Goal: Task Accomplishment & Management: Complete application form

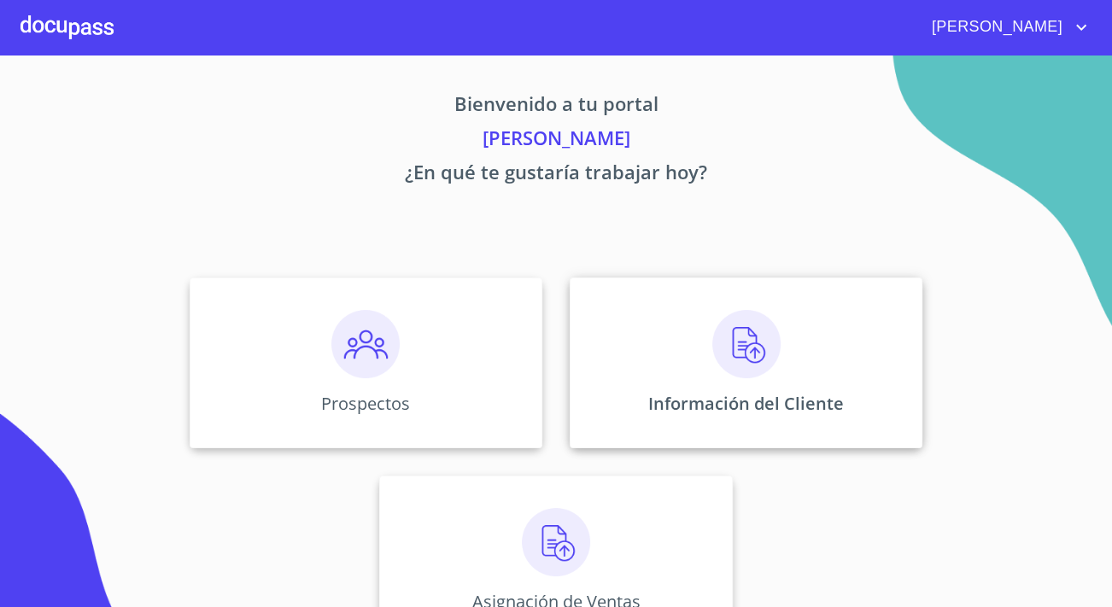
click at [728, 413] on p "Información del Cliente" at bounding box center [746, 403] width 196 height 23
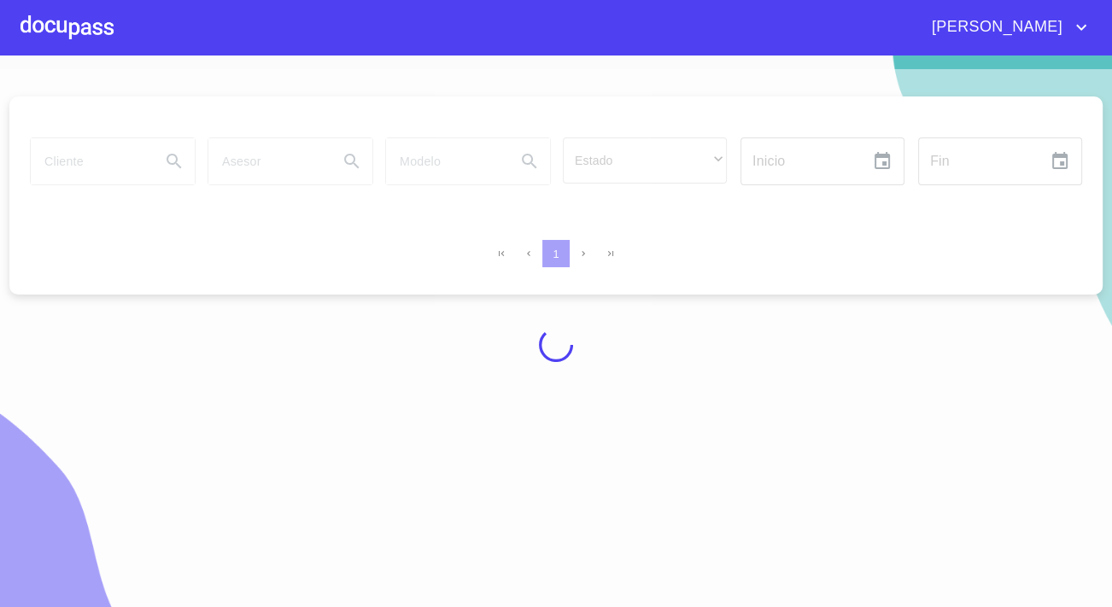
click at [42, 34] on div at bounding box center [66, 27] width 93 height 55
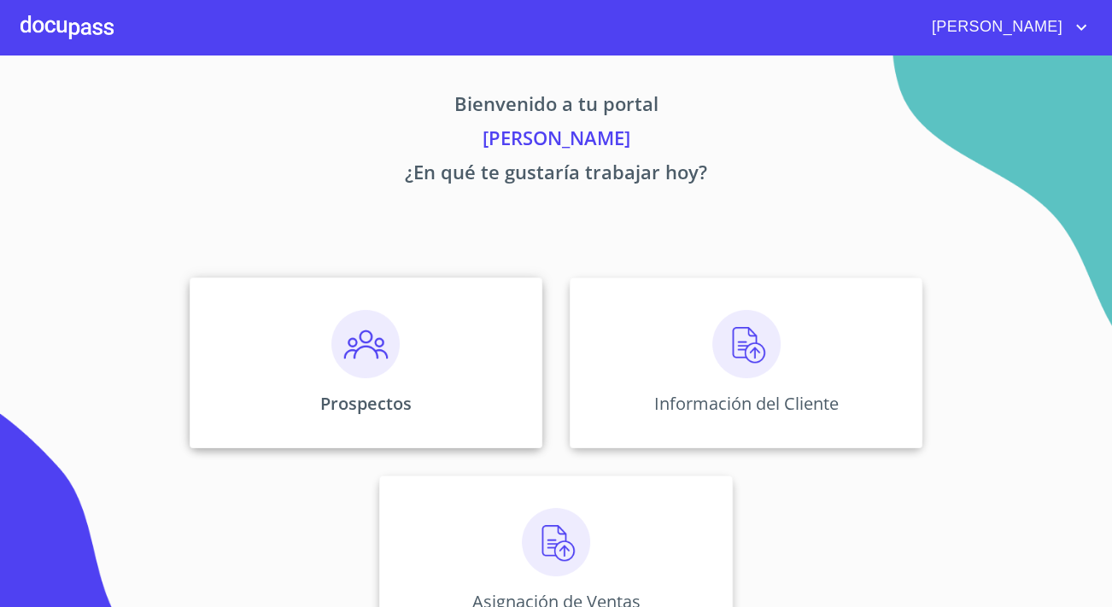
click at [294, 300] on div "Prospectos" at bounding box center [366, 363] width 353 height 171
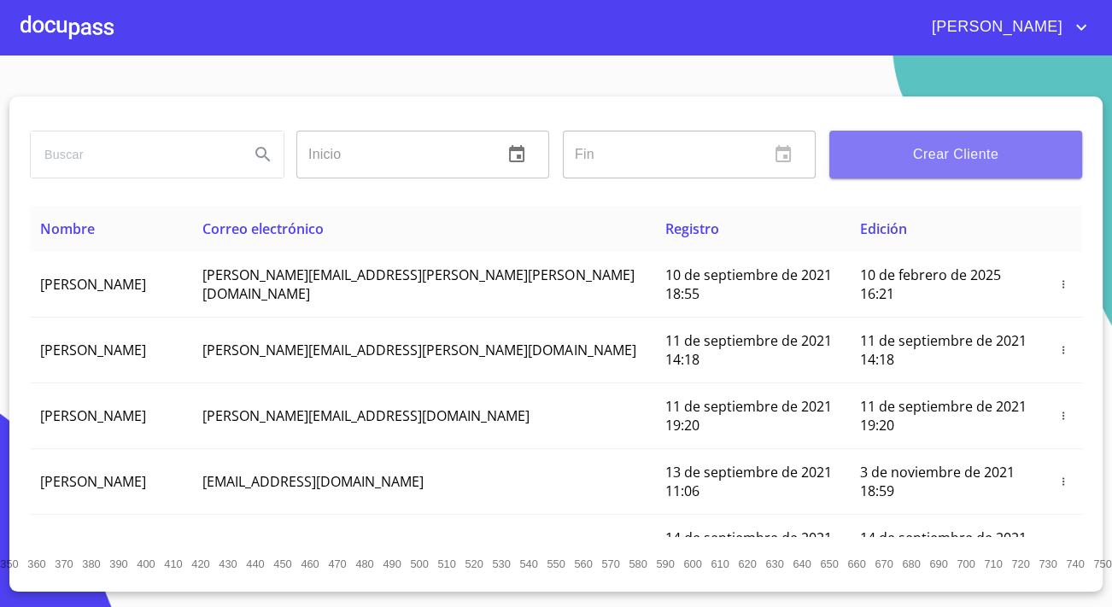
click at [889, 145] on span "Crear Cliente" at bounding box center [955, 155] width 225 height 24
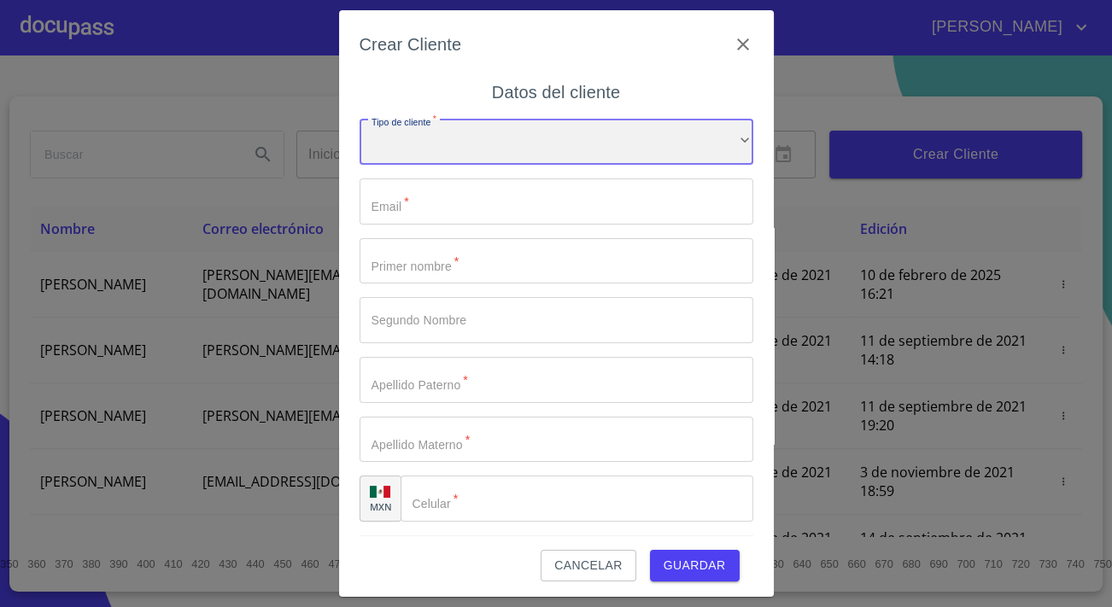
click at [639, 137] on div "​" at bounding box center [557, 143] width 394 height 46
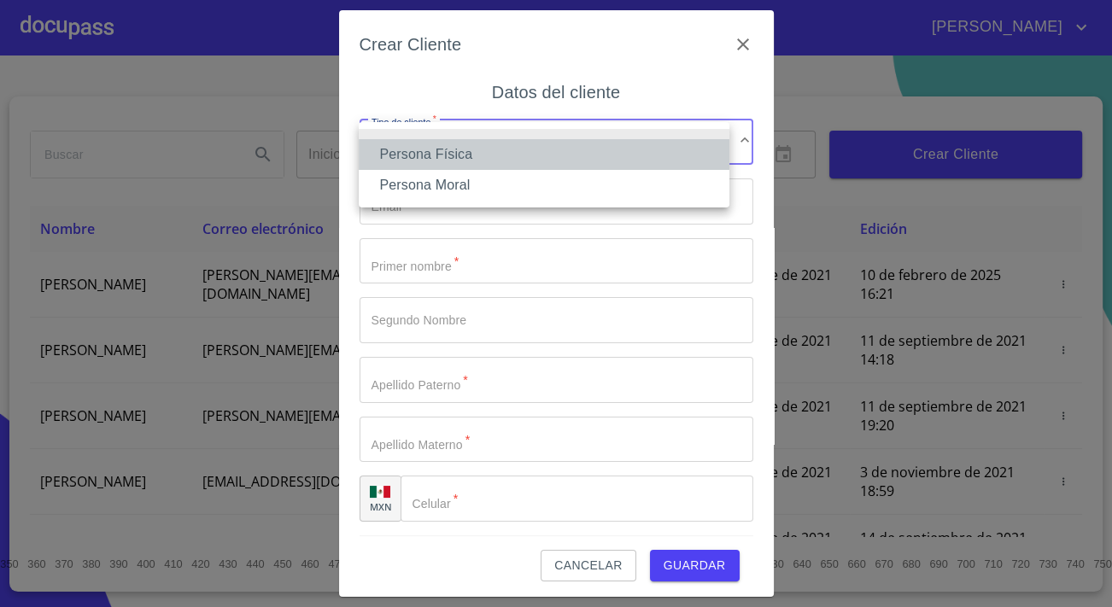
click at [453, 152] on li "Persona Física" at bounding box center [544, 154] width 371 height 31
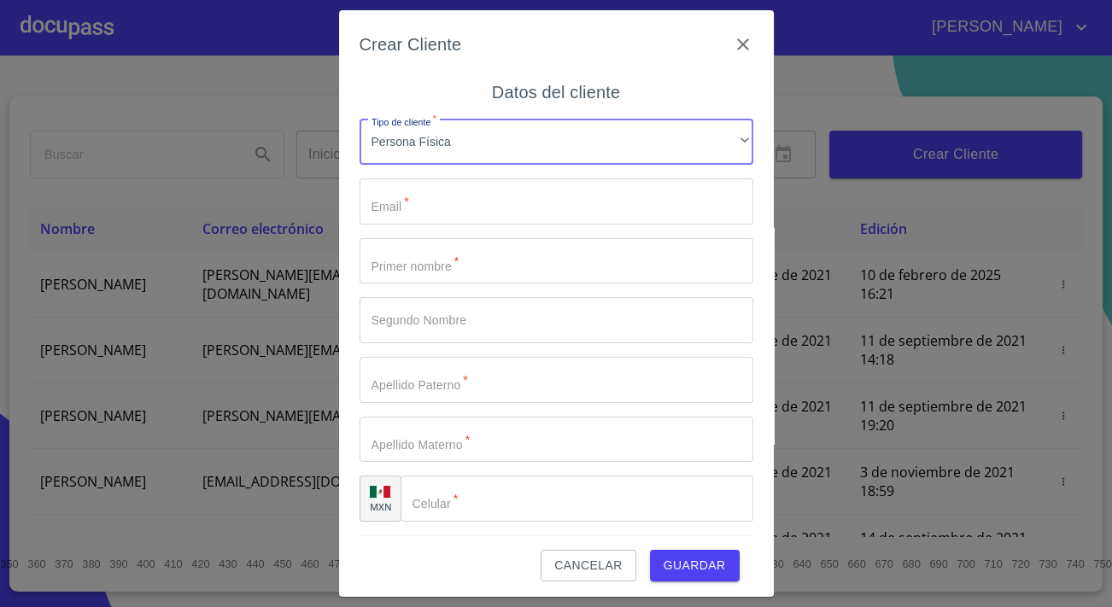
click at [448, 204] on input "Tipo de cliente   *" at bounding box center [557, 201] width 394 height 46
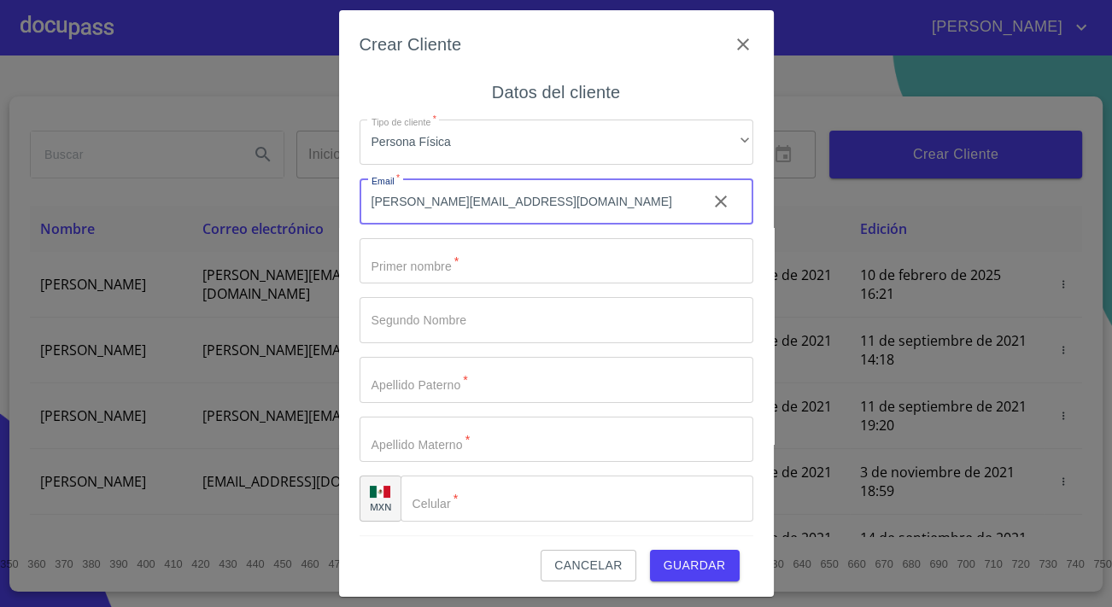
type input "[PERSON_NAME][EMAIL_ADDRESS][DOMAIN_NAME]"
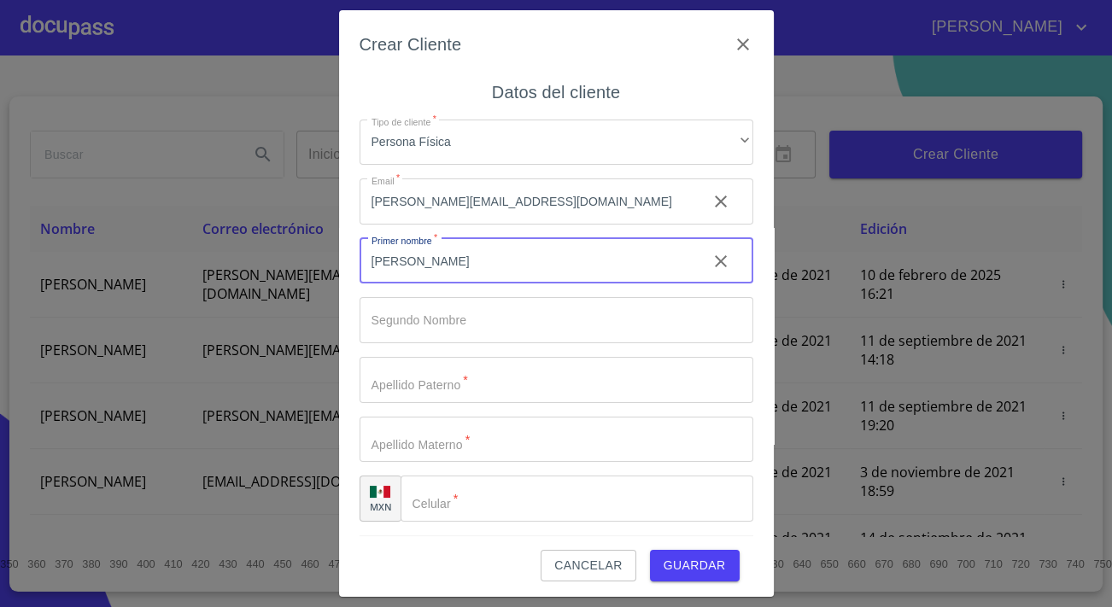
type input "[PERSON_NAME]"
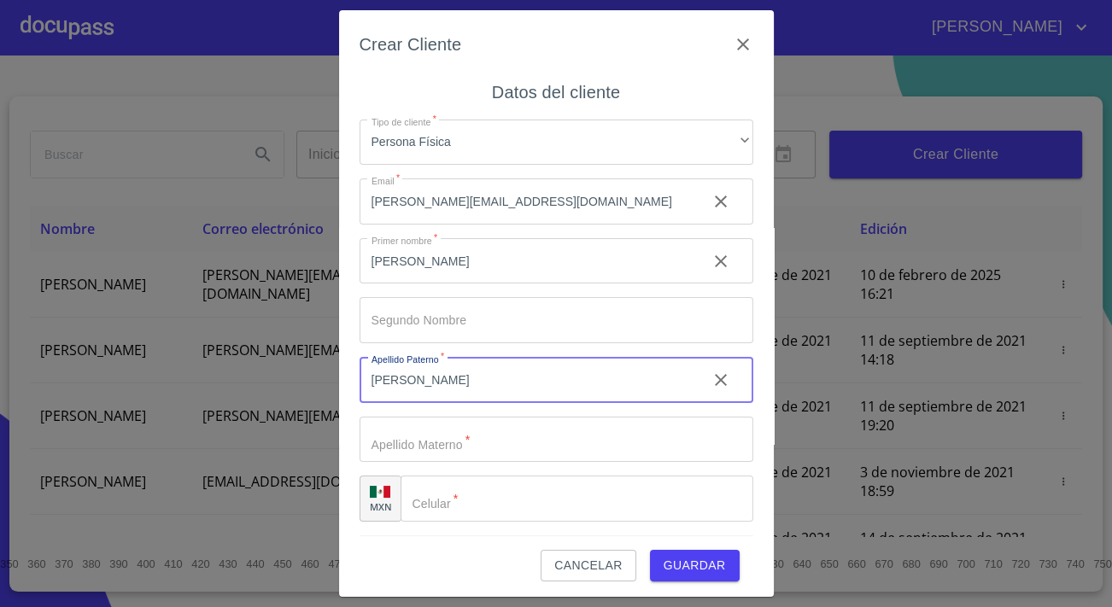
type input "[PERSON_NAME]"
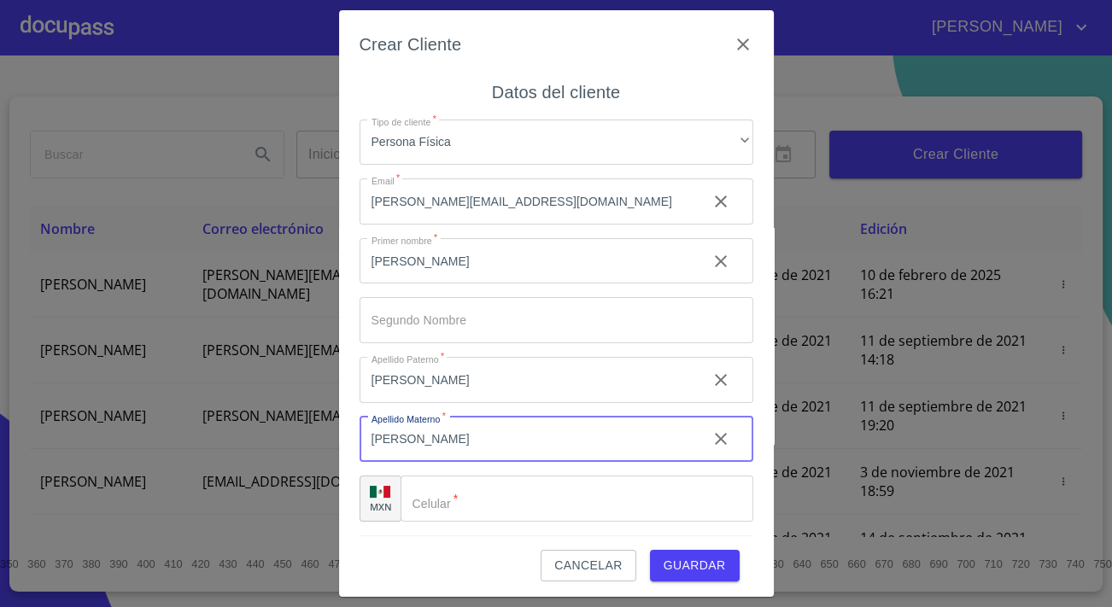
type input "[PERSON_NAME]"
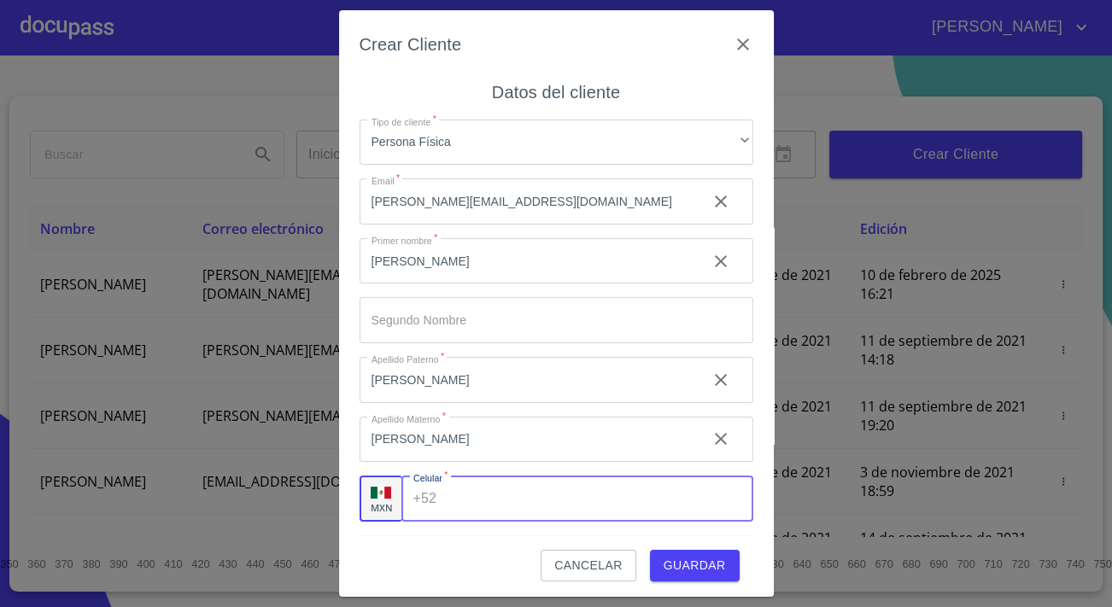
scroll to position [3, 0]
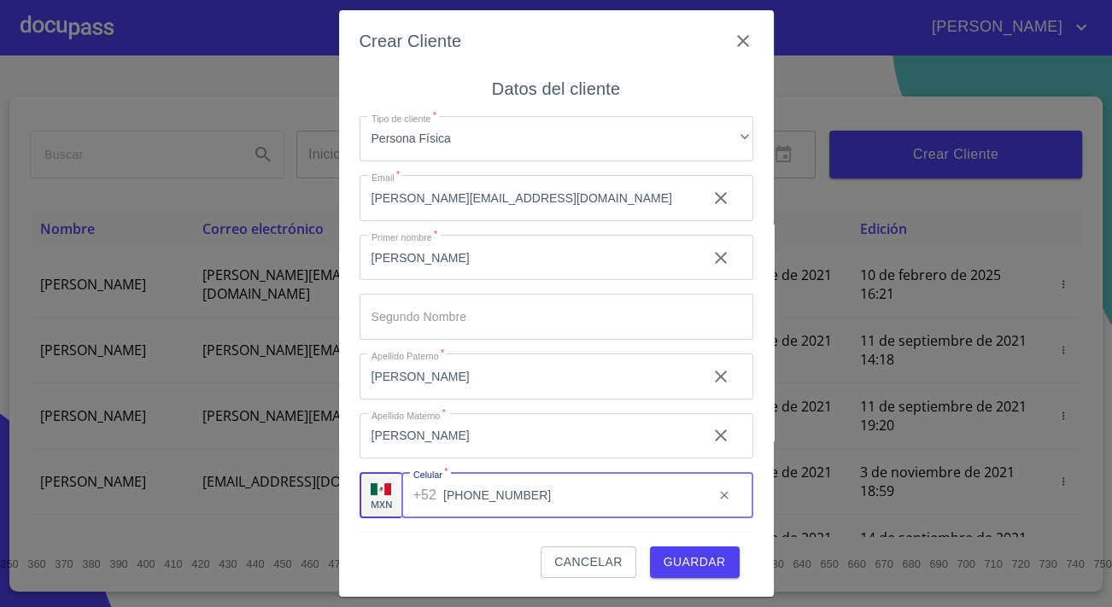
type input "[PHONE_NUMBER]"
drag, startPoint x: 539, startPoint y: 491, endPoint x: 432, endPoint y: 495, distance: 106.8
click at [432, 495] on div "[PHONE_NUMBER] ​" at bounding box center [577, 495] width 352 height 46
click at [682, 559] on span "Guardar" at bounding box center [695, 562] width 62 height 21
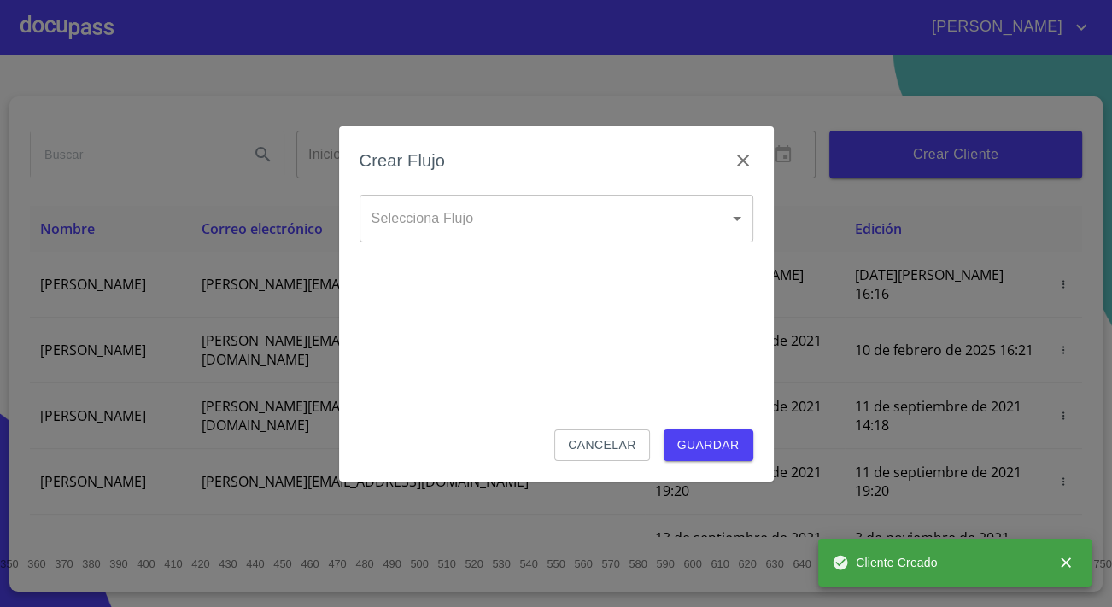
click at [407, 237] on body "[PERSON_NAME] ​ Fin ​ Crear Cliente Nombre Correo electrónico Registro Edición …" at bounding box center [556, 303] width 1112 height 607
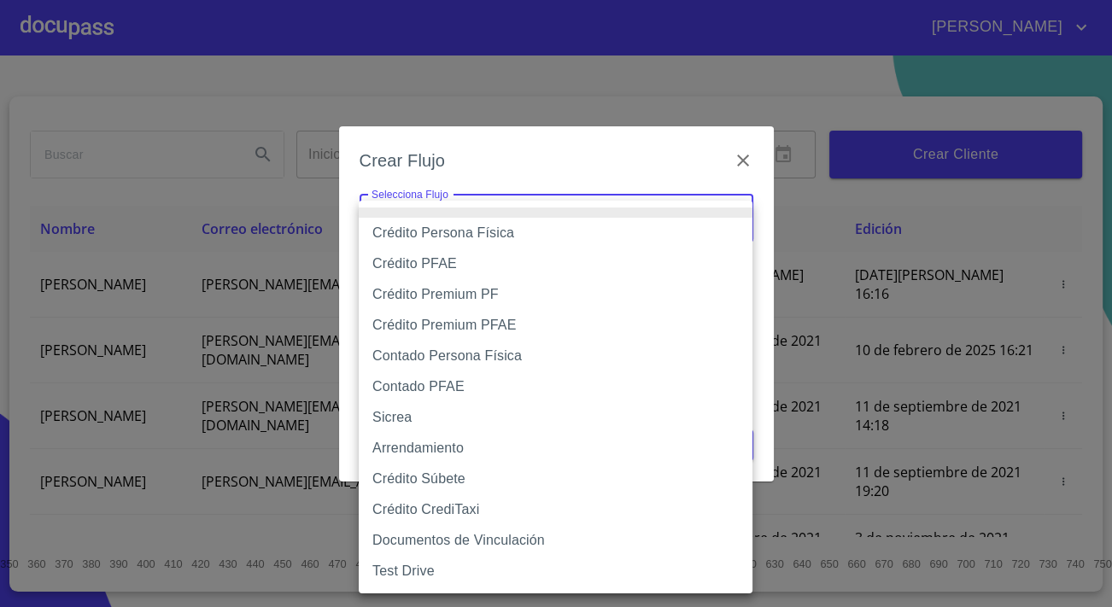
click at [395, 237] on li "Crédito Persona Física" at bounding box center [556, 233] width 394 height 31
type input "6009fb3c7d1714eb8809aa97"
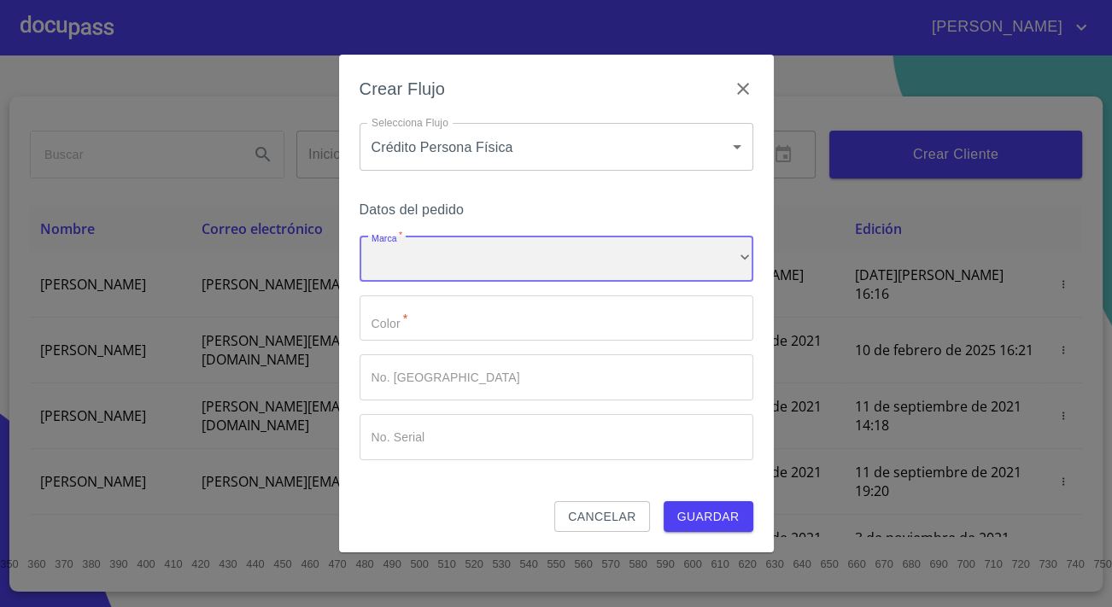
click at [413, 249] on div "​" at bounding box center [557, 259] width 394 height 46
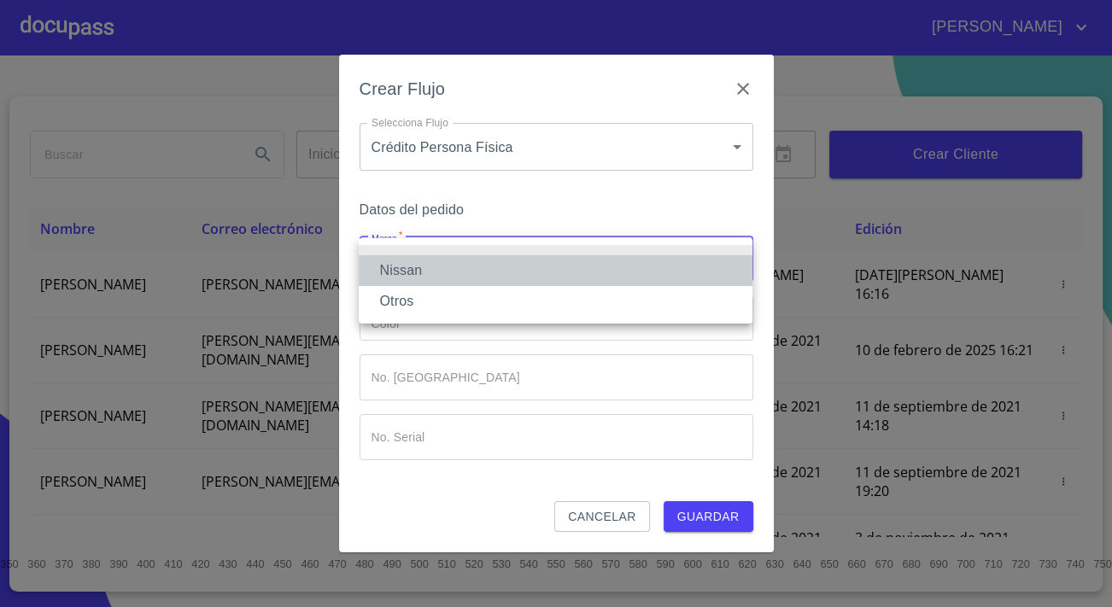
click at [402, 270] on li "Nissan" at bounding box center [556, 270] width 394 height 31
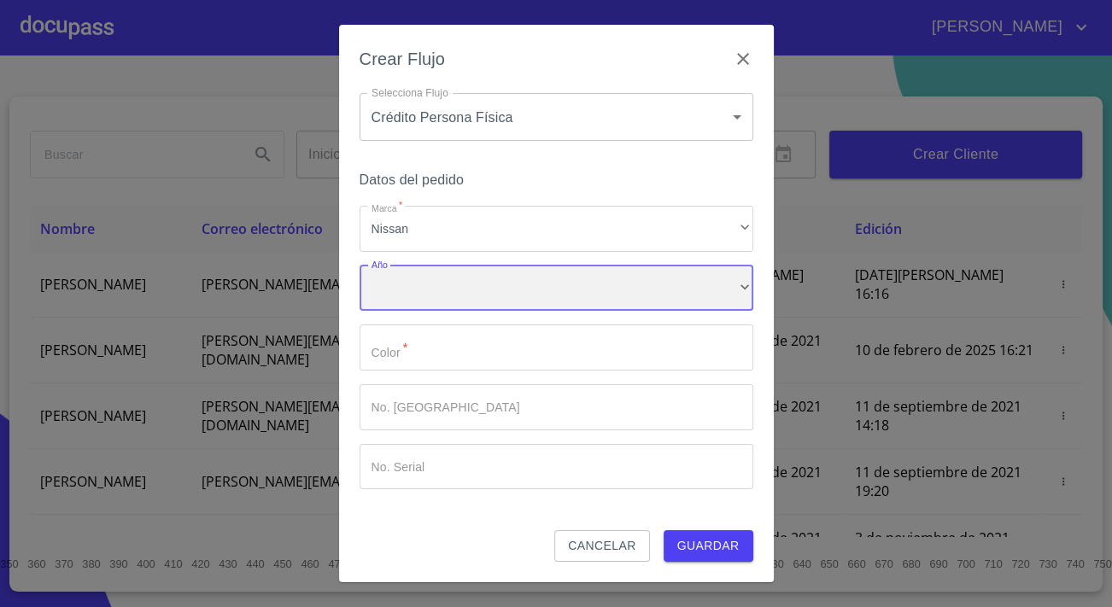
click at [409, 307] on div "​" at bounding box center [557, 289] width 394 height 46
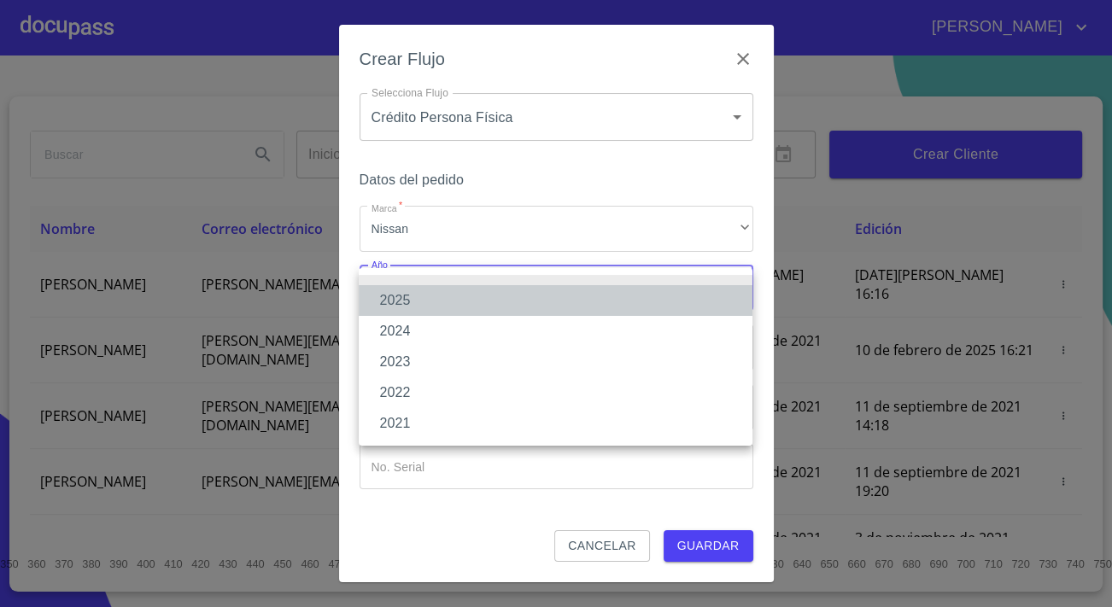
click at [407, 301] on li "2025" at bounding box center [556, 300] width 394 height 31
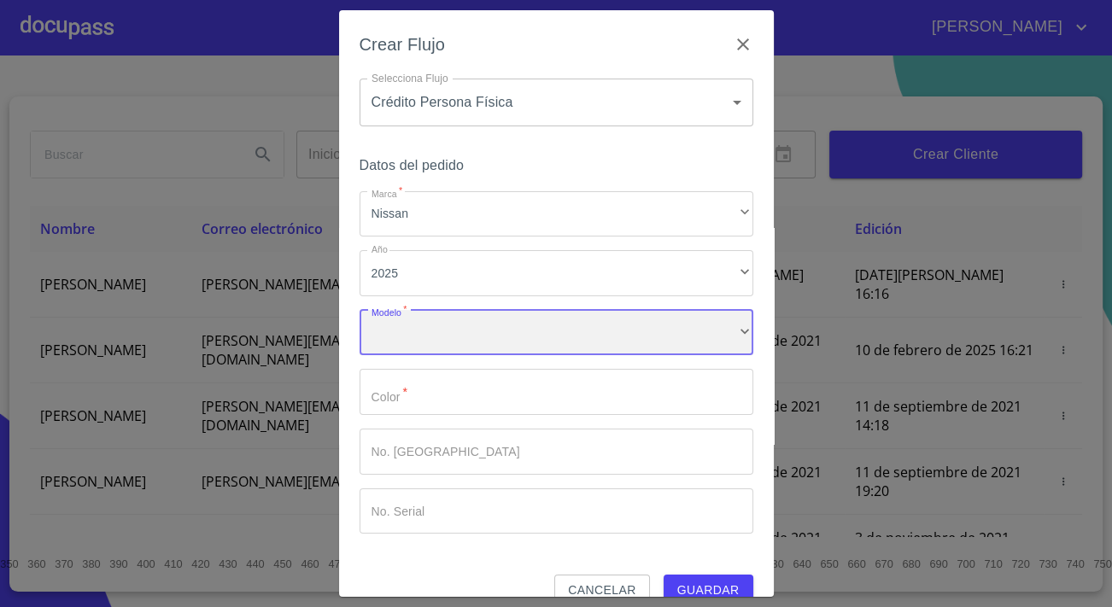
click at [410, 319] on div "​" at bounding box center [557, 333] width 394 height 46
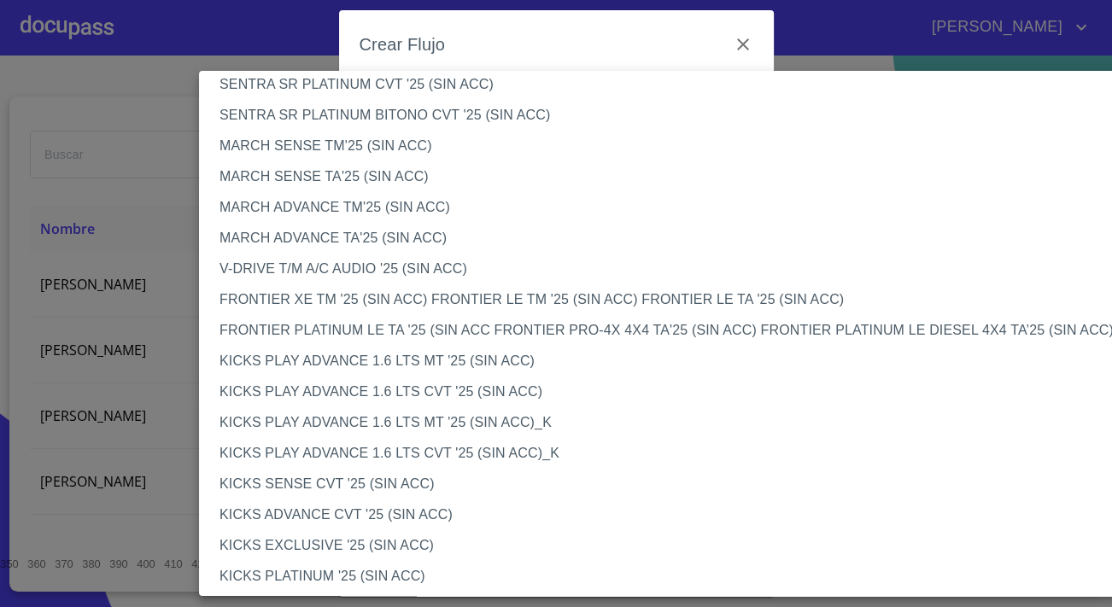
scroll to position [1187, 0]
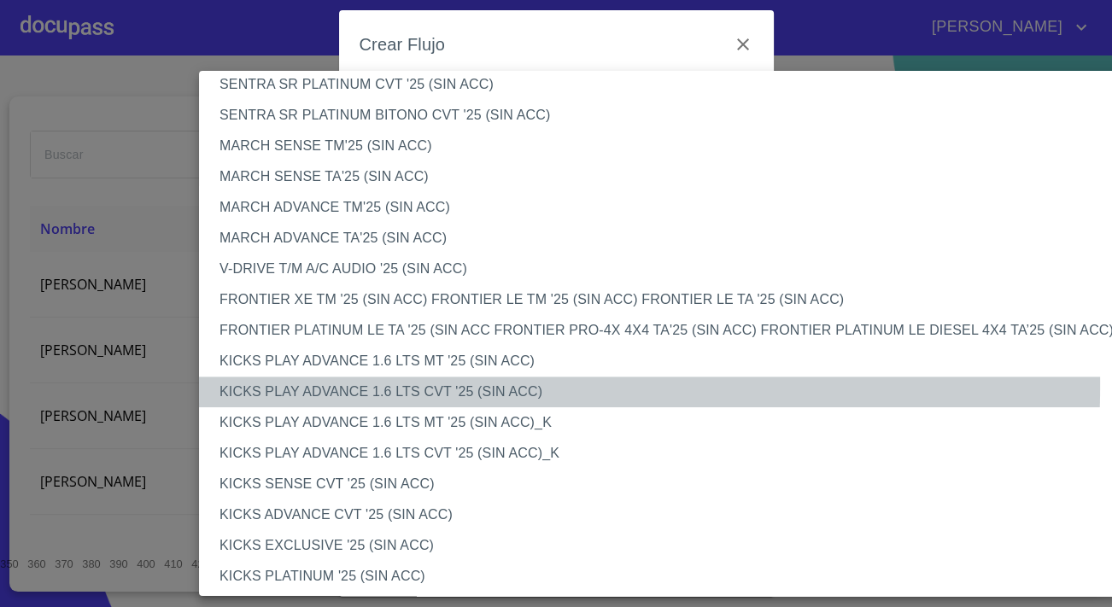
click at [278, 383] on li "KICKS PLAY ADVANCE 1.6 LTS CVT '25 (SIN ACC)" at bounding box center [675, 392] width 952 height 31
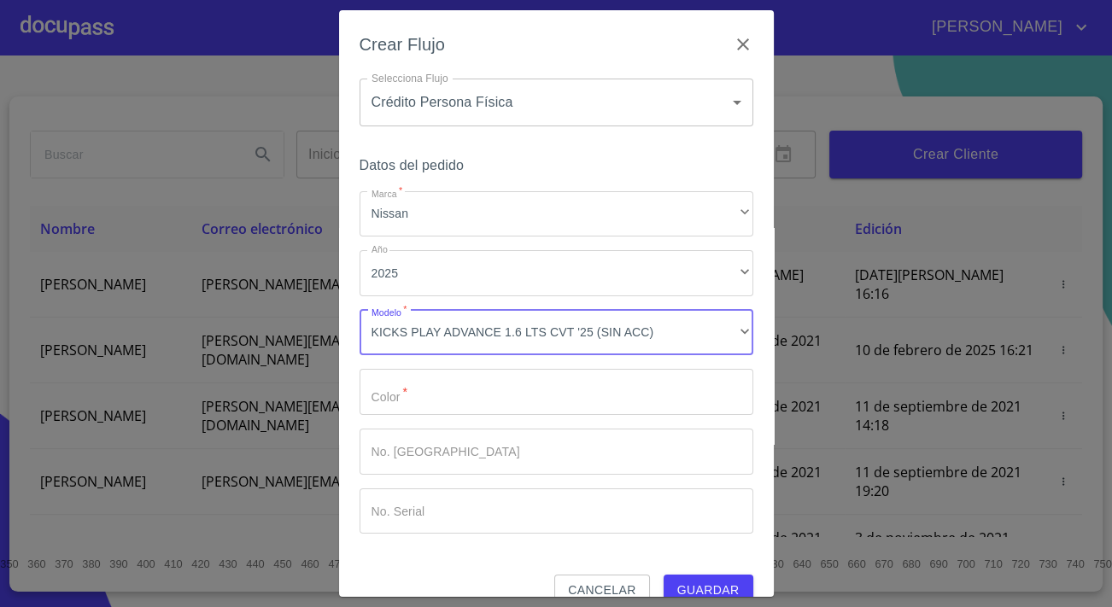
click at [489, 404] on input "Marca   *" at bounding box center [557, 392] width 394 height 46
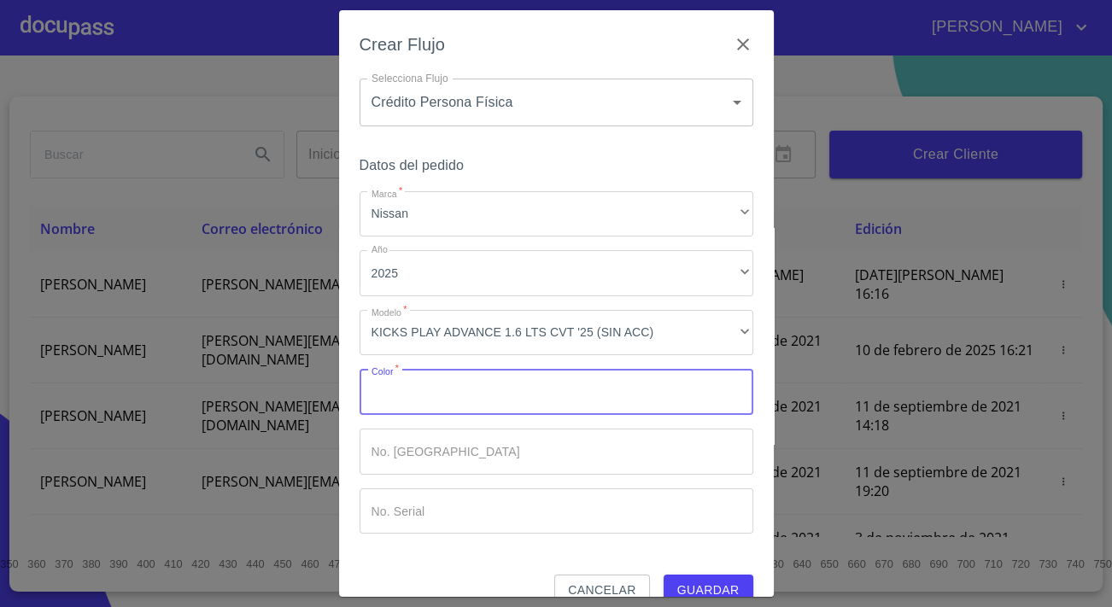
type input "o"
type input "rojo"
click at [725, 576] on button "Guardar" at bounding box center [709, 591] width 90 height 32
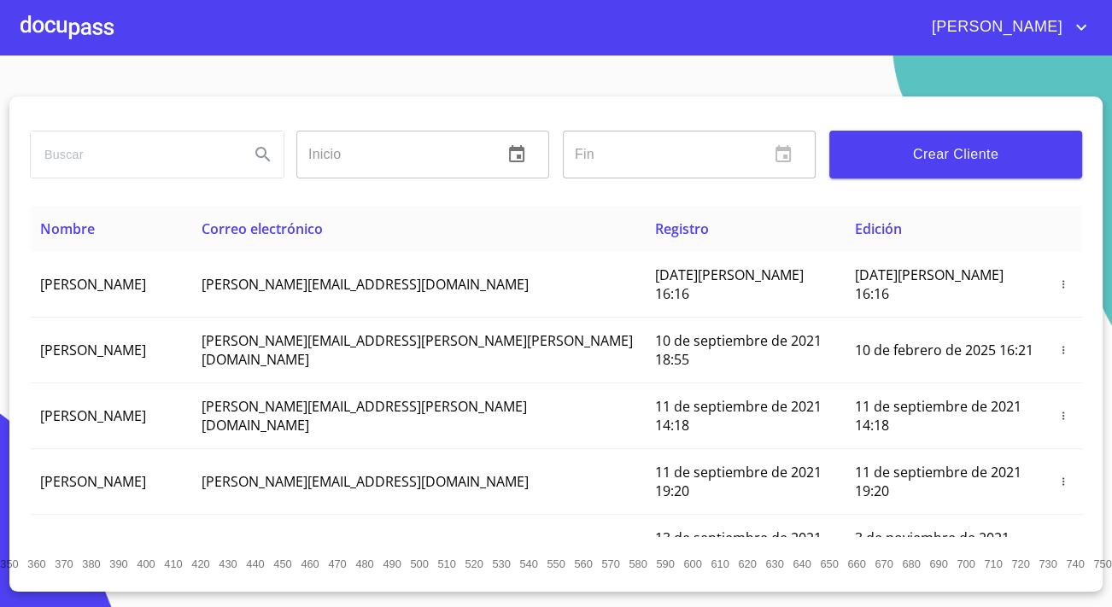
click at [76, 18] on div at bounding box center [66, 27] width 93 height 55
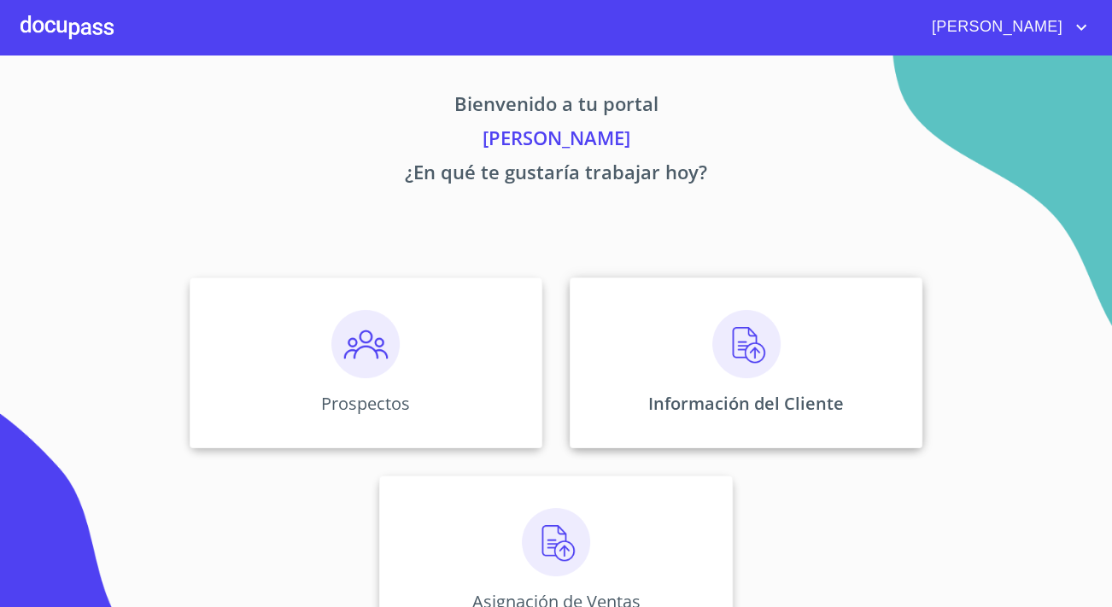
click at [749, 365] on img at bounding box center [746, 344] width 68 height 68
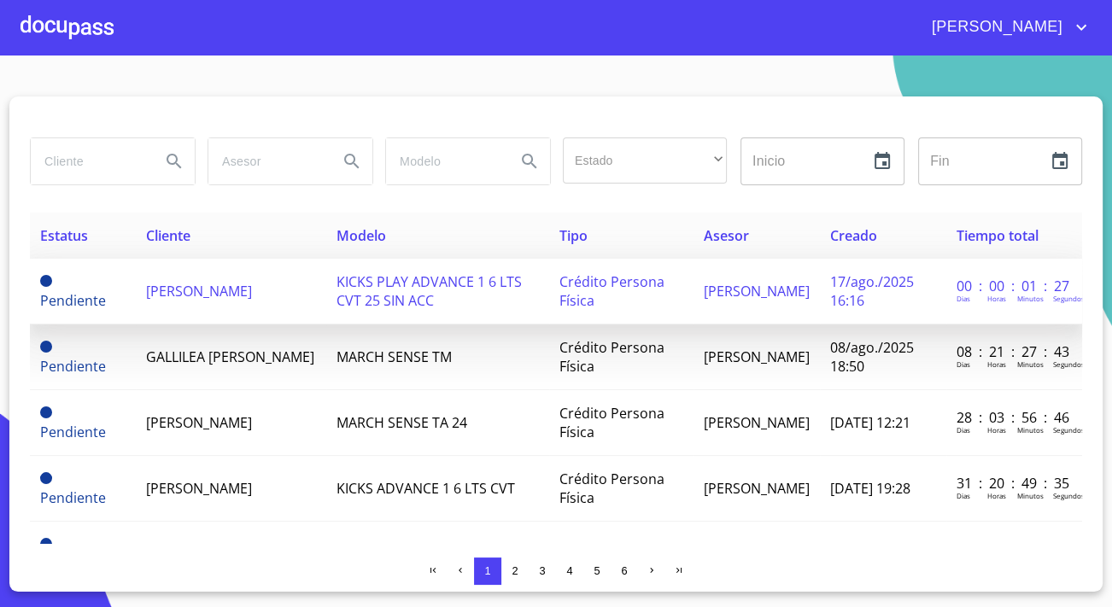
click at [199, 301] on td "[PERSON_NAME]" at bounding box center [231, 292] width 190 height 66
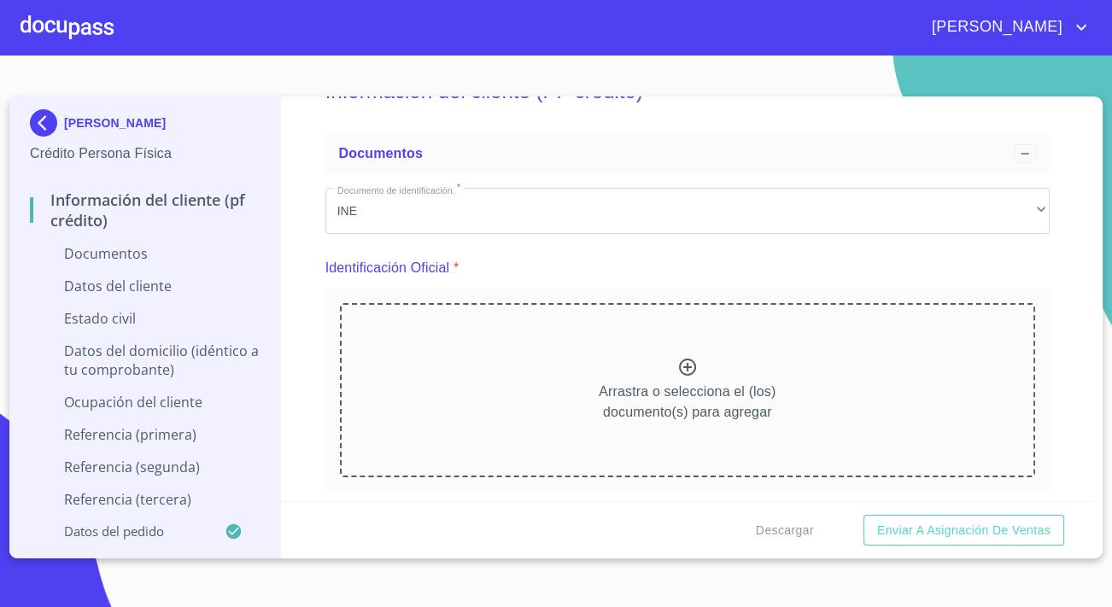
scroll to position [77, 0]
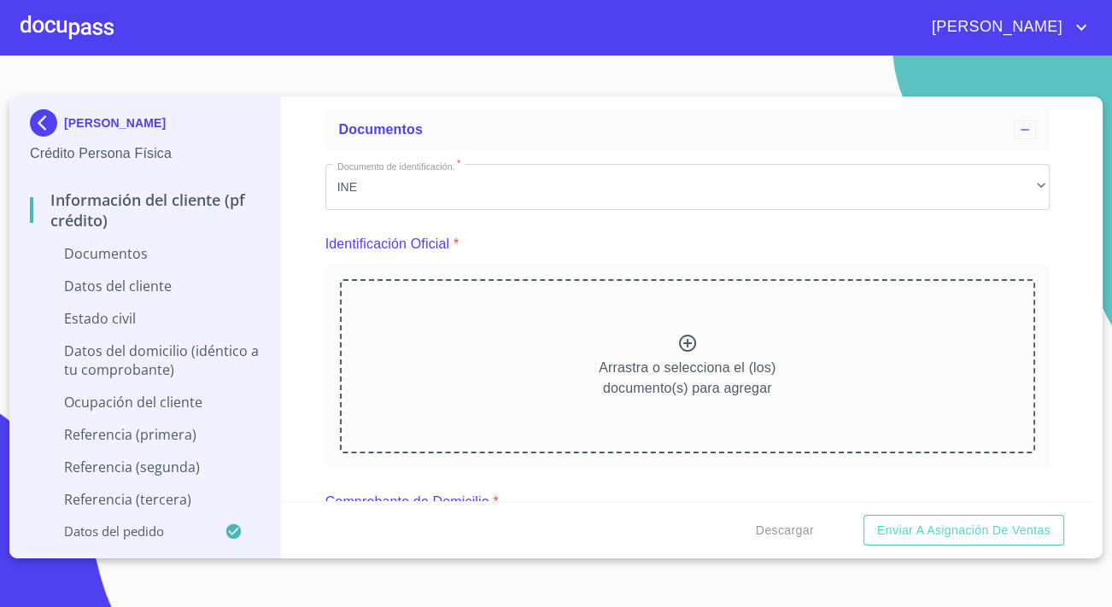
click at [611, 351] on div "Arrastra o selecciona el (los) documento(s) para agregar" at bounding box center [687, 366] width 695 height 174
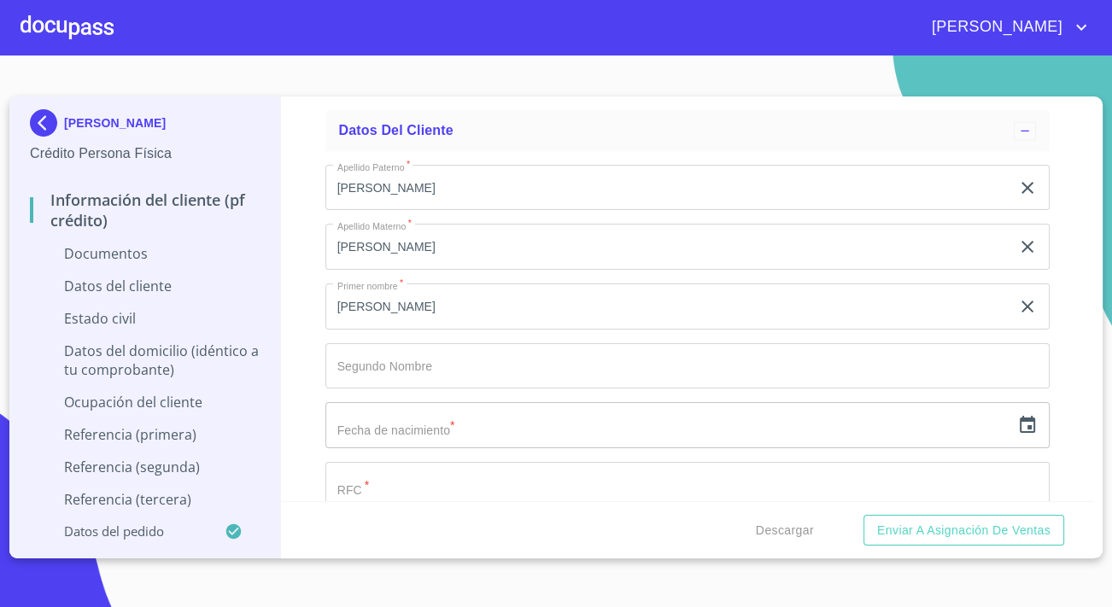
scroll to position [2717, 0]
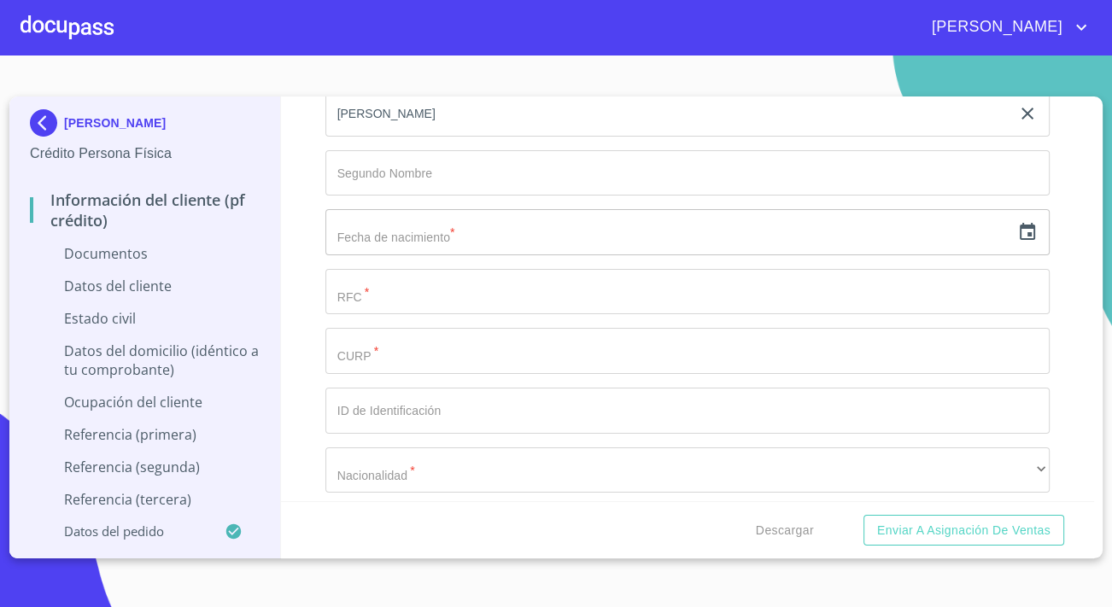
click at [495, 231] on input "text" at bounding box center [667, 232] width 685 height 46
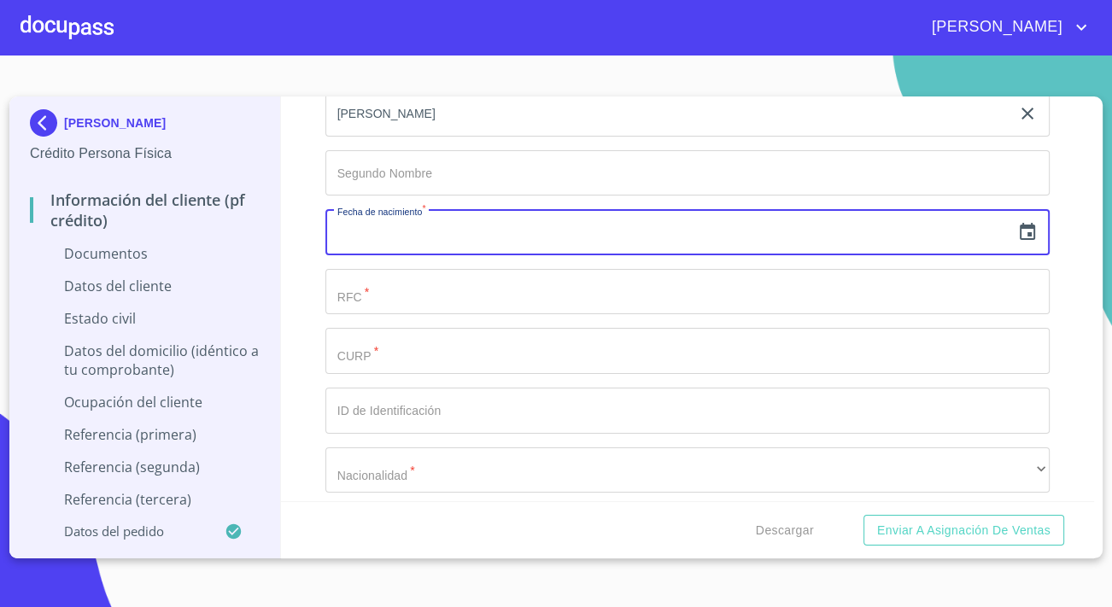
click at [1020, 230] on icon "button" at bounding box center [1027, 231] width 15 height 17
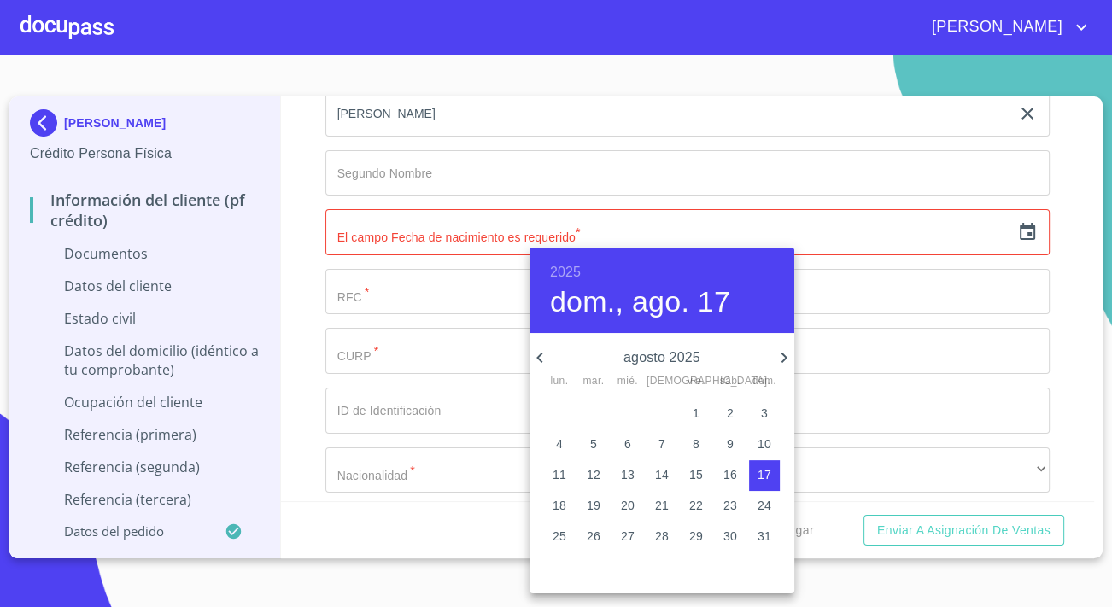
click at [574, 265] on h6 "2025" at bounding box center [565, 272] width 31 height 24
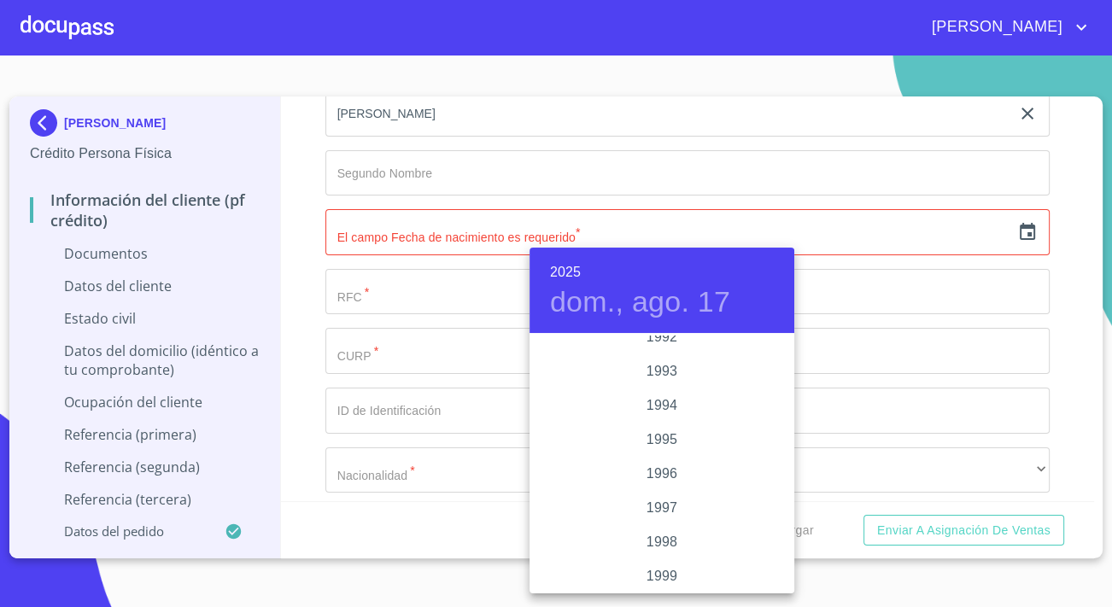
scroll to position [2227, 0]
click at [666, 414] on div "1992" at bounding box center [662, 415] width 265 height 34
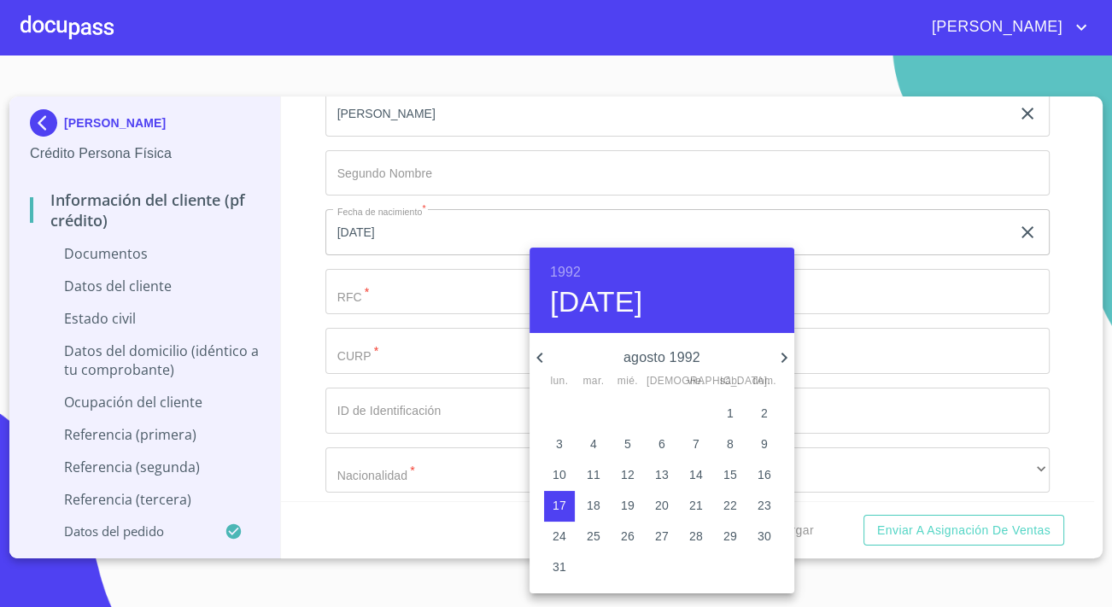
click at [784, 359] on icon "button" at bounding box center [784, 358] width 6 height 10
click at [729, 445] on p "12" at bounding box center [730, 444] width 14 height 17
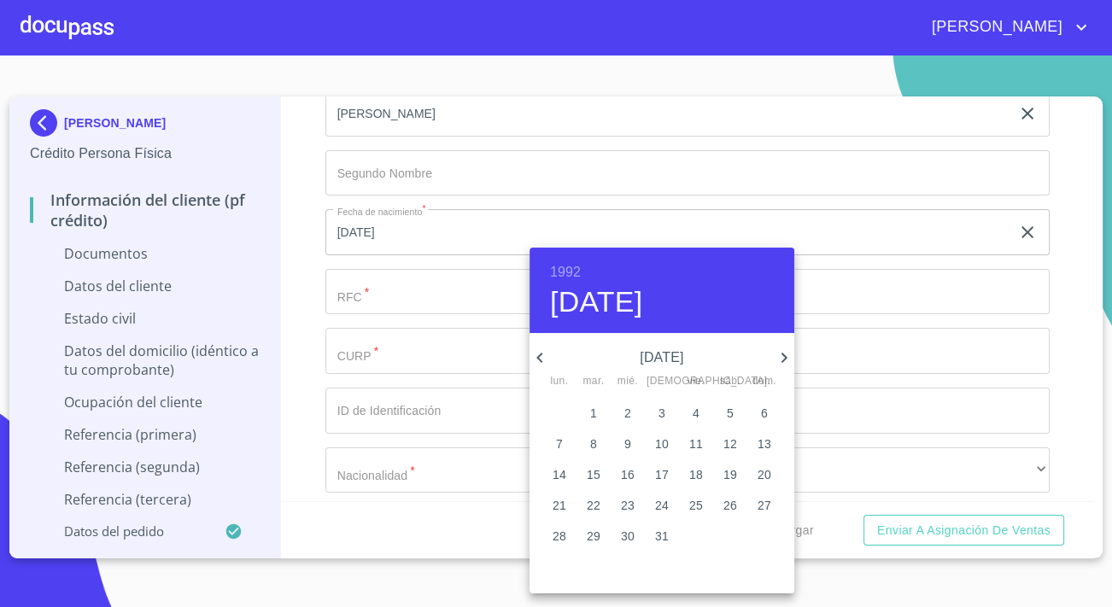
type input "12 de dic. de 1992"
click at [350, 282] on div at bounding box center [556, 303] width 1112 height 607
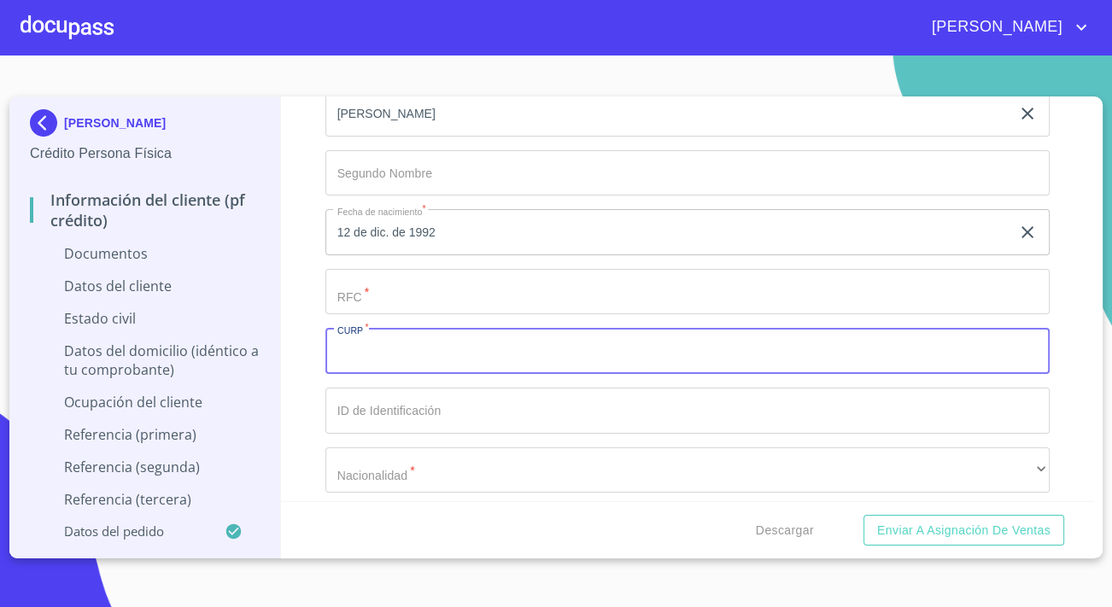
click at [394, 338] on input "Documento de identificación.   *" at bounding box center [687, 351] width 724 height 46
type input "AEMR921208MDFMRT03"
drag, startPoint x: 336, startPoint y: 354, endPoint x: 409, endPoint y: 350, distance: 72.7
click at [409, 350] on input "AEMR921208MDFMRT03" at bounding box center [667, 351] width 685 height 46
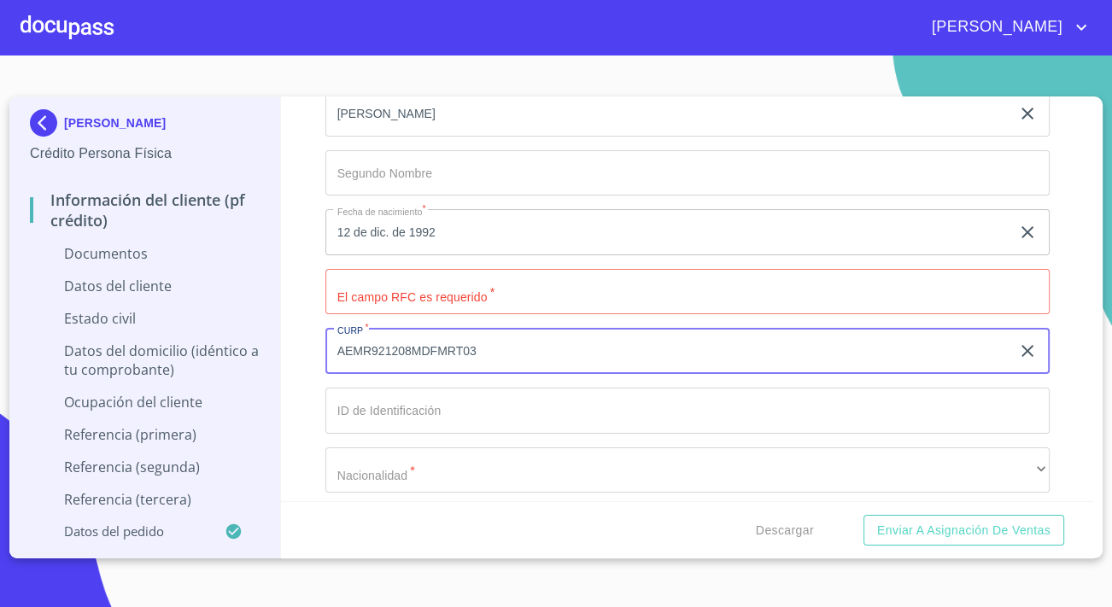
click at [383, 301] on input "Documento de identificación.   *" at bounding box center [687, 292] width 724 height 46
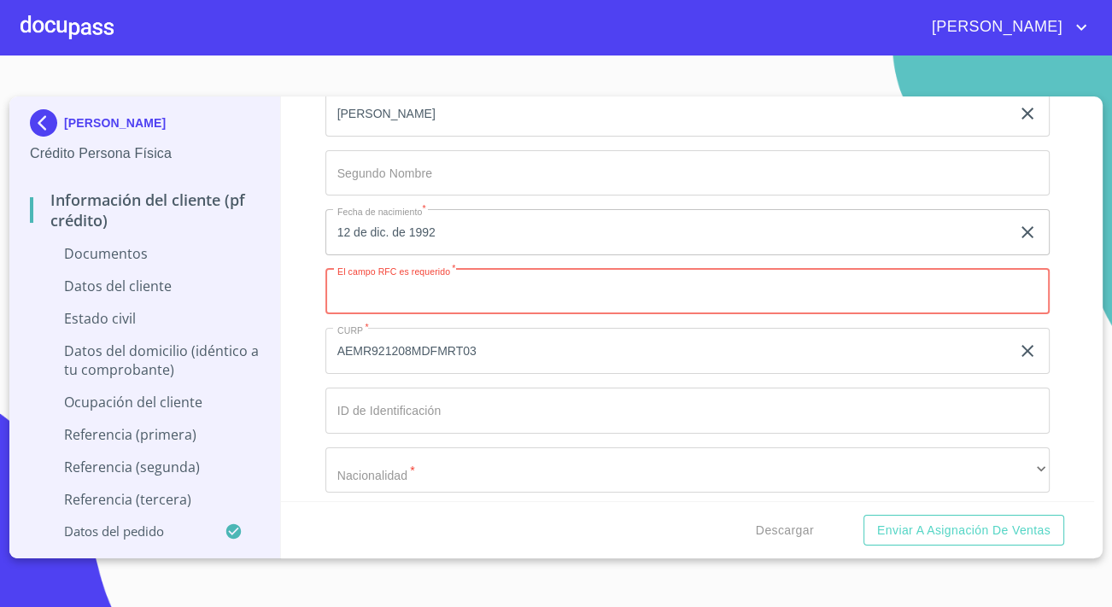
paste input "AEMR921208"
type input "AEMR921208"
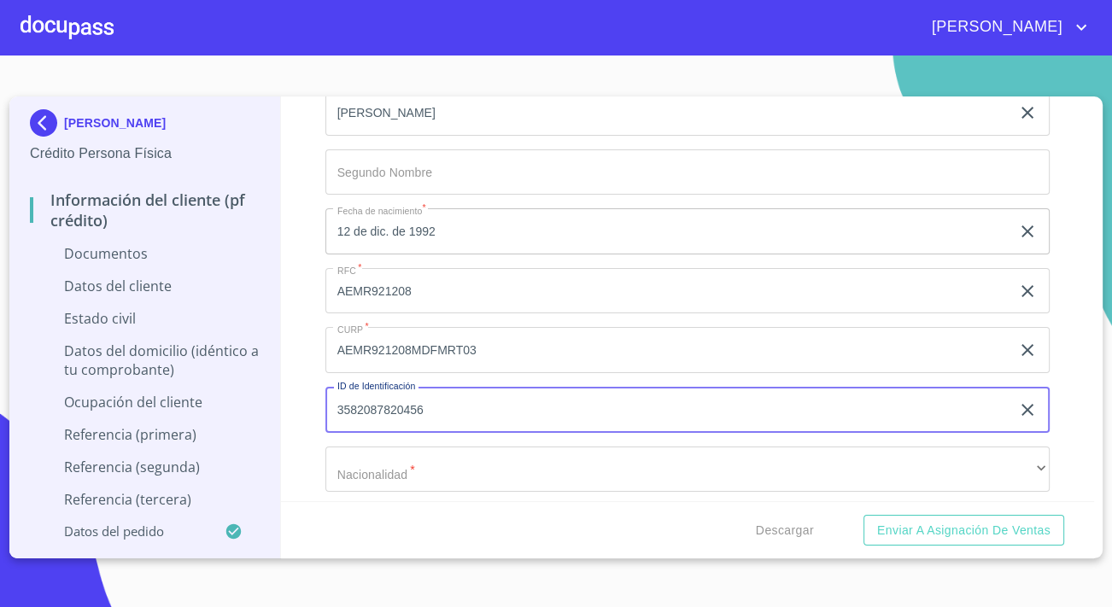
scroll to position [2717, 0]
type input "3582087820456"
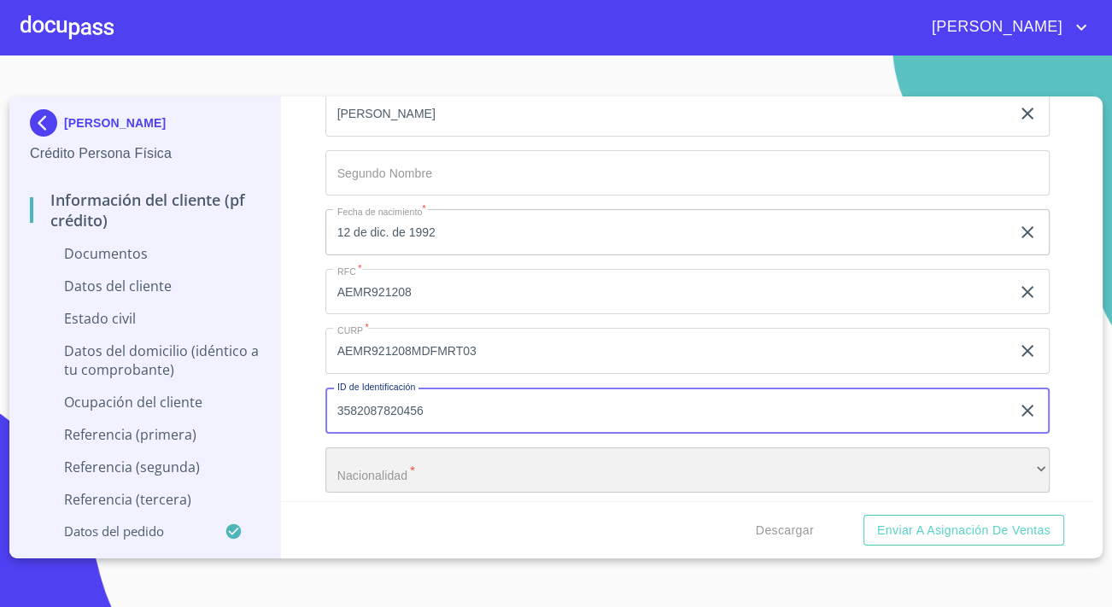
click at [441, 459] on div "​" at bounding box center [687, 471] width 724 height 46
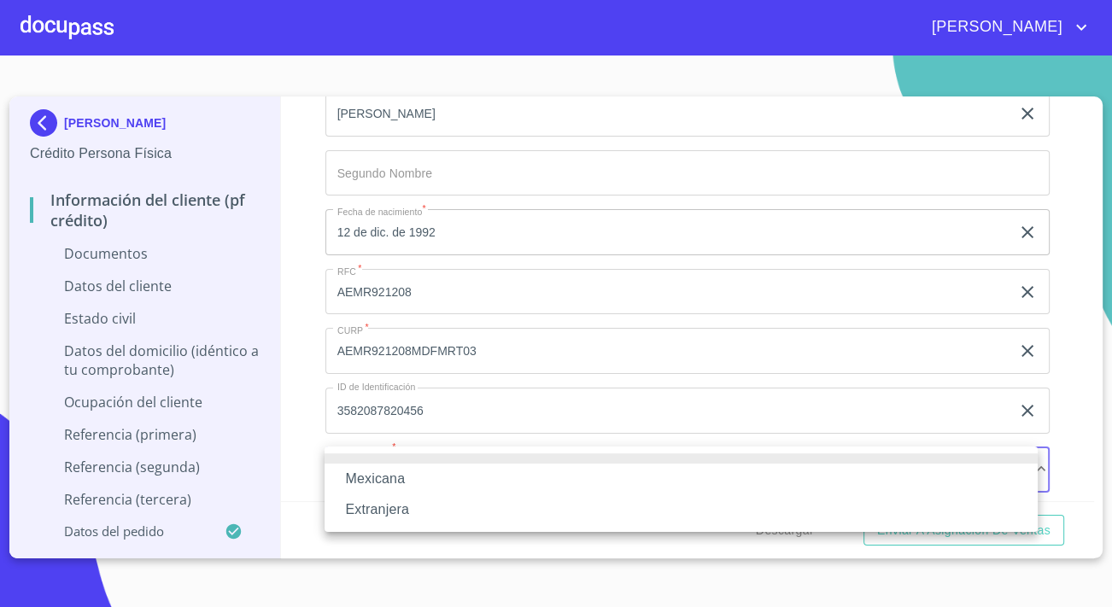
click at [397, 486] on li "Mexicana" at bounding box center [681, 479] width 713 height 31
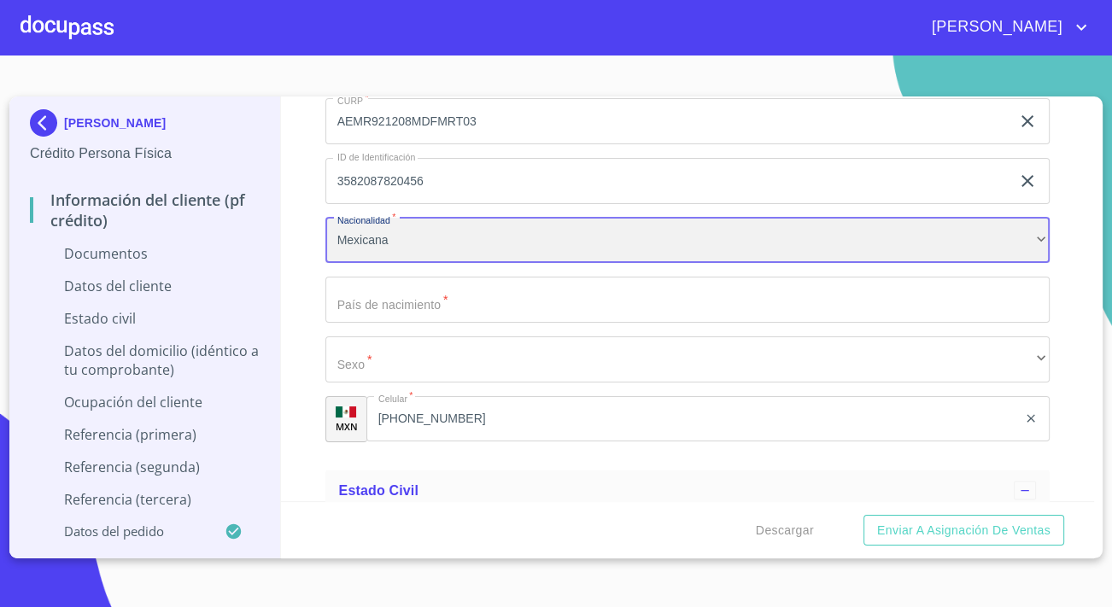
scroll to position [2950, 0]
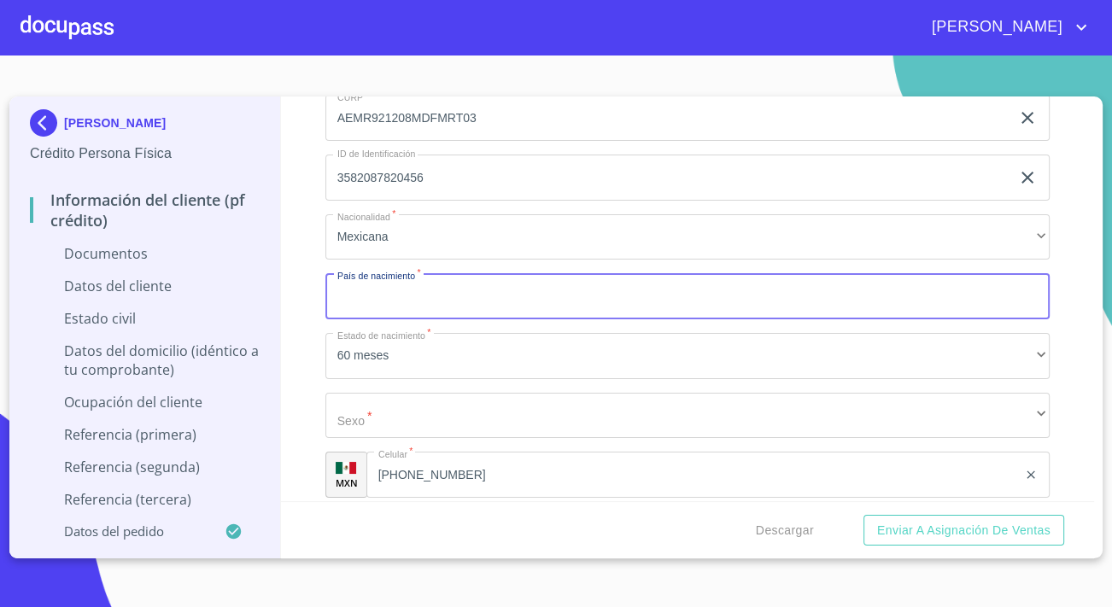
click at [399, 297] on input "Documento de identificación.   *" at bounding box center [687, 296] width 724 height 46
type input "[GEOGRAPHIC_DATA]"
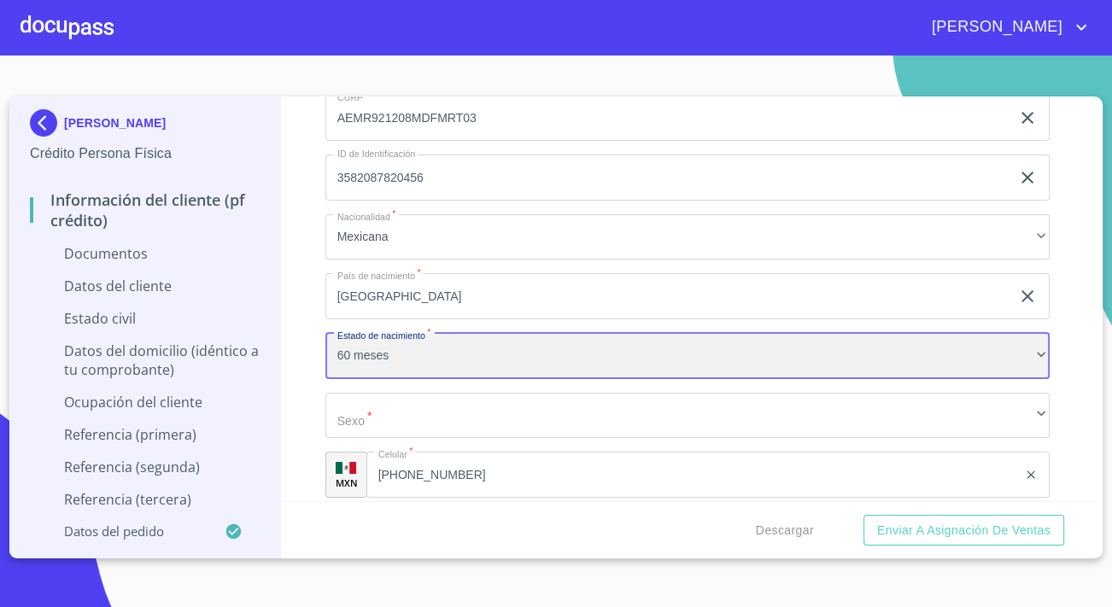
click at [348, 348] on div "60 meses" at bounding box center [687, 356] width 724 height 46
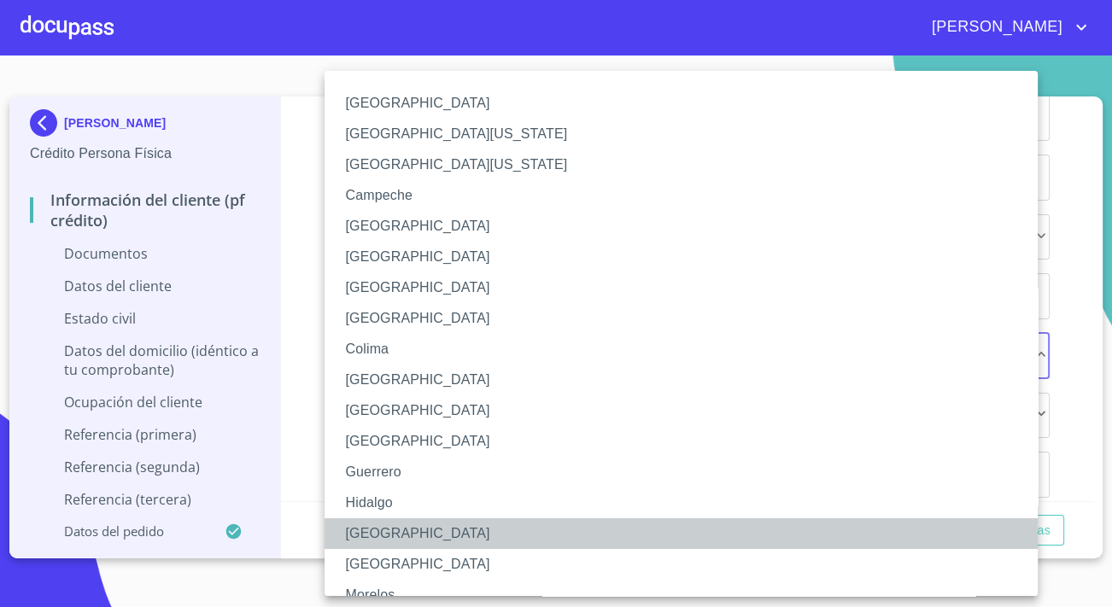
click at [383, 530] on li "[GEOGRAPHIC_DATA]" at bounding box center [687, 533] width 725 height 31
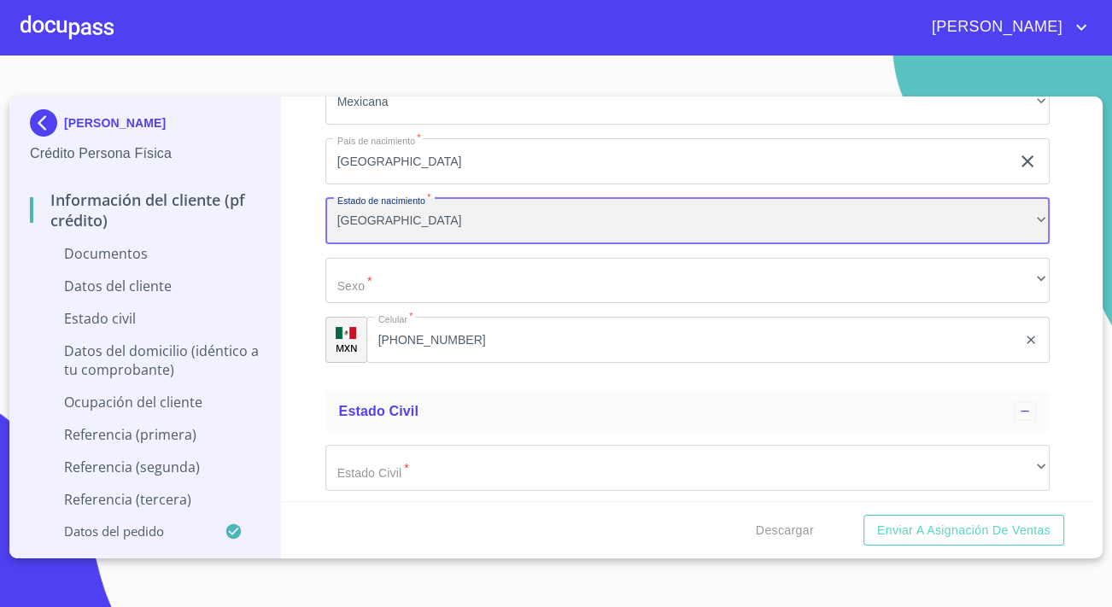
scroll to position [3105, 0]
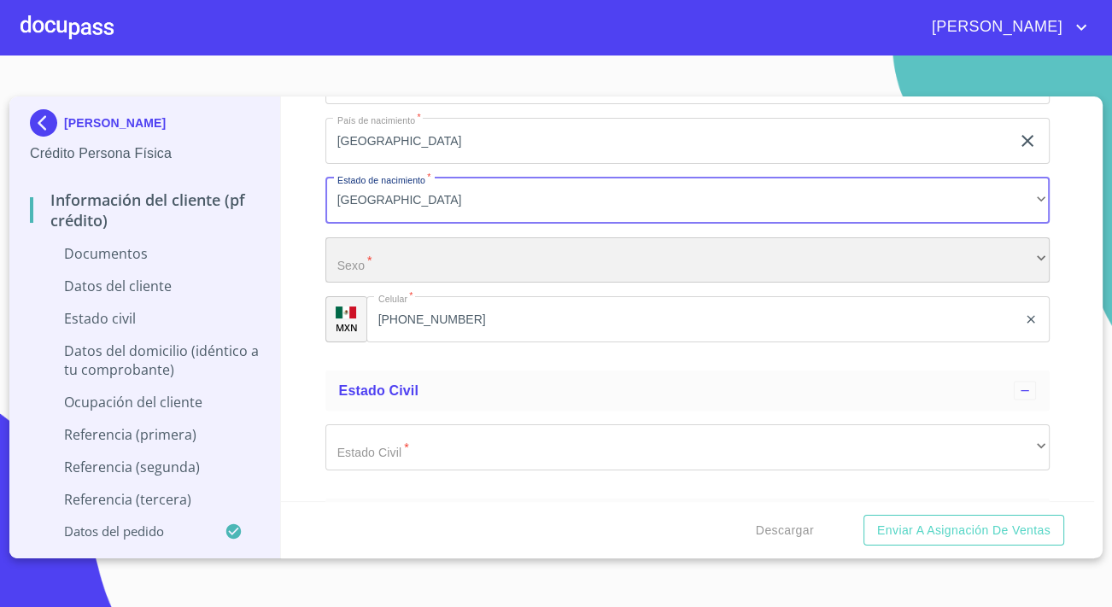
click at [407, 262] on div "​" at bounding box center [687, 260] width 724 height 46
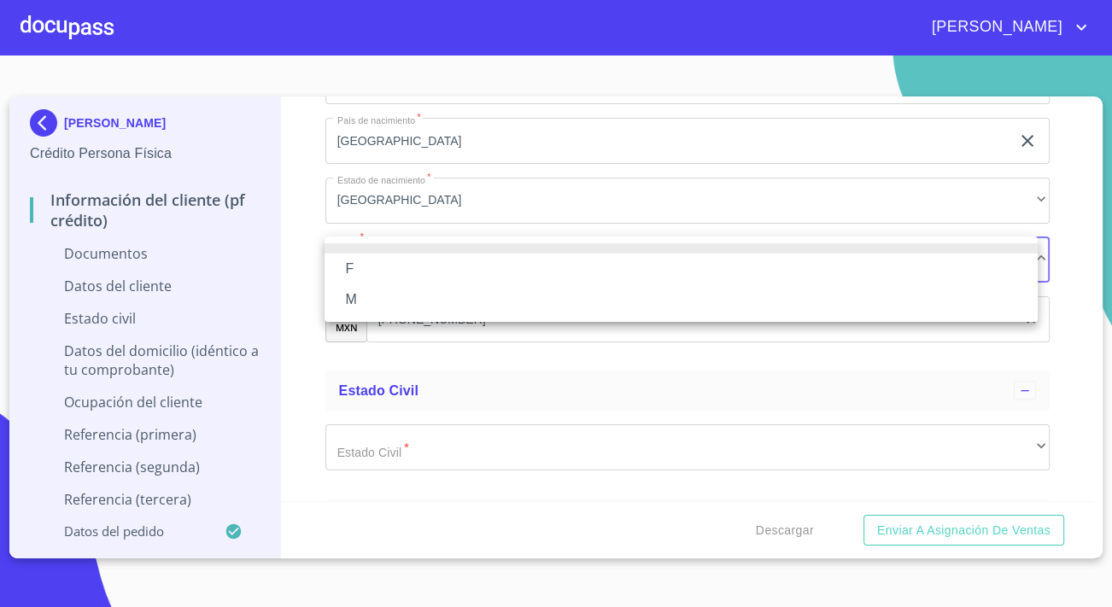
click at [352, 268] on li "F" at bounding box center [681, 269] width 713 height 31
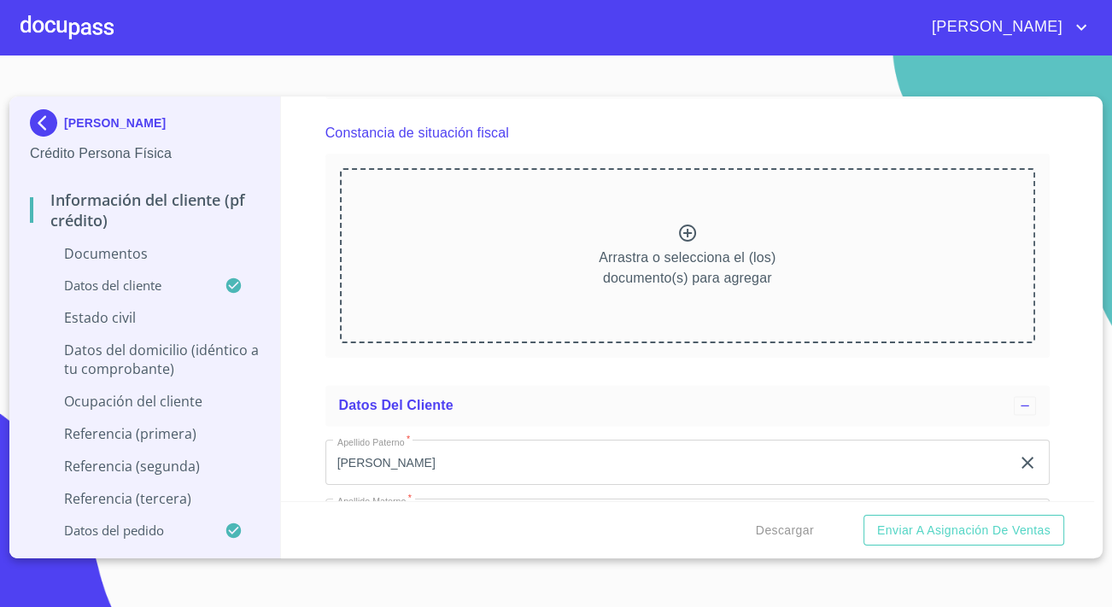
scroll to position [2407, 0]
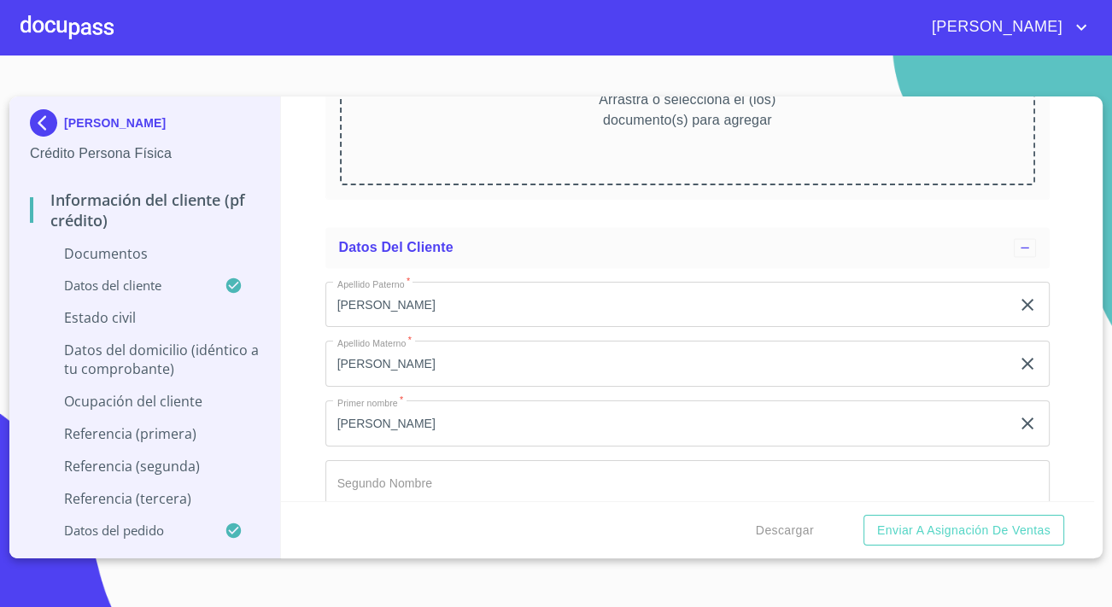
click at [531, 157] on div "Arrastra o selecciona el (los) documento(s) para agregar" at bounding box center [687, 97] width 695 height 174
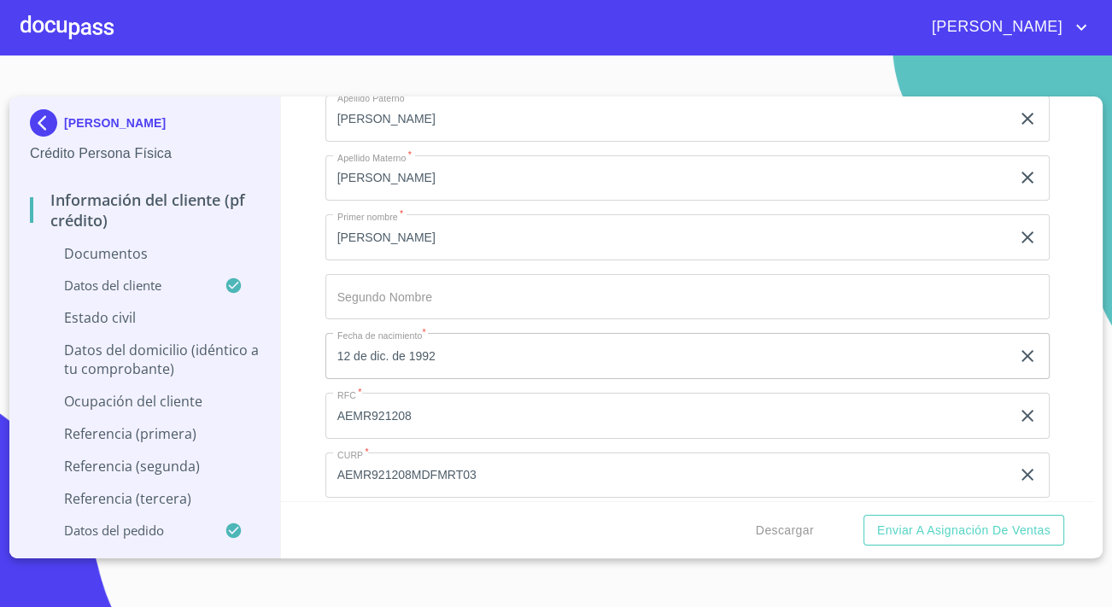
scroll to position [3105, 0]
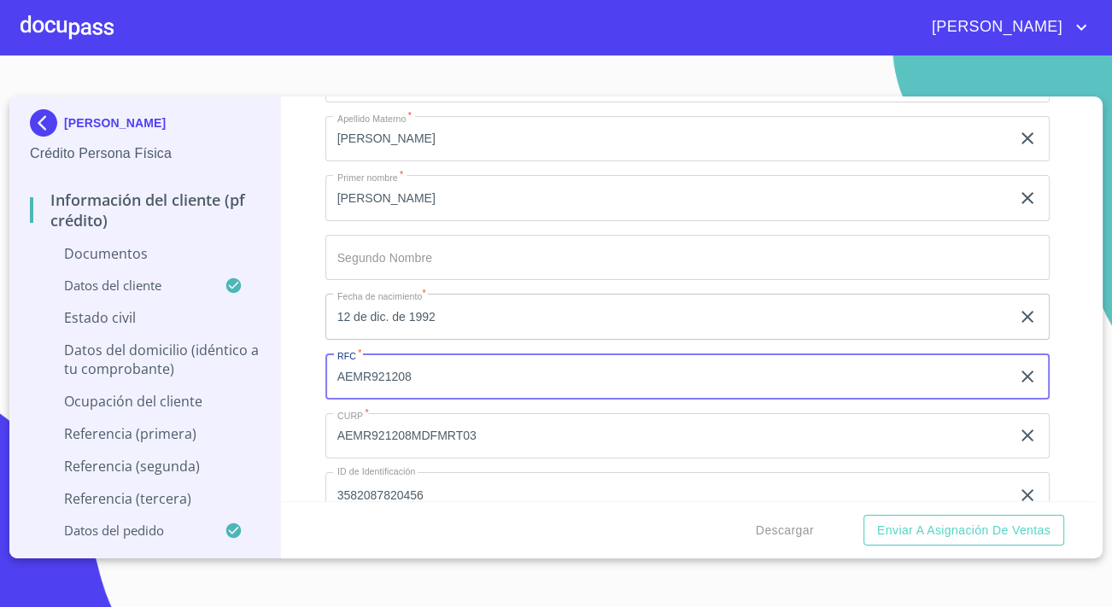
drag, startPoint x: 414, startPoint y: 375, endPoint x: 314, endPoint y: 364, distance: 100.5
click at [314, 364] on div "Información del cliente (PF crédito) Documentos Documento de identificación.   …" at bounding box center [688, 299] width 814 height 405
paste input "JS6"
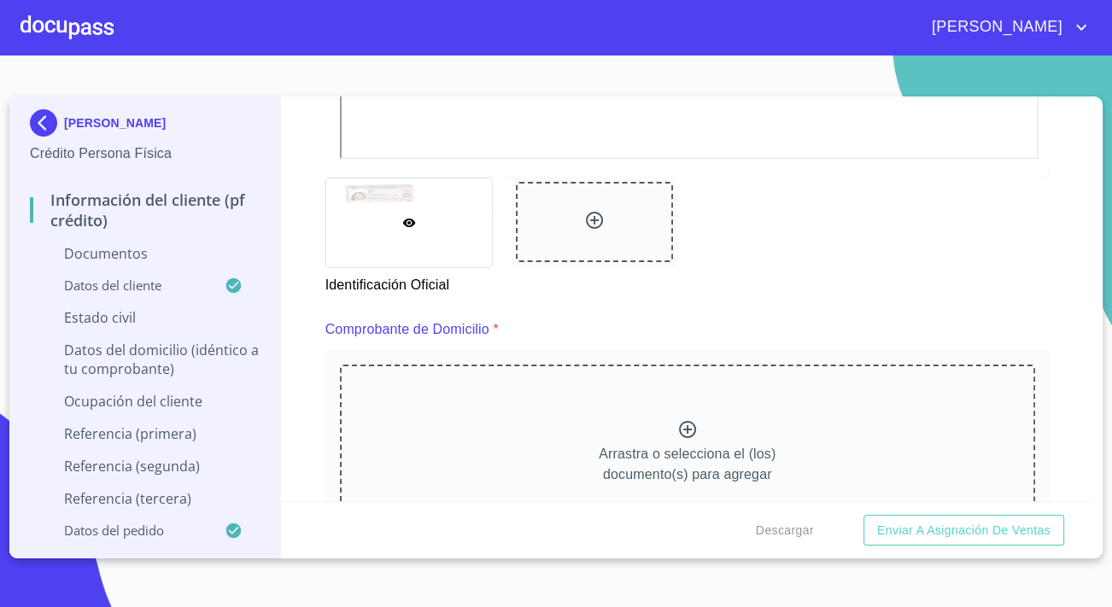
scroll to position [621, 0]
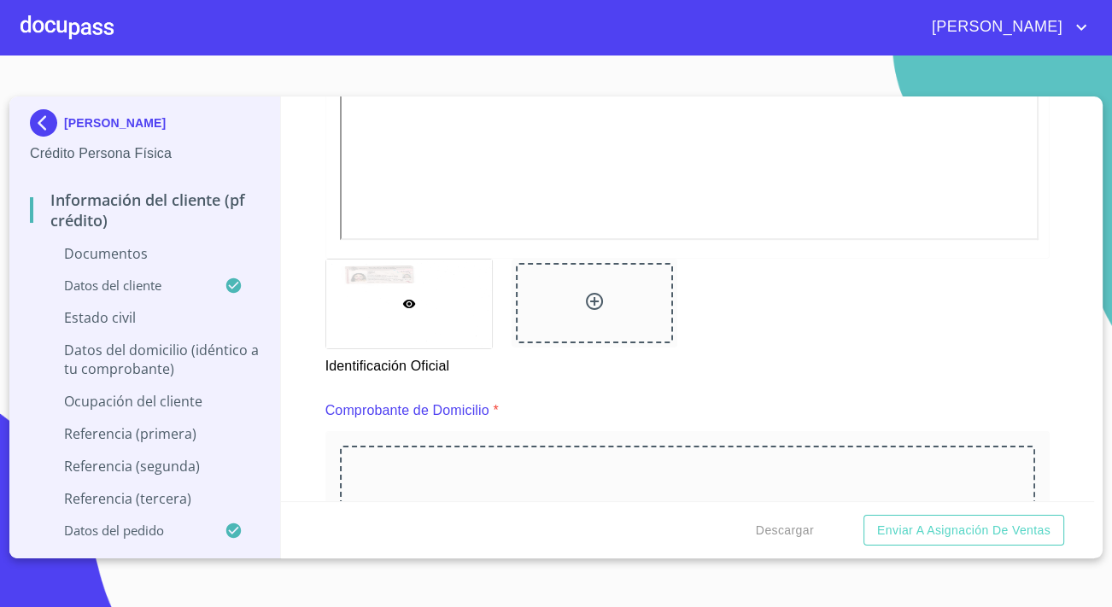
type input "AEMR921208JS6"
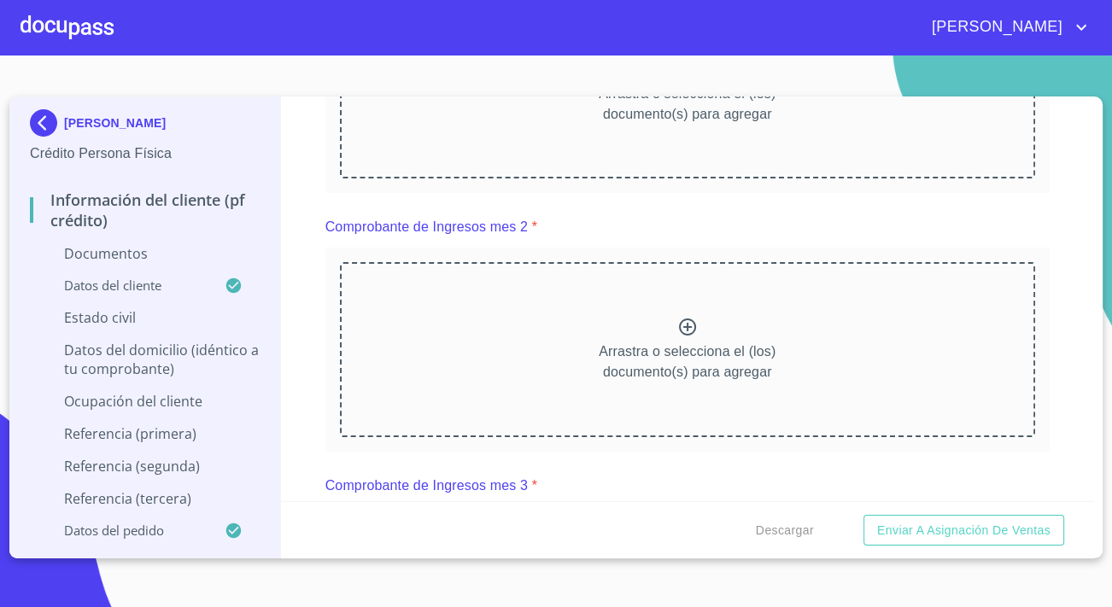
scroll to position [1242, 0]
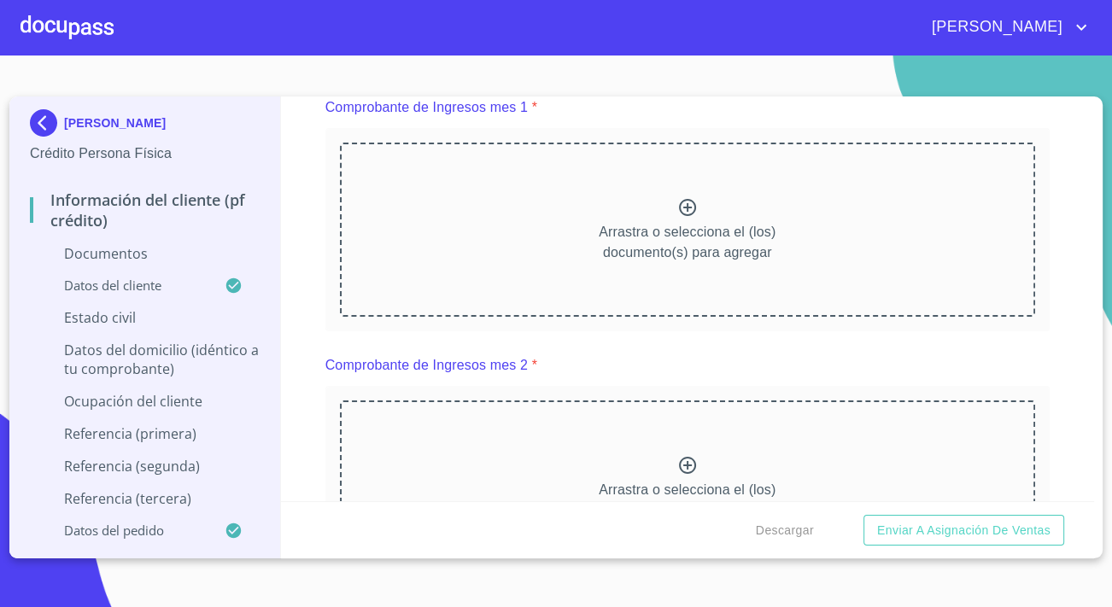
click at [540, 213] on div "Arrastra o selecciona el (los) documento(s) para agregar" at bounding box center [687, 230] width 695 height 174
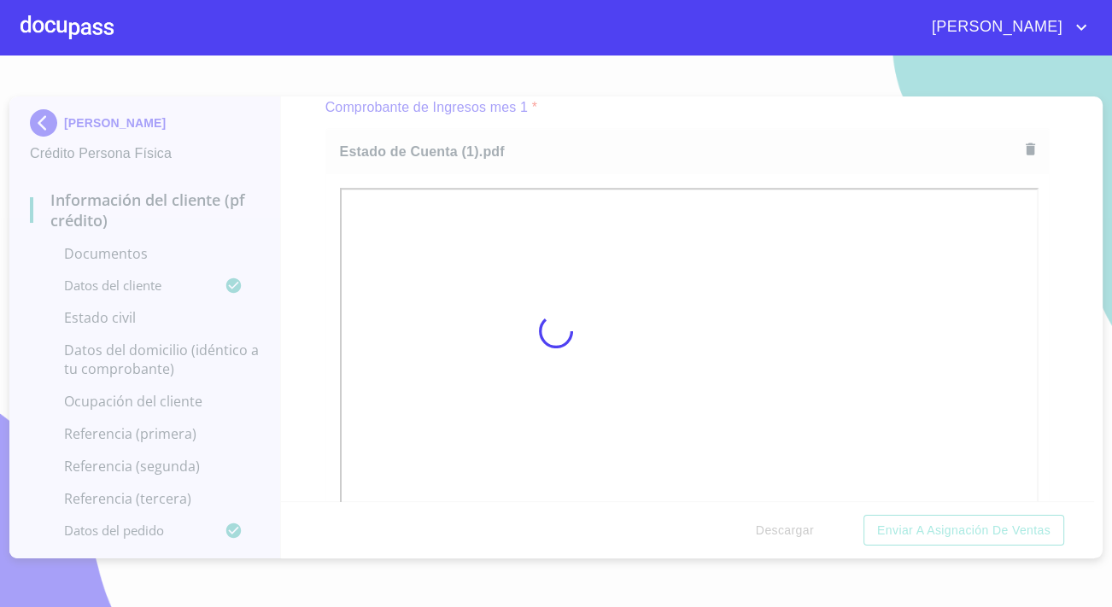
click at [315, 378] on div at bounding box center [556, 332] width 1112 height 552
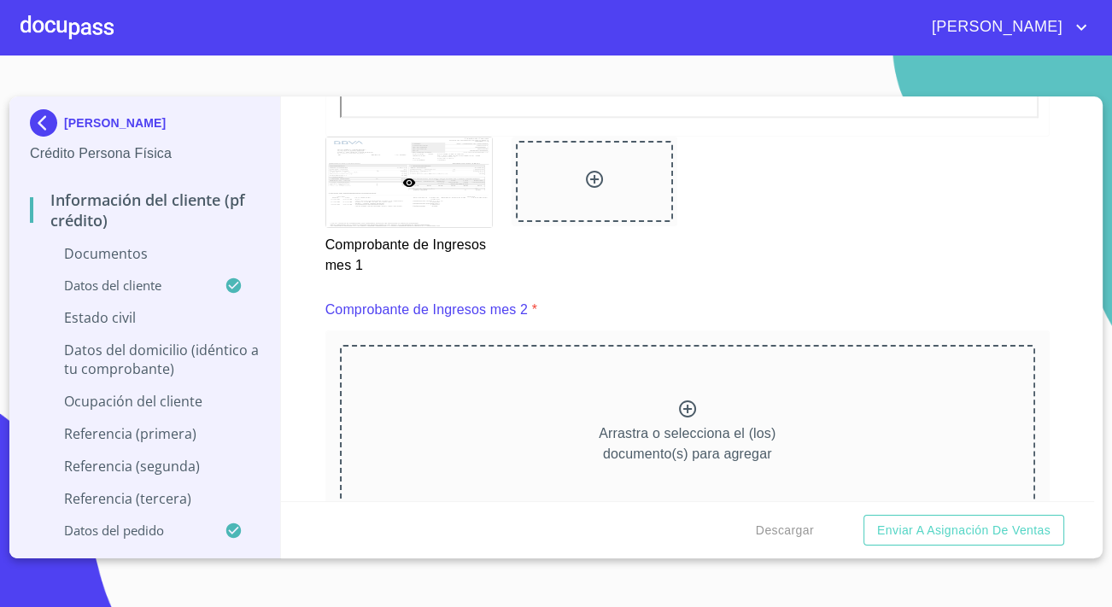
scroll to position [1785, 0]
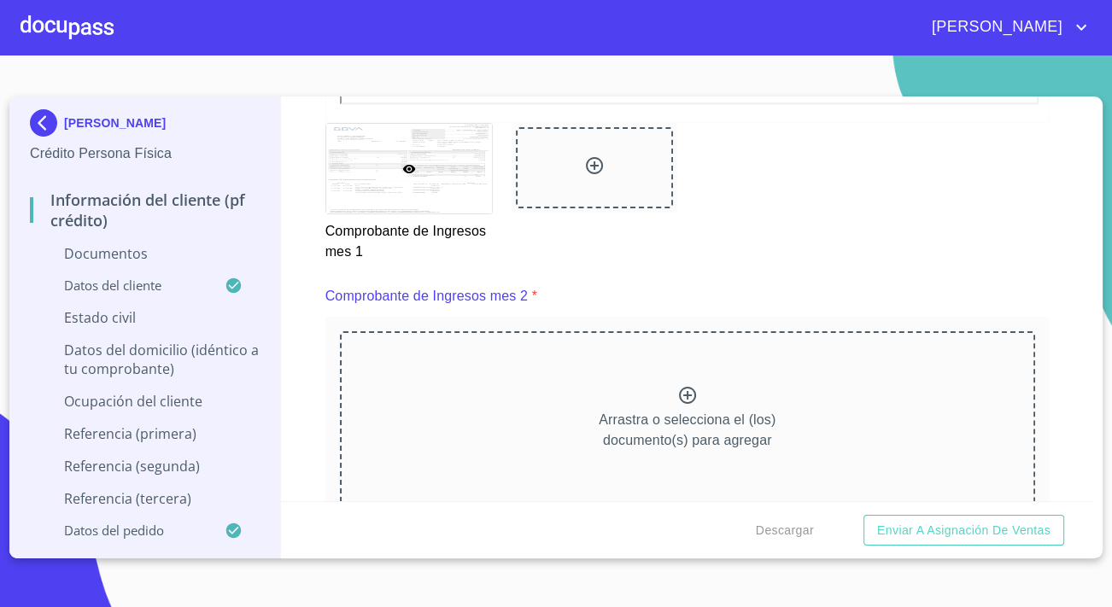
click at [483, 411] on div "Arrastra o selecciona el (los) documento(s) para agregar" at bounding box center [687, 418] width 695 height 174
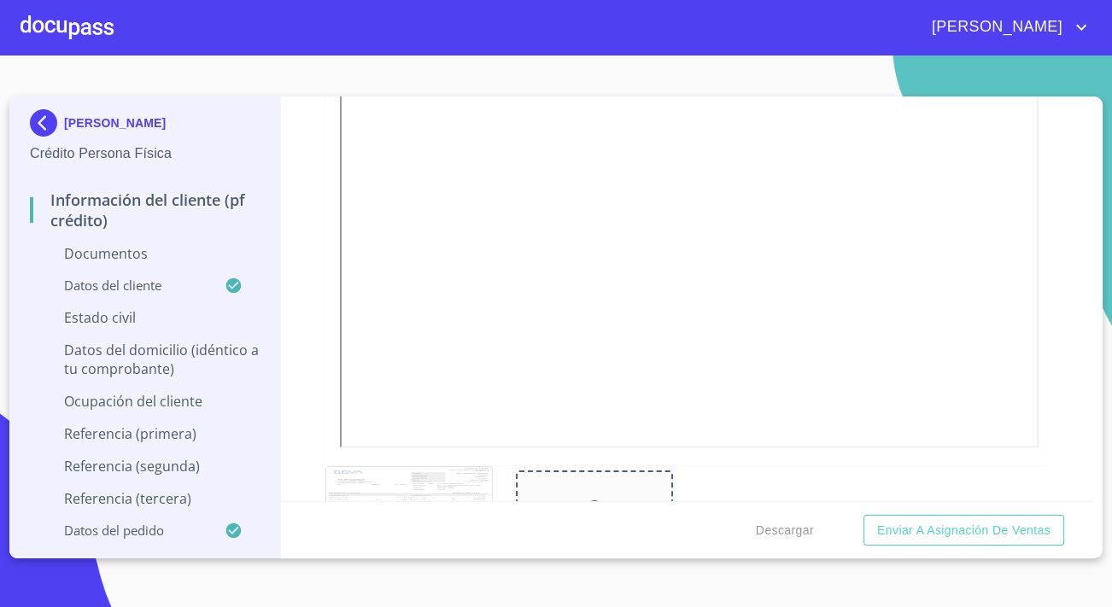
scroll to position [2562, 0]
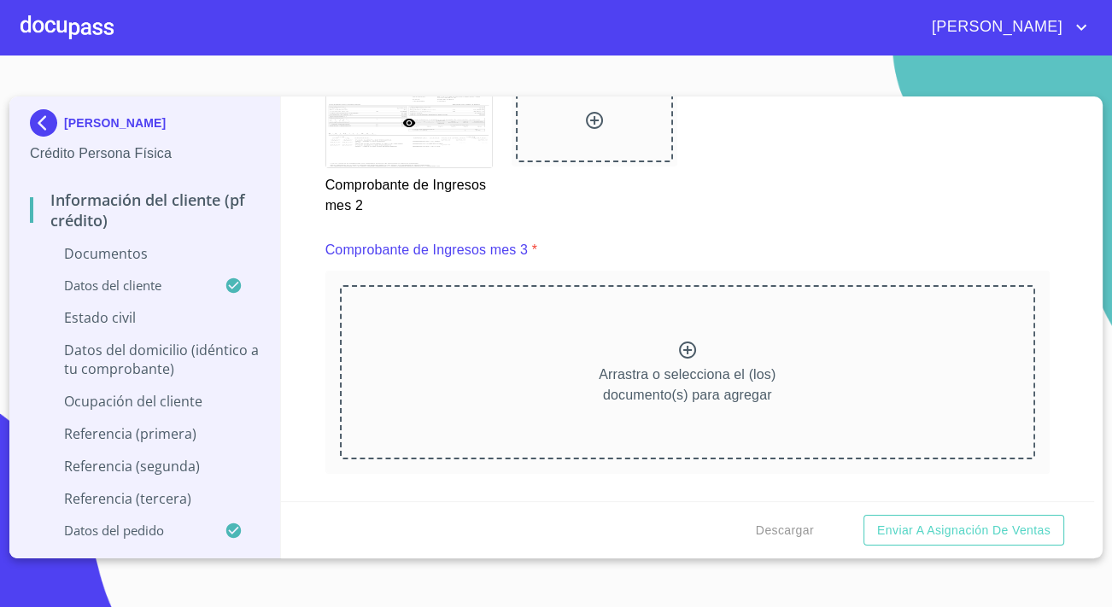
click at [704, 339] on div "Arrastra o selecciona el (los) documento(s) para agregar" at bounding box center [687, 372] width 695 height 174
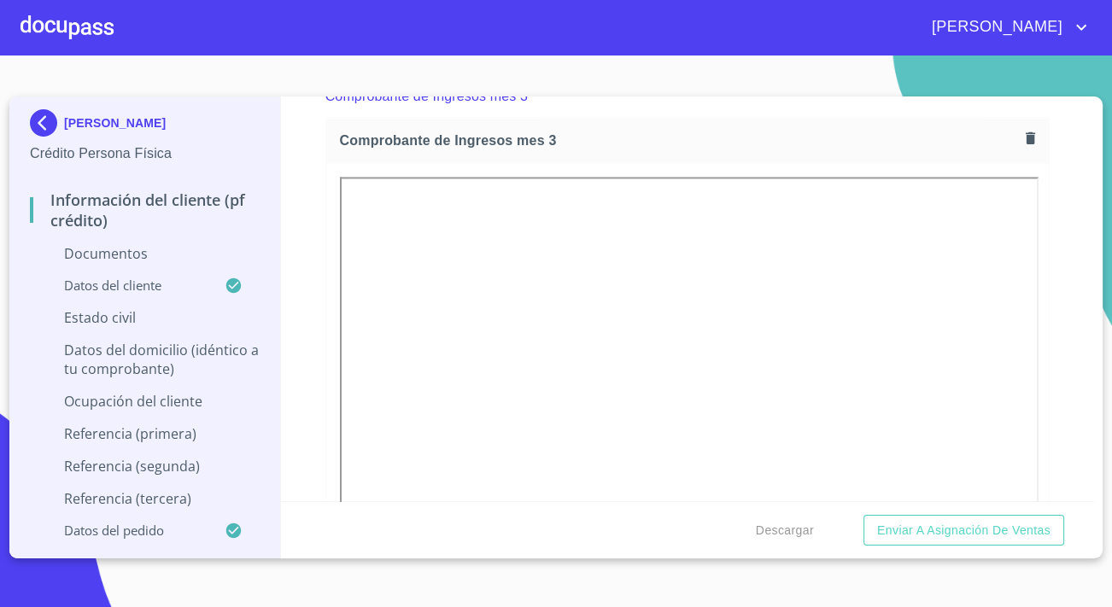
scroll to position [2717, 0]
click at [1026, 137] on icon "button" at bounding box center [1030, 138] width 9 height 12
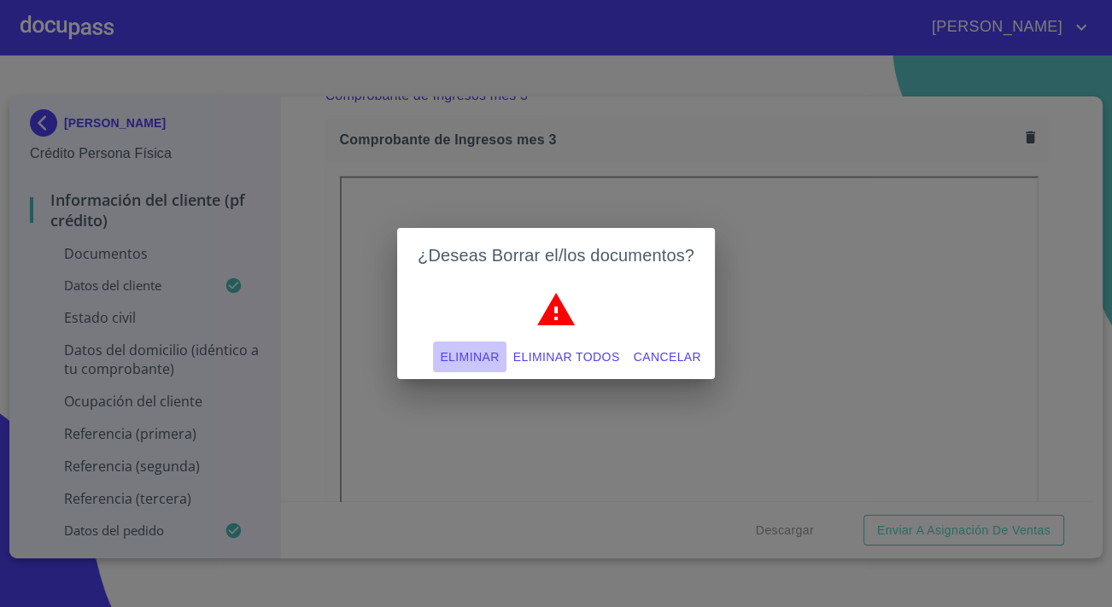
click at [498, 354] on span "Eliminar" at bounding box center [469, 357] width 59 height 21
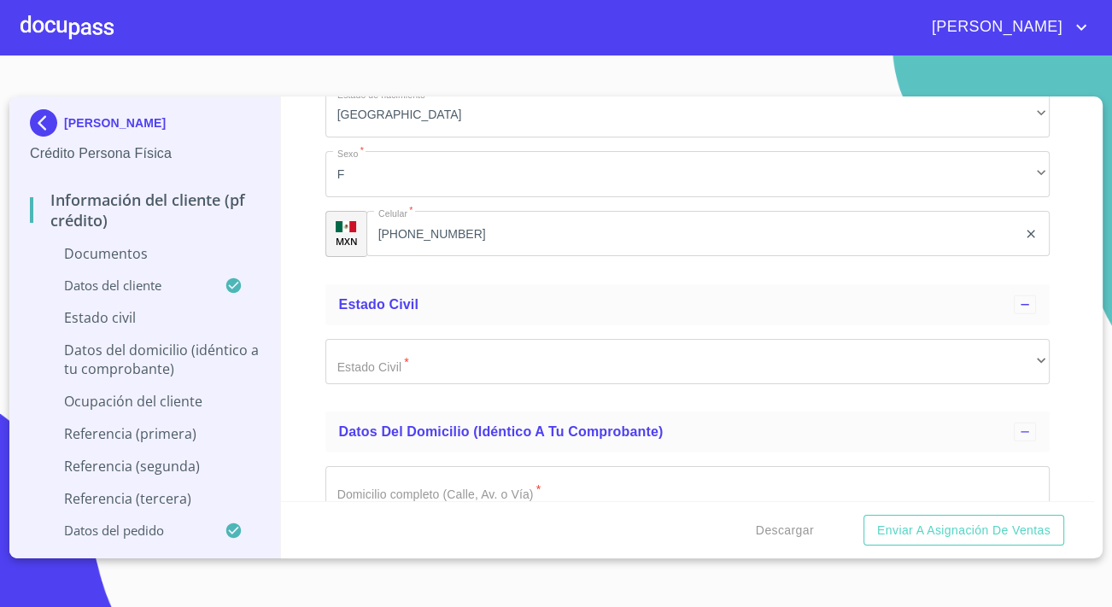
scroll to position [4658, 0]
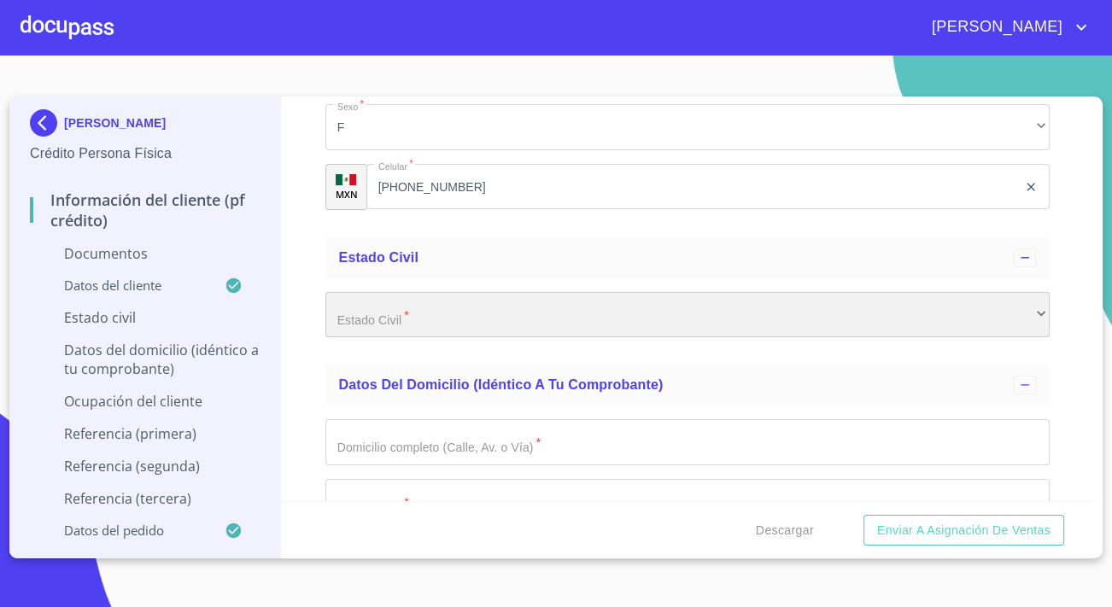
click at [383, 313] on div "​" at bounding box center [687, 315] width 724 height 46
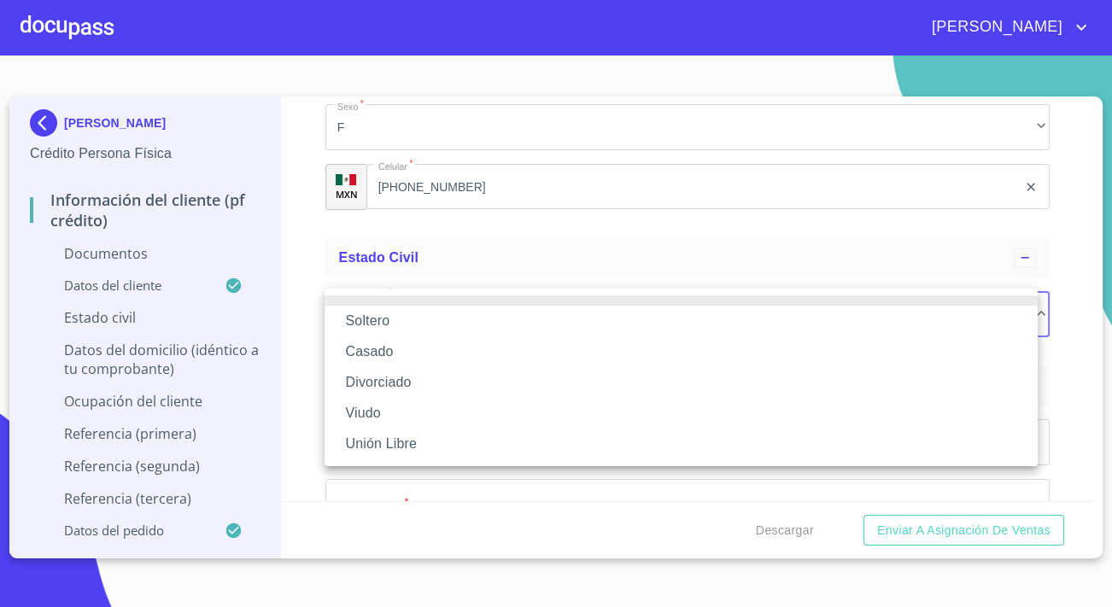
click at [381, 381] on li "Divorciado" at bounding box center [681, 382] width 713 height 31
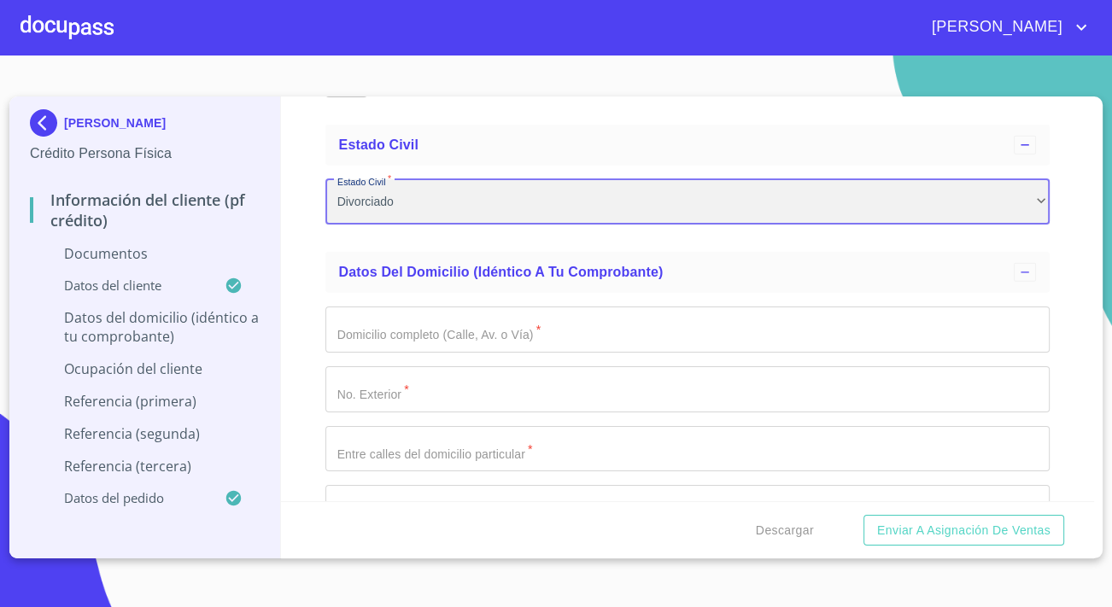
scroll to position [4813, 0]
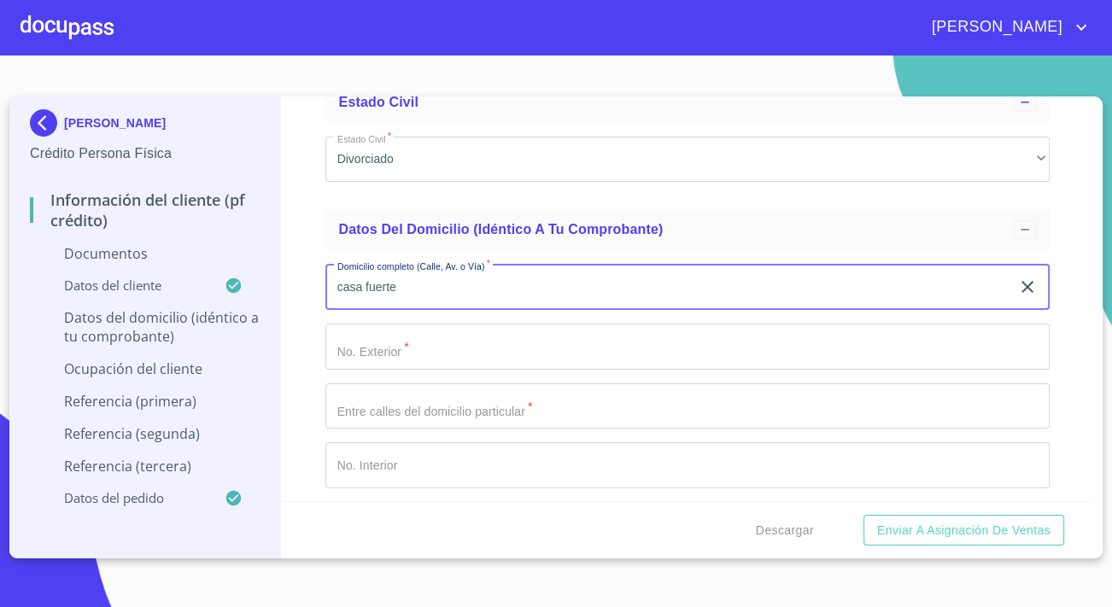
type input "casa fuerte"
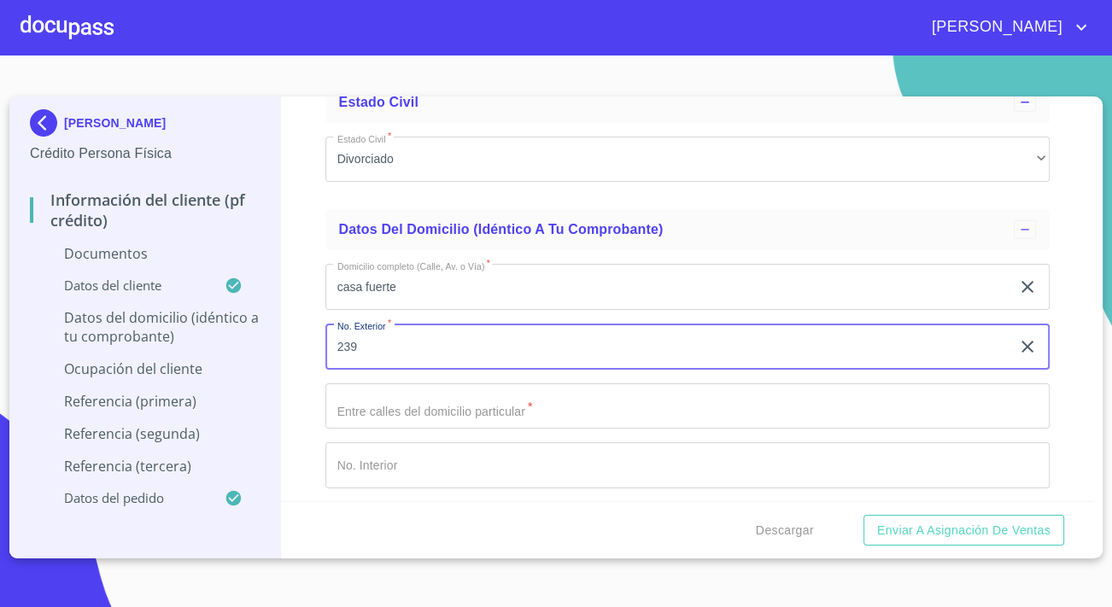
type input "239"
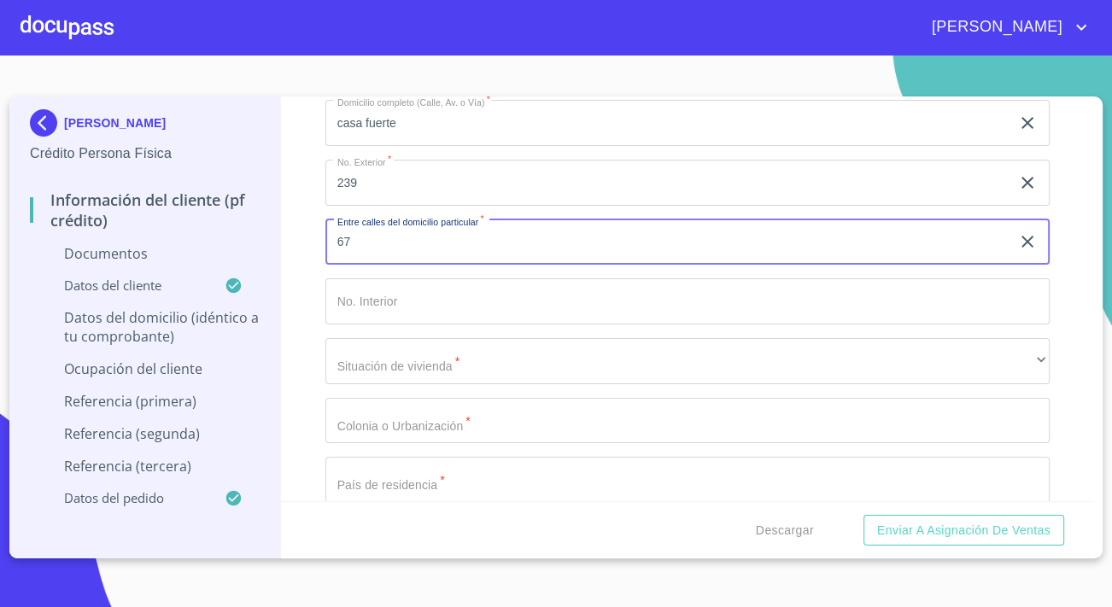
scroll to position [5047, 0]
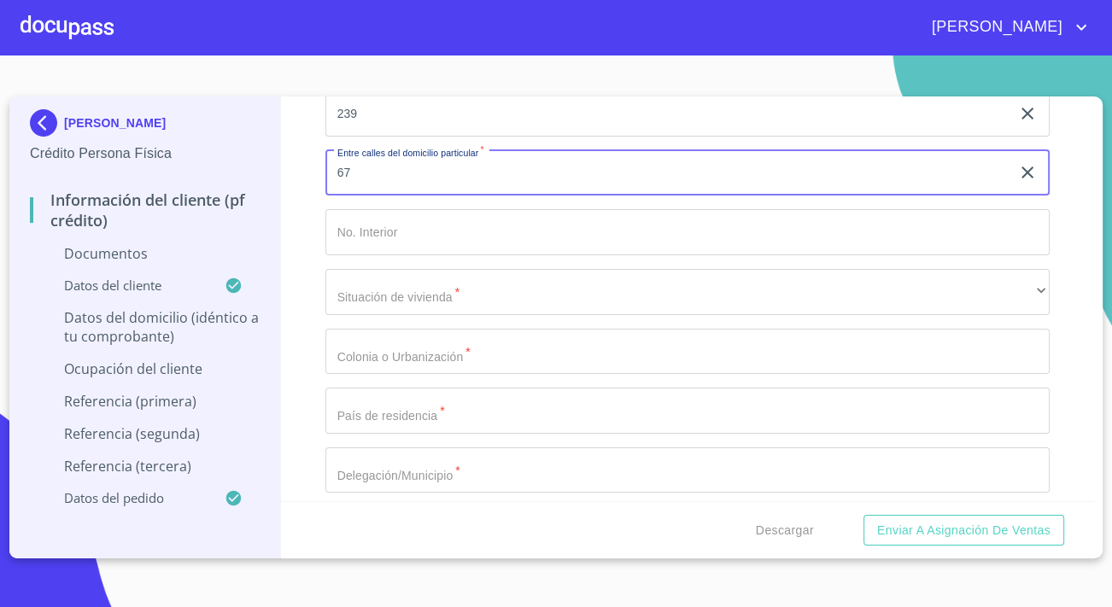
type input "67"
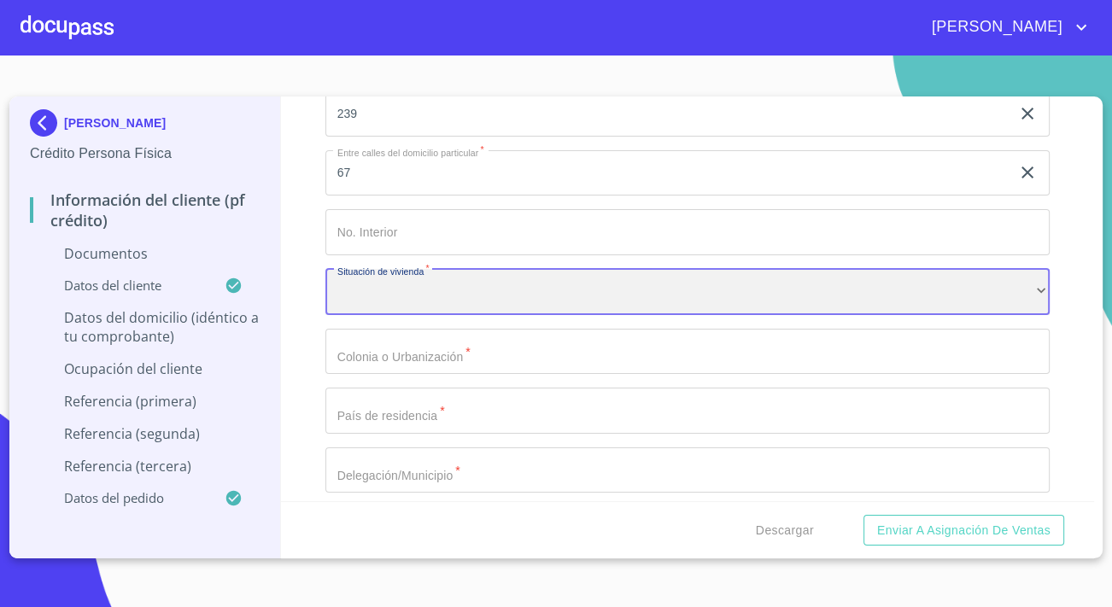
click at [444, 284] on div "​" at bounding box center [687, 292] width 724 height 46
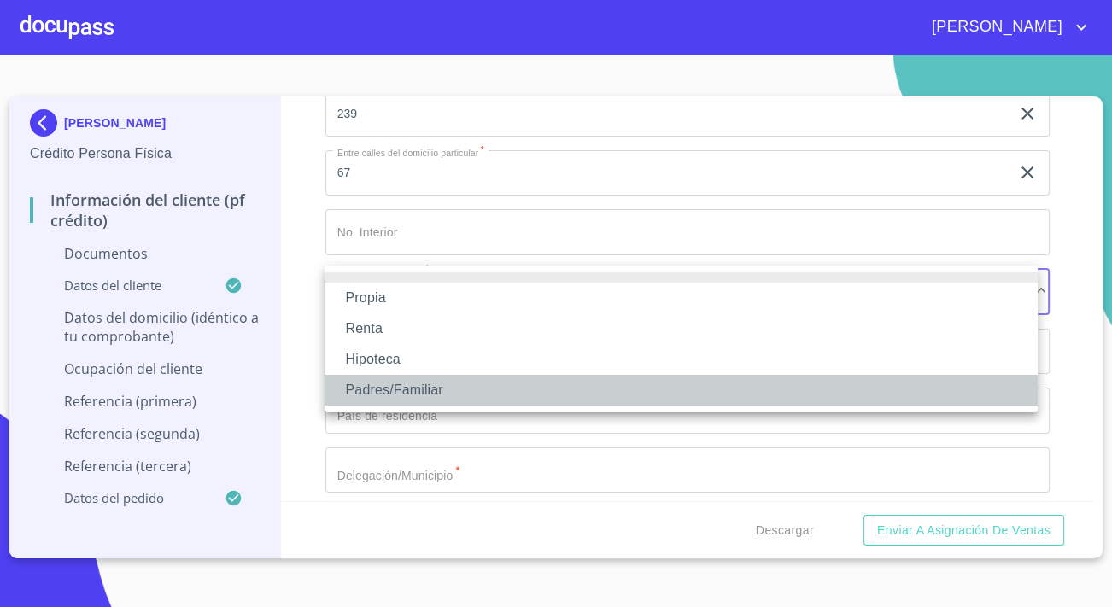
click at [433, 392] on li "Padres/Familiar" at bounding box center [681, 390] width 713 height 31
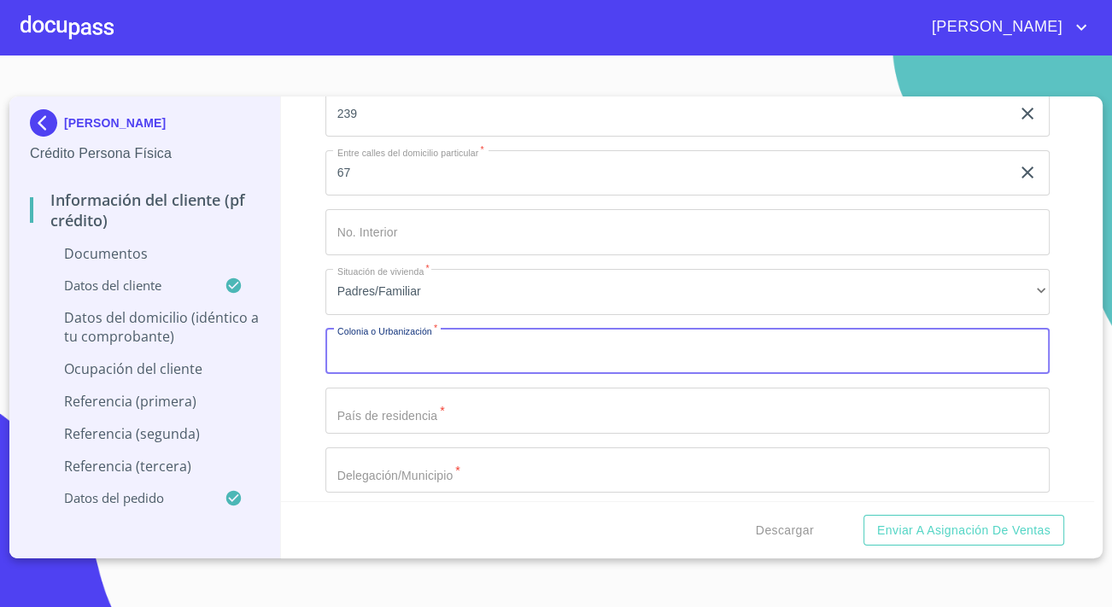
click at [409, 350] on input "Documento de identificación.   *" at bounding box center [687, 352] width 724 height 46
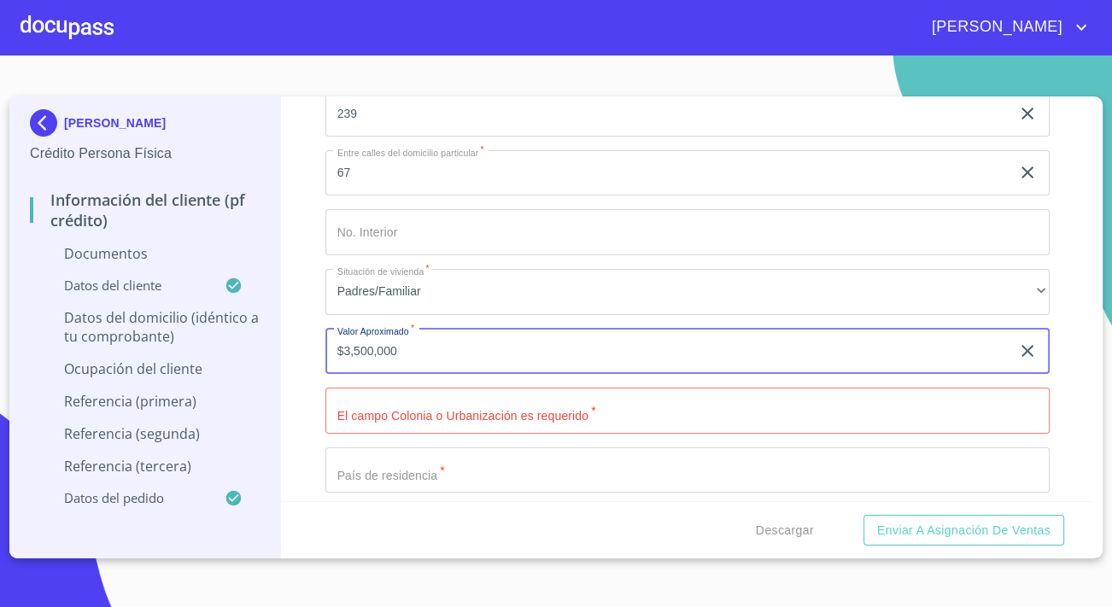
type input "$3,500,000"
click at [409, 418] on input "Documento de identificación.   *" at bounding box center [687, 411] width 724 height 46
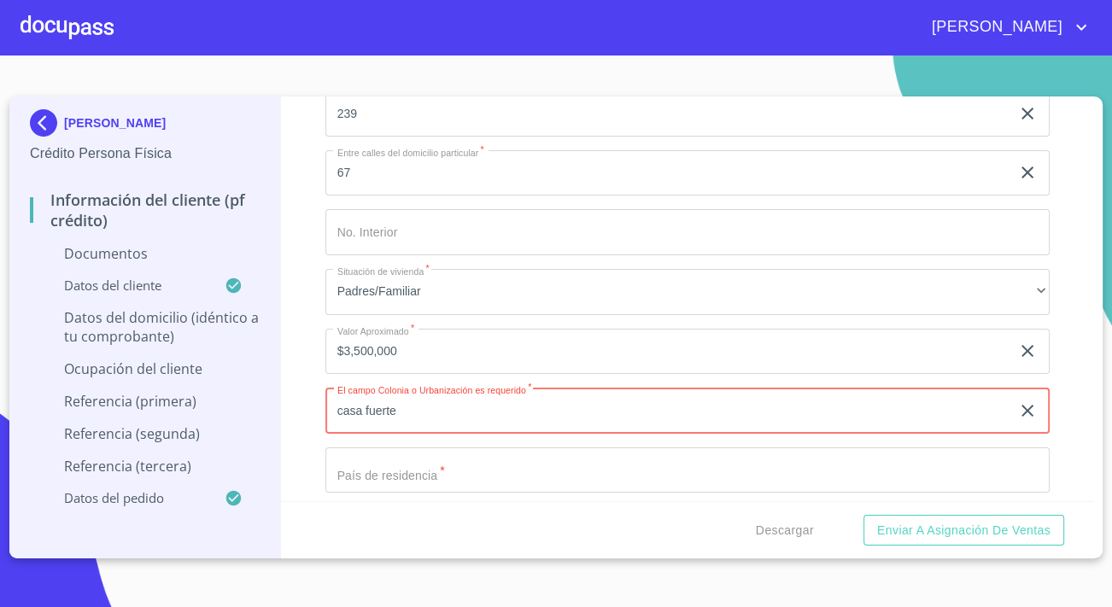
type input "casa fuerte"
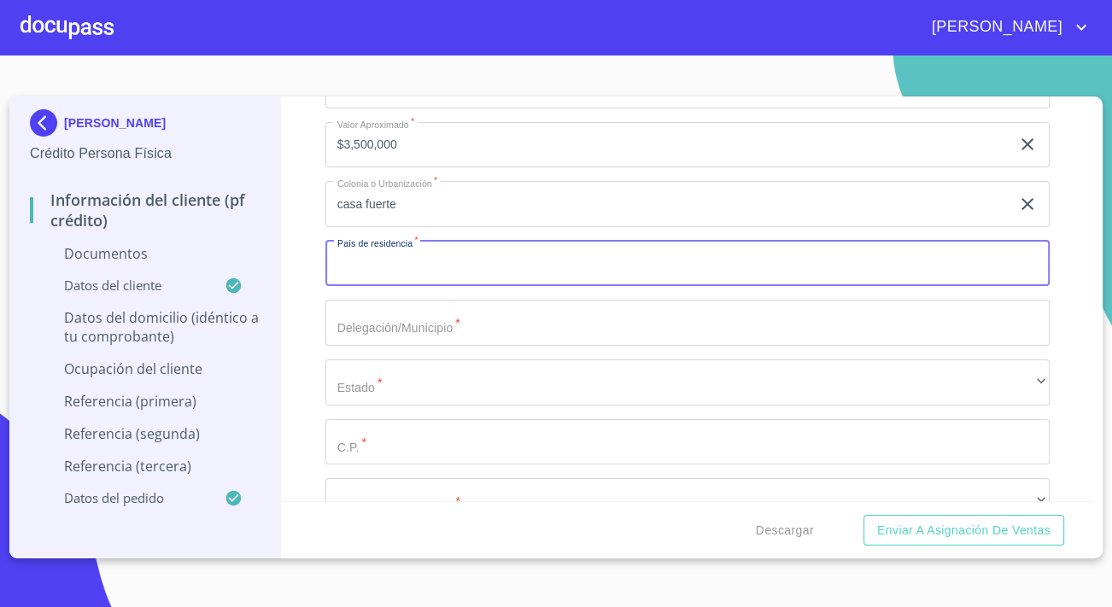
scroll to position [5279, 0]
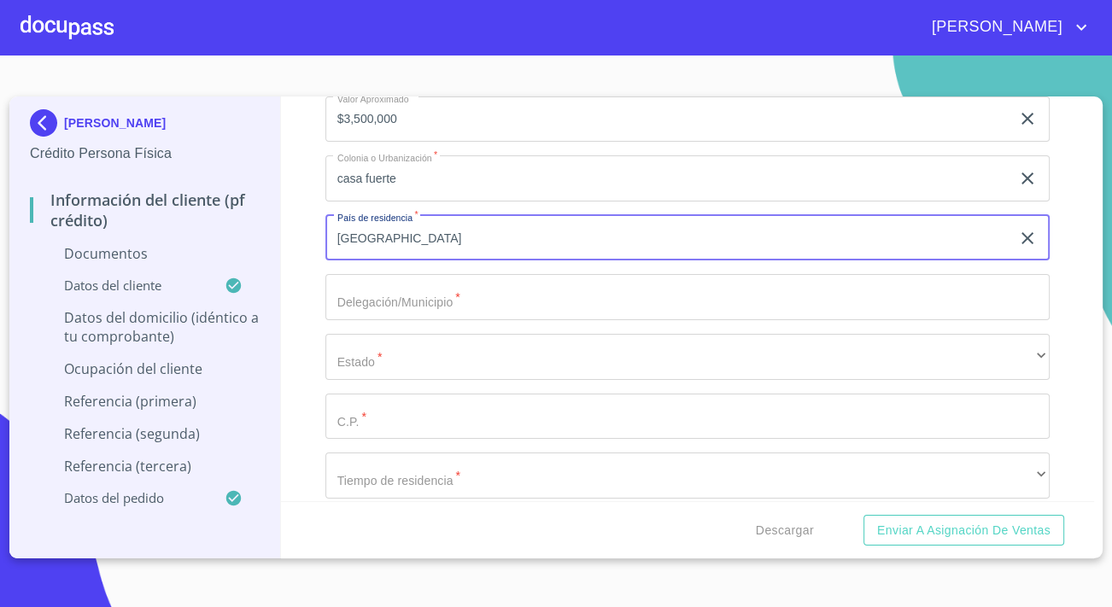
type input "[GEOGRAPHIC_DATA]"
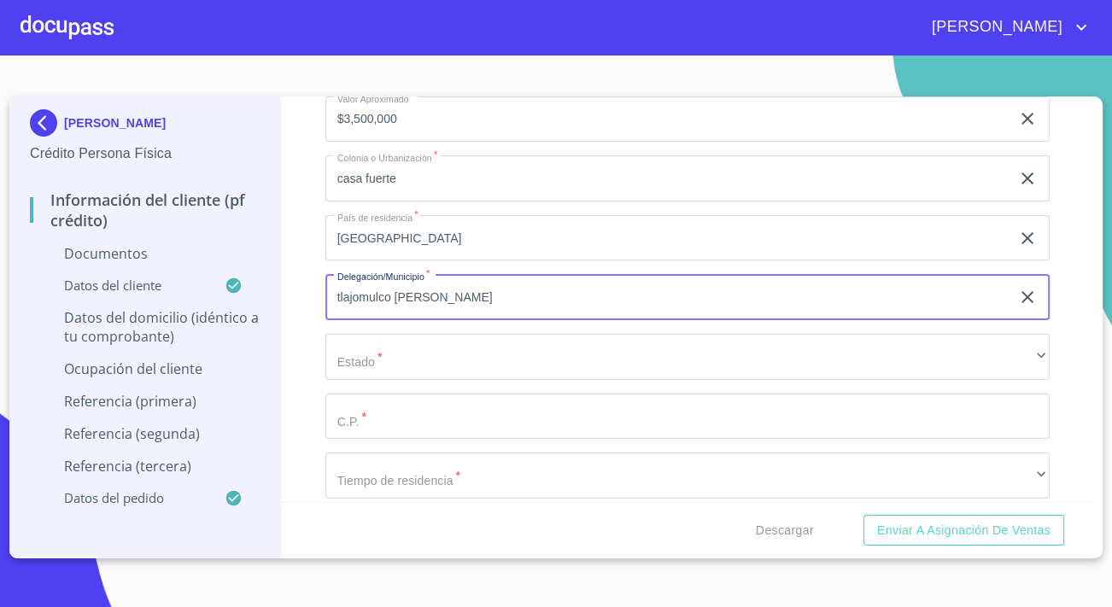
type input "tlajomulco [PERSON_NAME]"
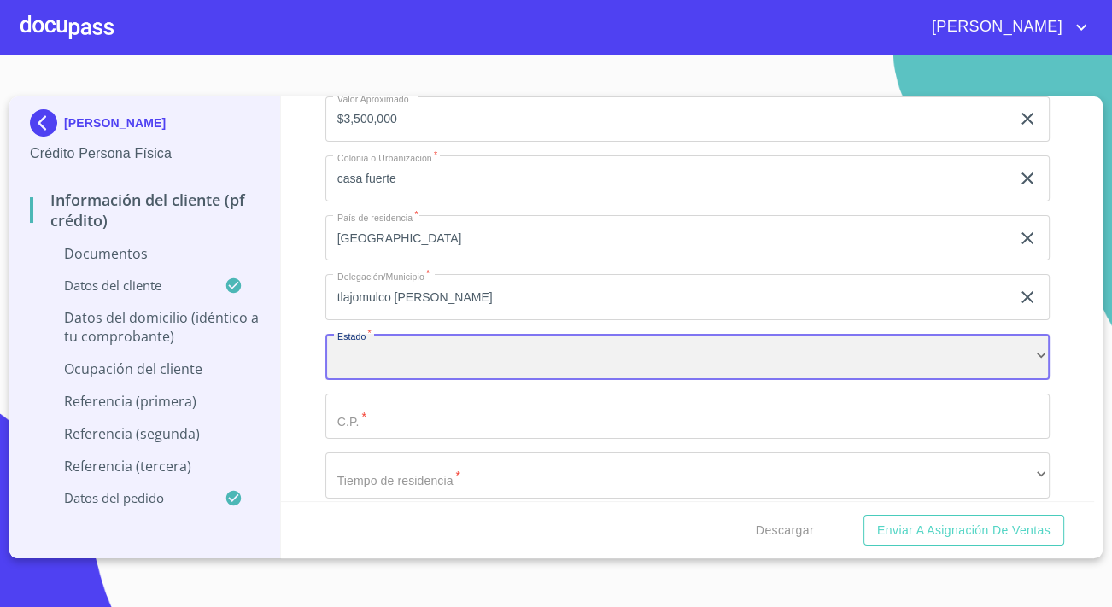
click at [577, 357] on div "​" at bounding box center [687, 357] width 724 height 46
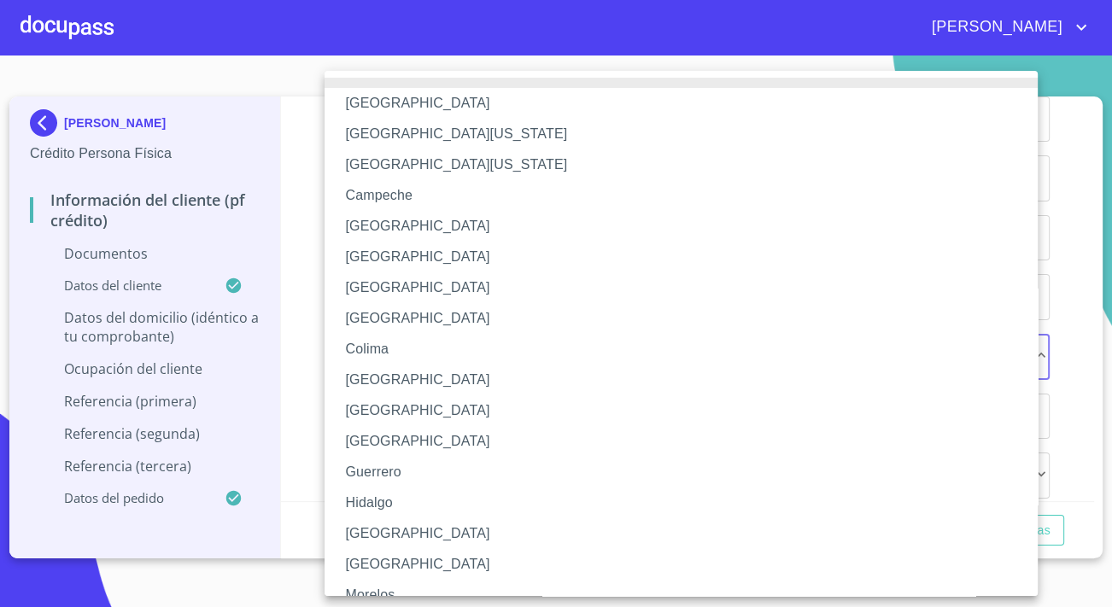
click at [383, 531] on li "[GEOGRAPHIC_DATA]" at bounding box center [687, 533] width 725 height 31
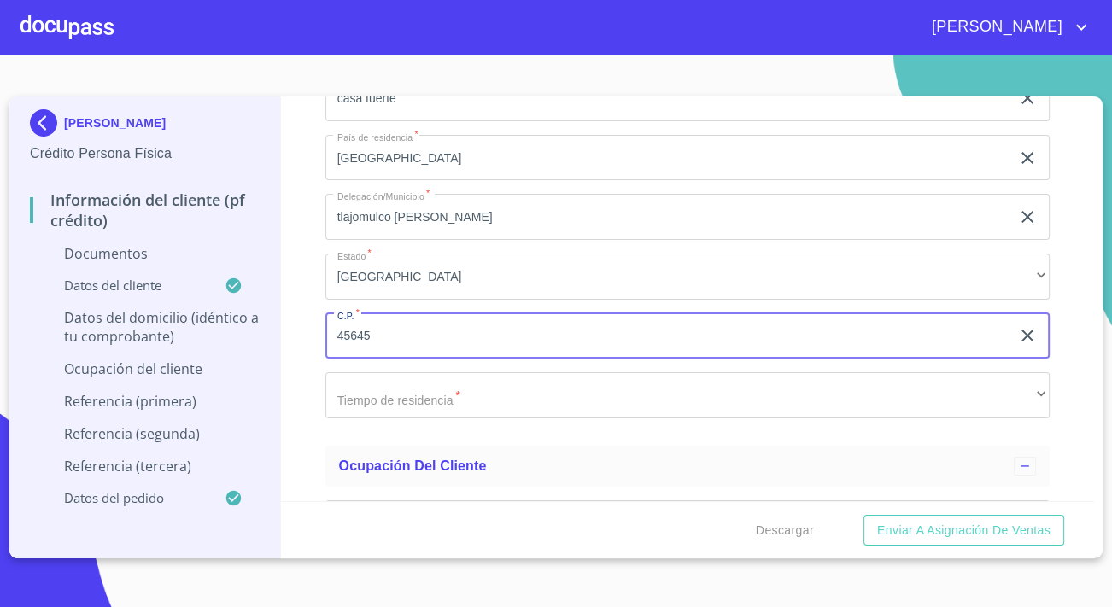
scroll to position [5434, 0]
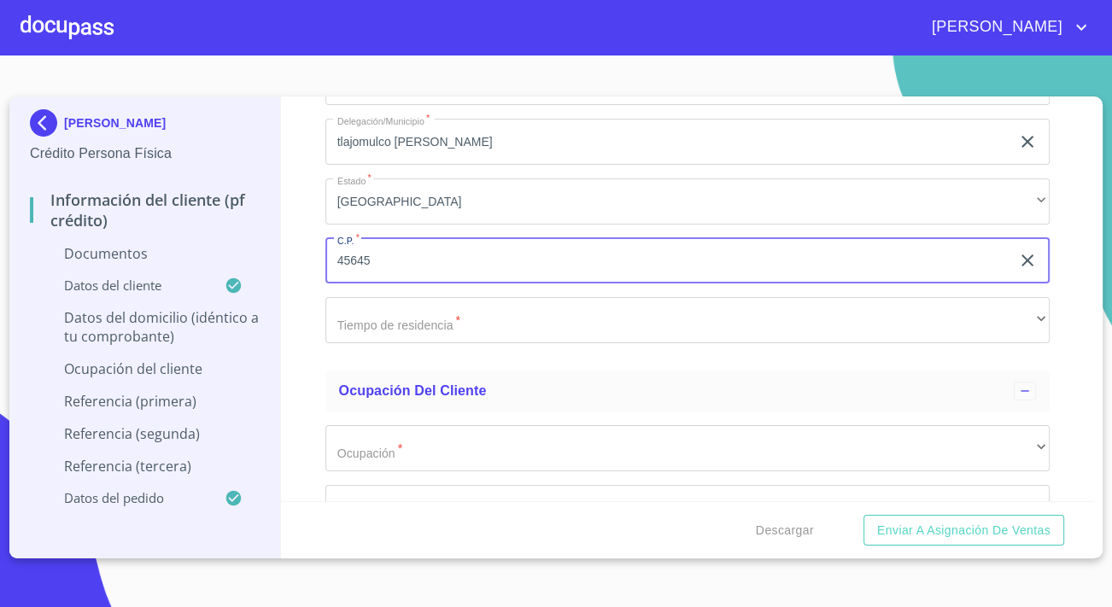
type input "45645"
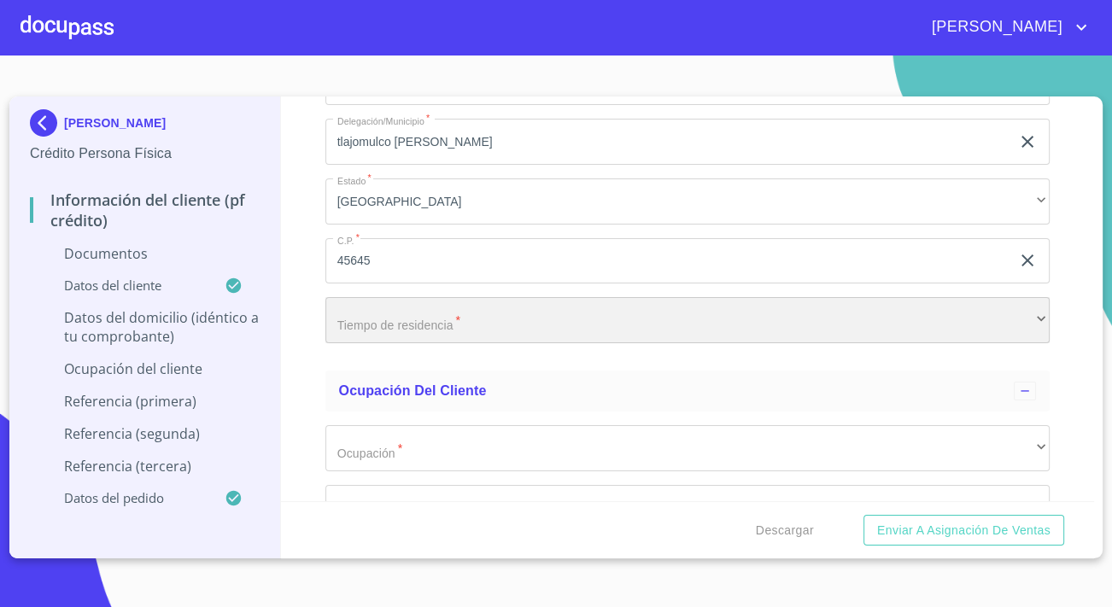
click at [436, 323] on div "​" at bounding box center [687, 320] width 724 height 46
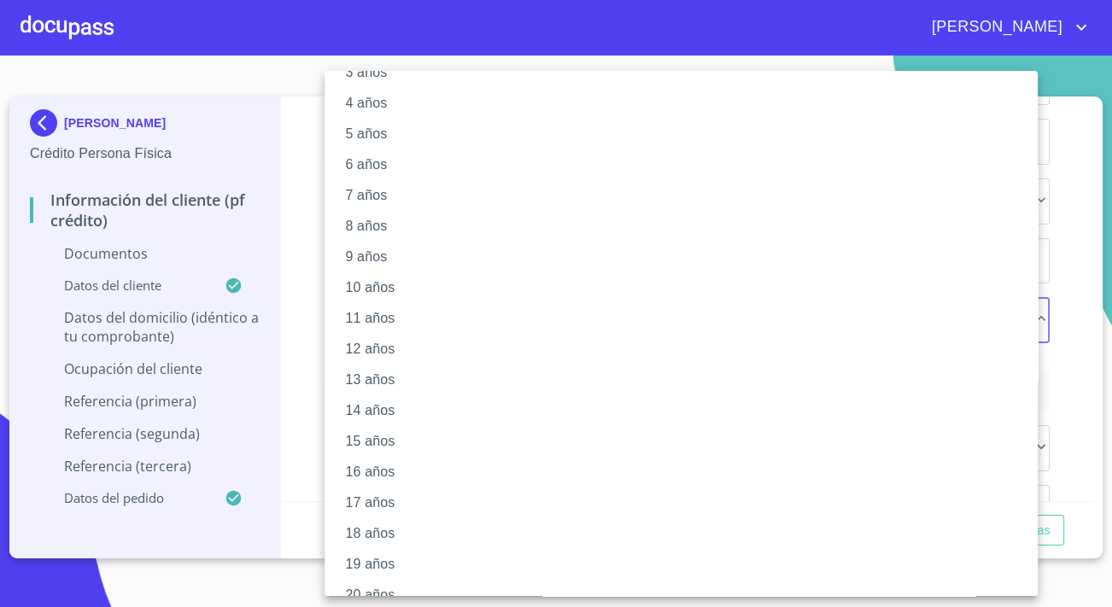
scroll to position [143, 0]
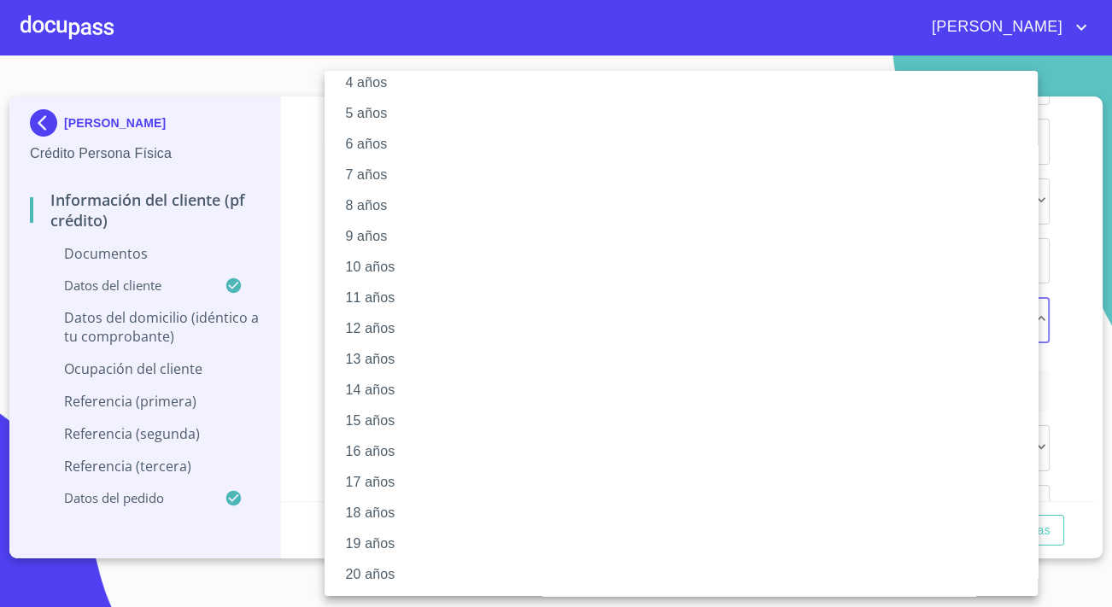
click at [372, 328] on li "12 años" at bounding box center [687, 328] width 725 height 31
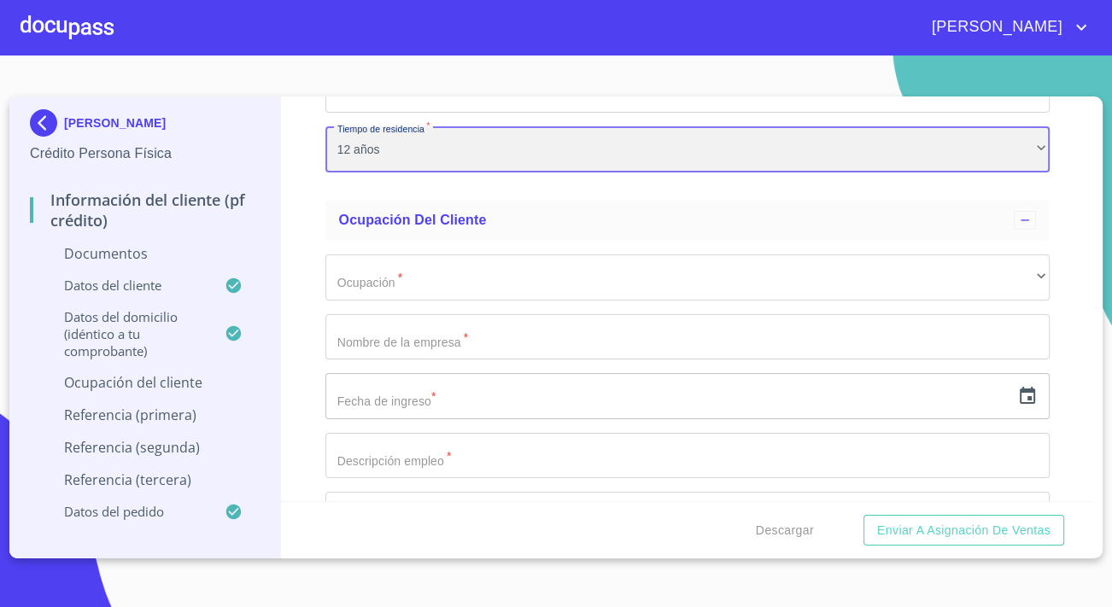
scroll to position [5668, 0]
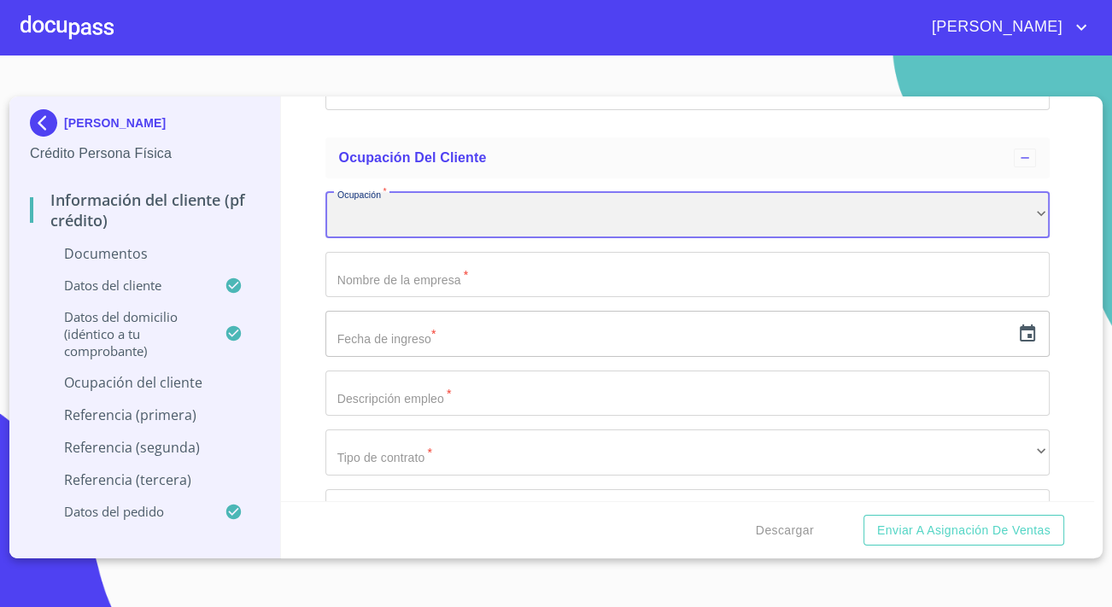
click at [424, 209] on div "​" at bounding box center [687, 215] width 724 height 46
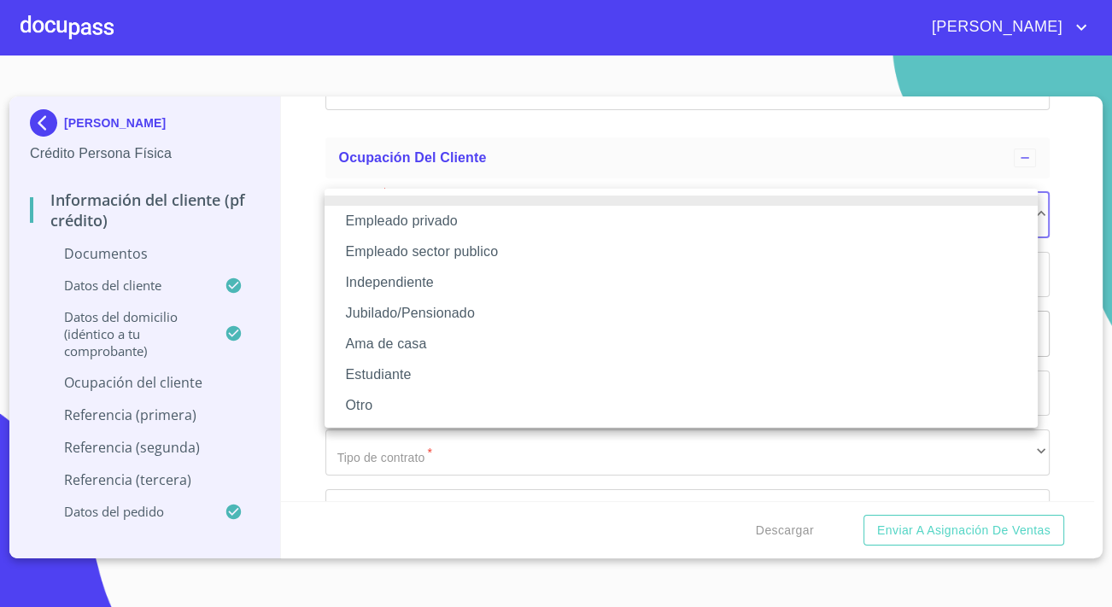
click at [383, 282] on li "Independiente" at bounding box center [681, 282] width 713 height 31
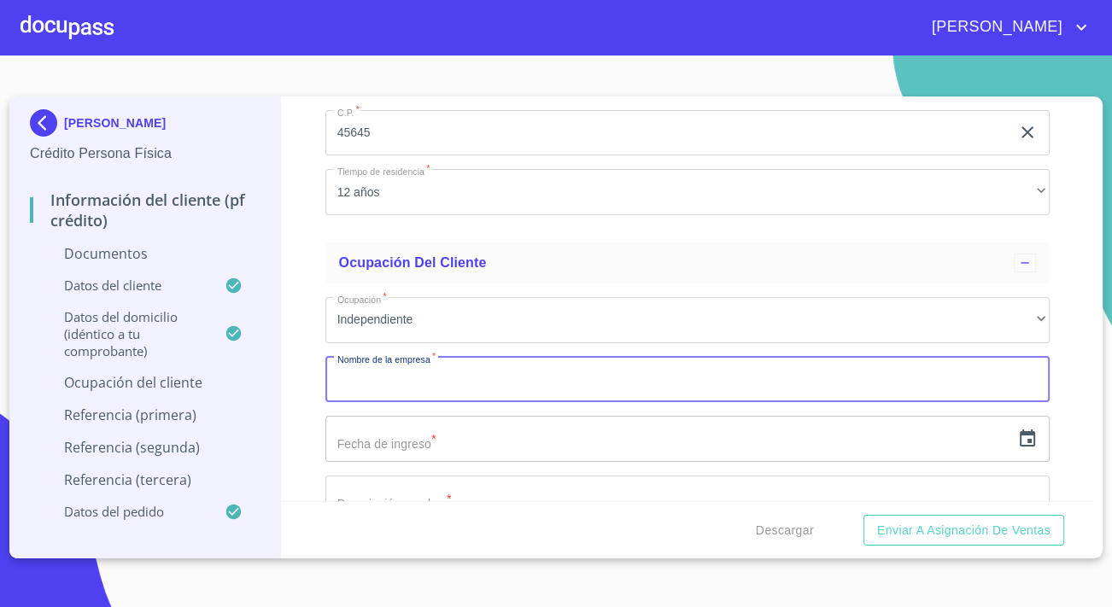
scroll to position [5590, 0]
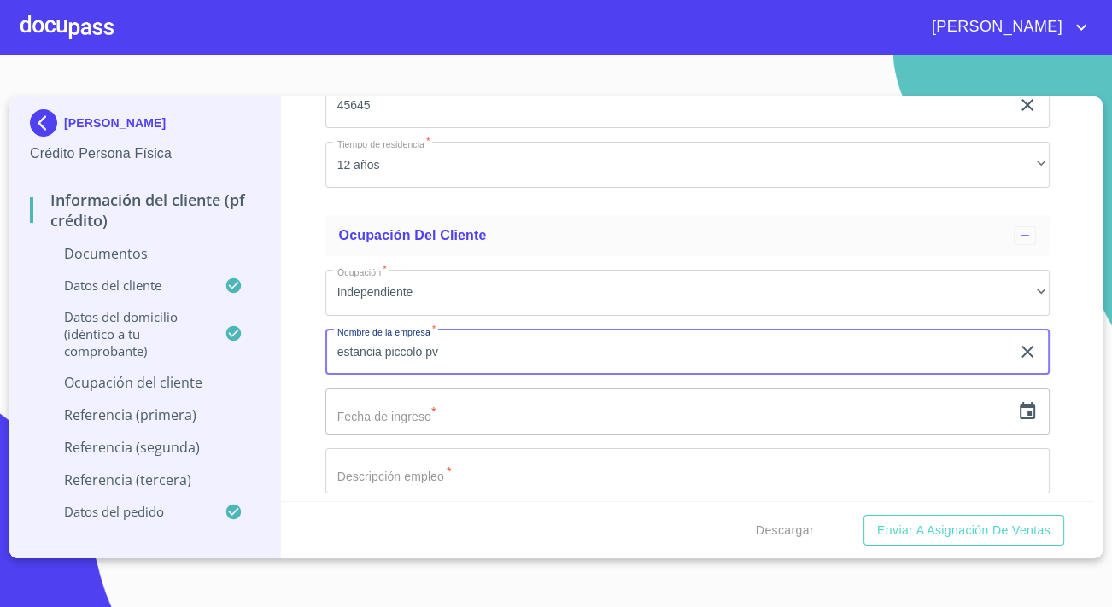
type input "estancia piccolo pv"
click at [428, 417] on input "text" at bounding box center [667, 412] width 685 height 46
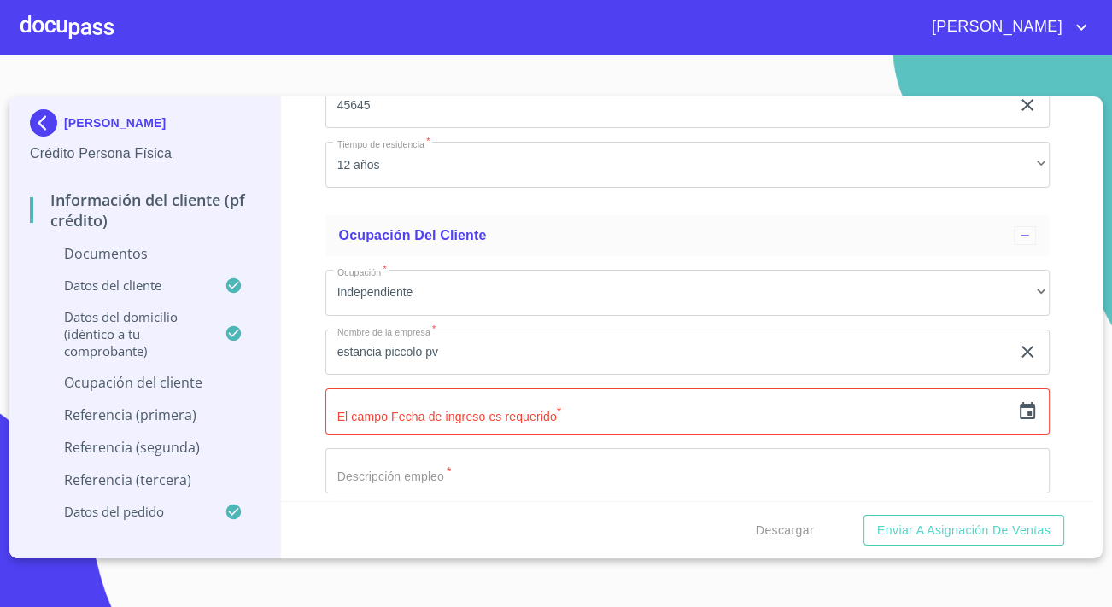
click at [1003, 407] on div "​" at bounding box center [687, 412] width 724 height 46
click at [1017, 407] on icon "button" at bounding box center [1027, 411] width 20 height 20
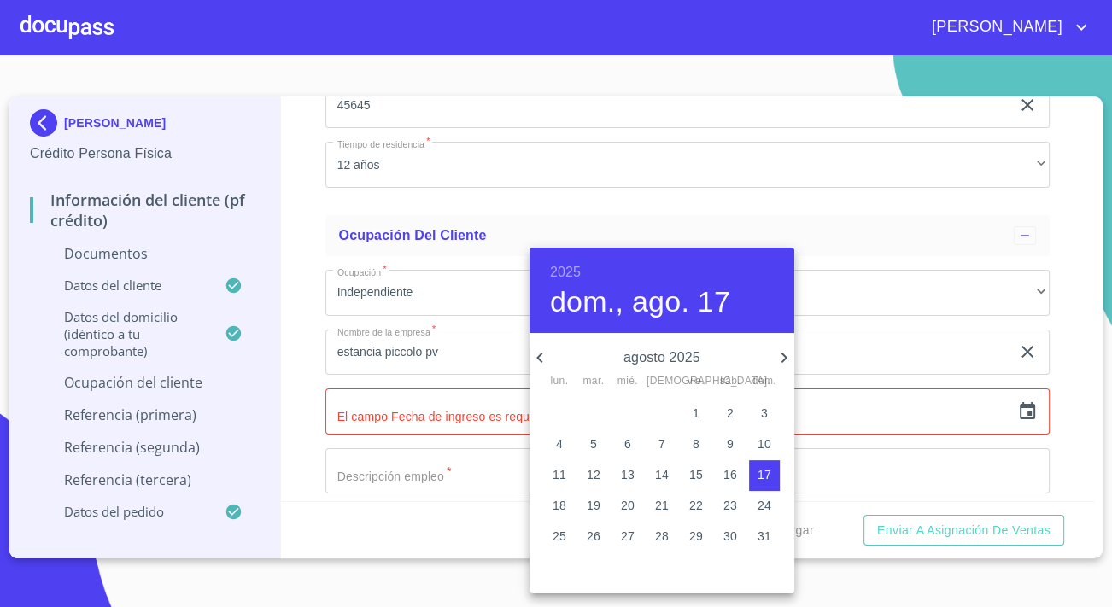
click at [574, 272] on h6 "2025" at bounding box center [565, 272] width 31 height 24
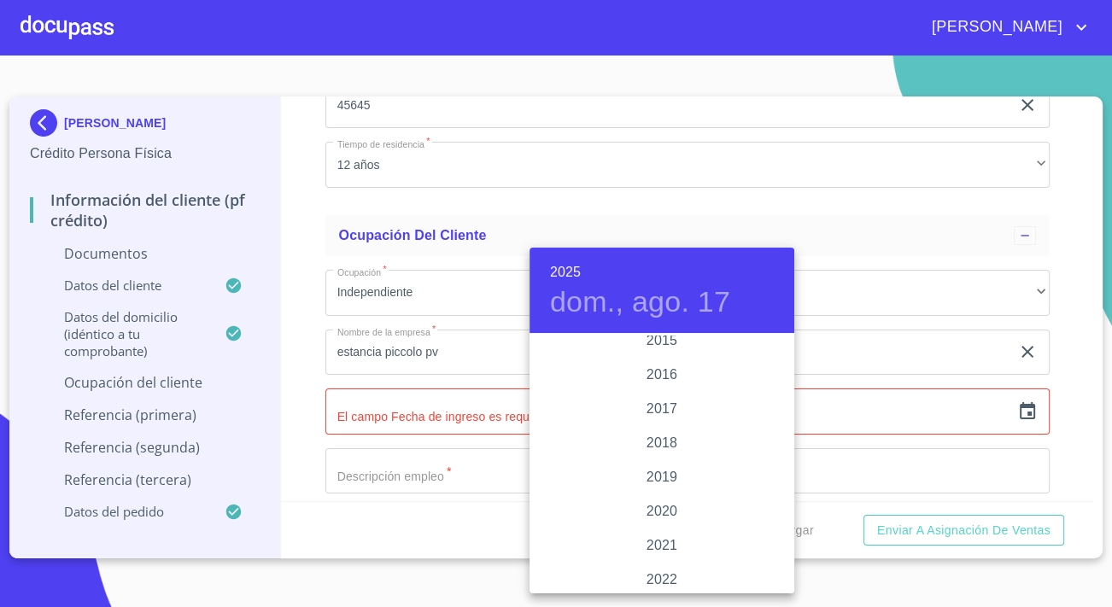
scroll to position [3081, 0]
click at [670, 475] on div "2019" at bounding box center [662, 483] width 265 height 34
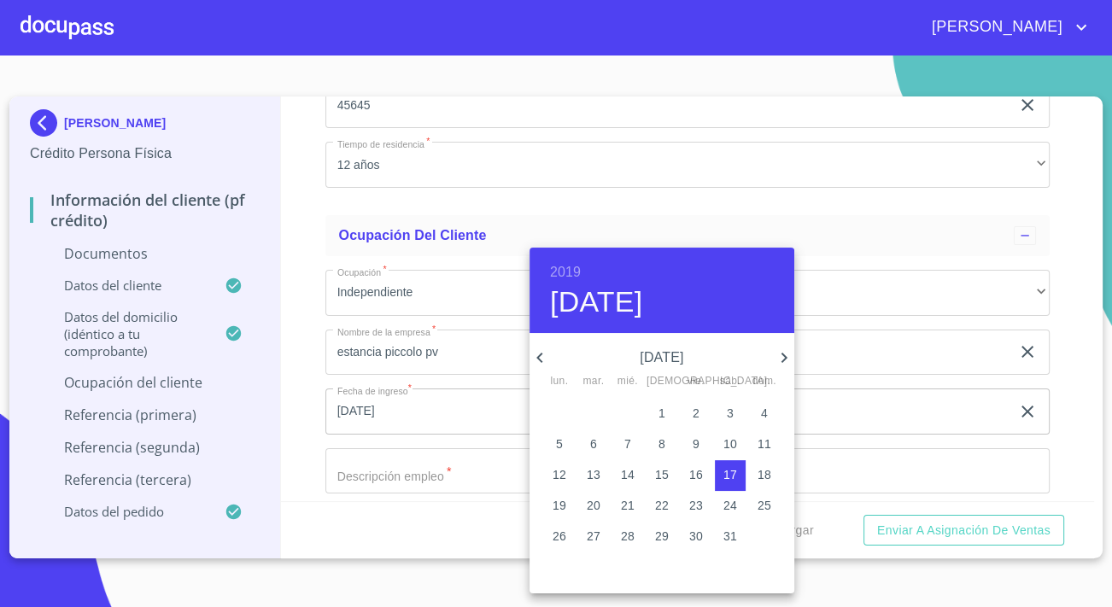
click at [535, 355] on icon "button" at bounding box center [540, 358] width 20 height 20
click at [563, 407] on span "1" at bounding box center [559, 413] width 31 height 17
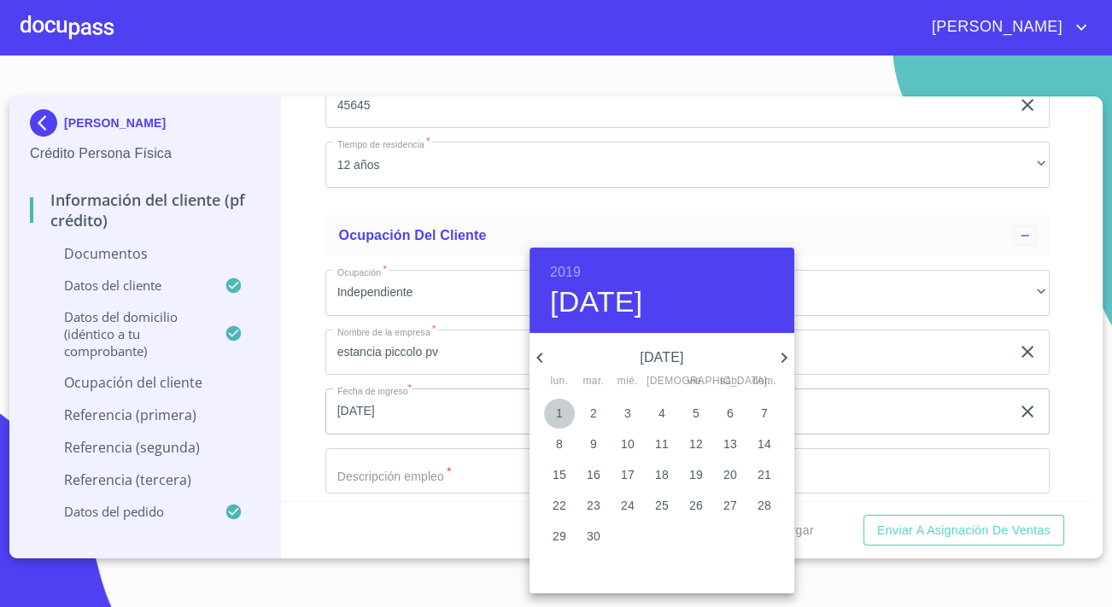
type input "1 de abr. de 2019"
click at [461, 477] on div at bounding box center [556, 303] width 1112 height 607
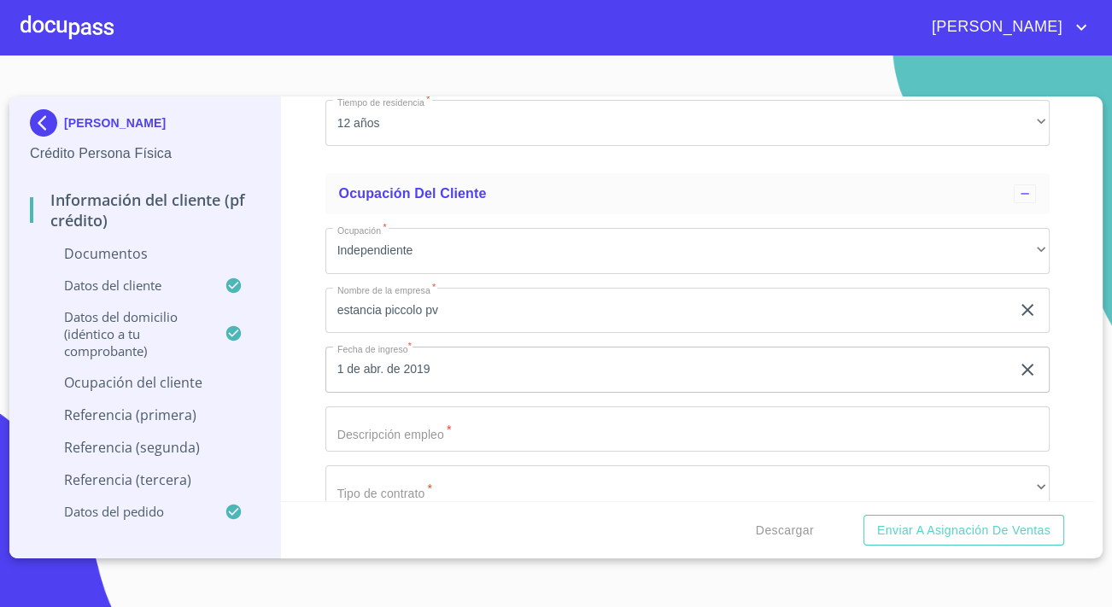
scroll to position [5668, 0]
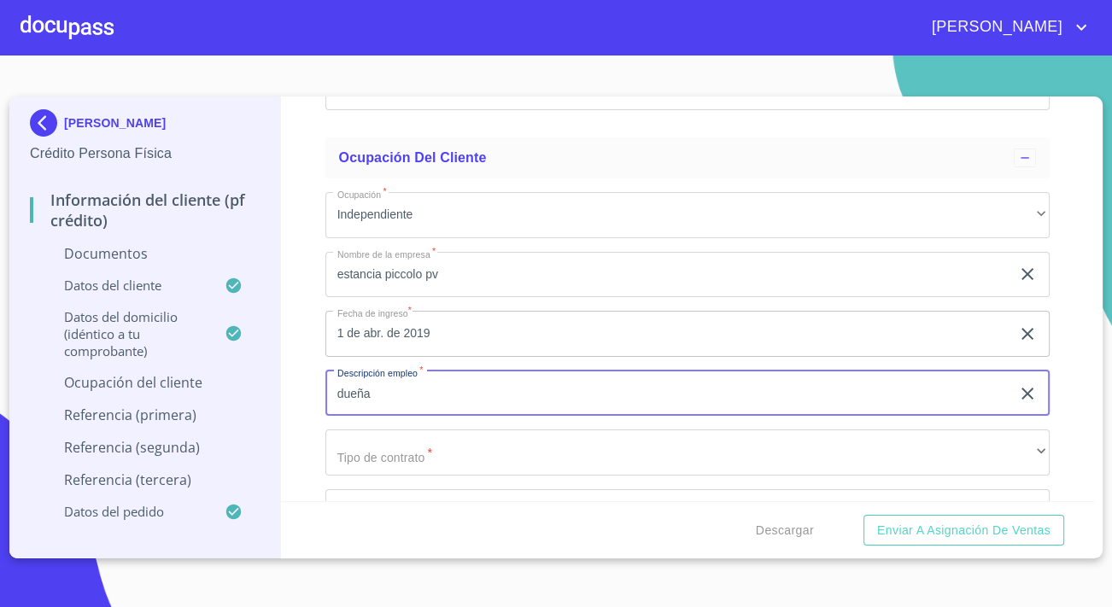
scroll to position [5823, 0]
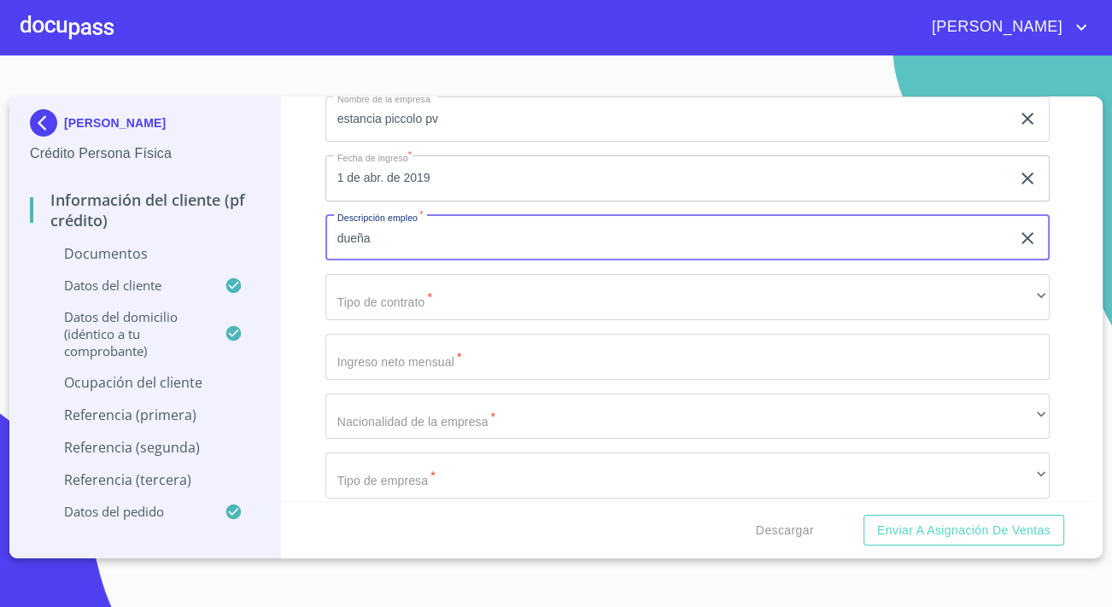
type input "dueña"
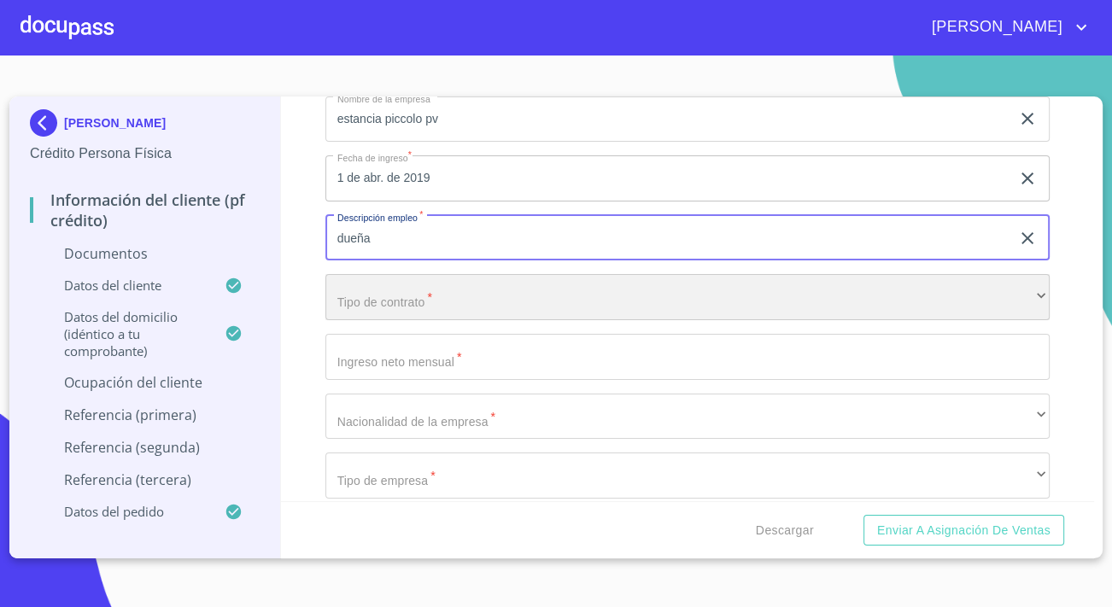
click at [426, 297] on div "​" at bounding box center [687, 297] width 724 height 46
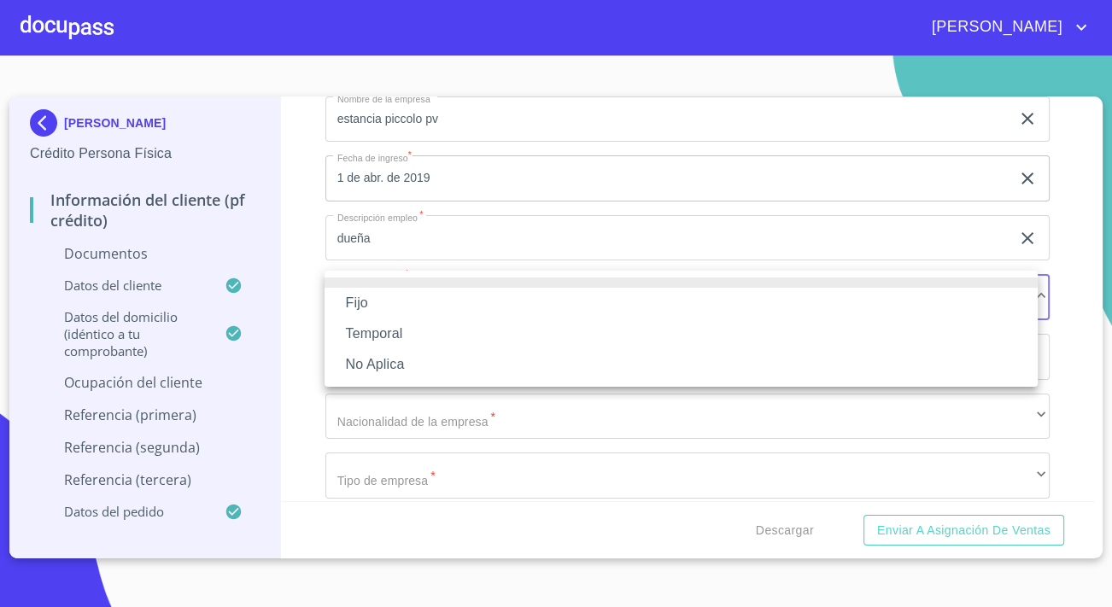
click at [388, 307] on li "Fijo" at bounding box center [681, 303] width 713 height 31
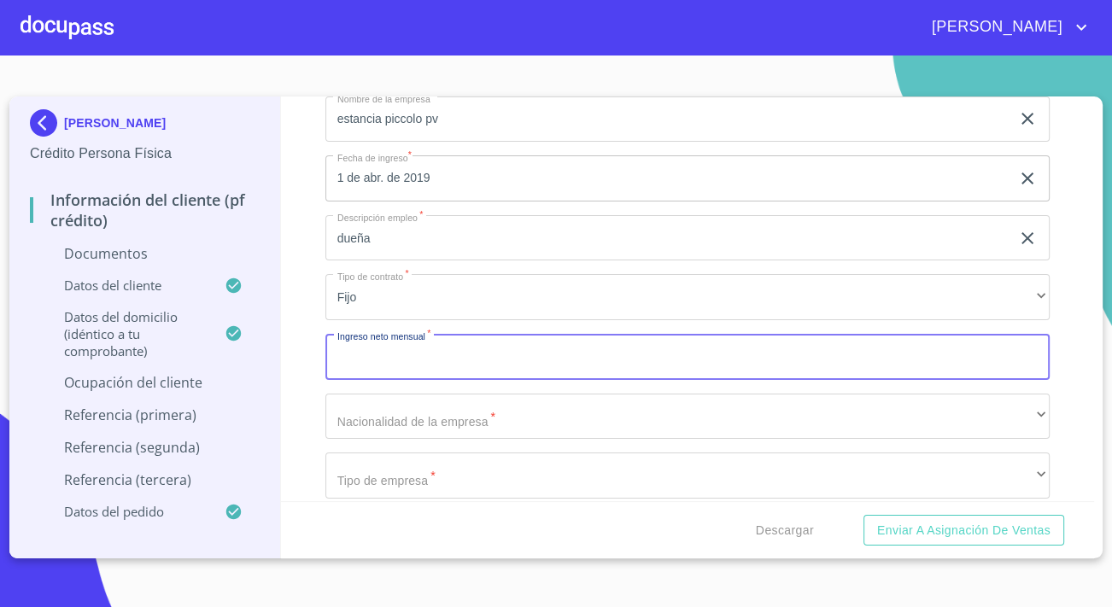
click at [450, 357] on input "Documento de identificación.   *" at bounding box center [687, 357] width 724 height 46
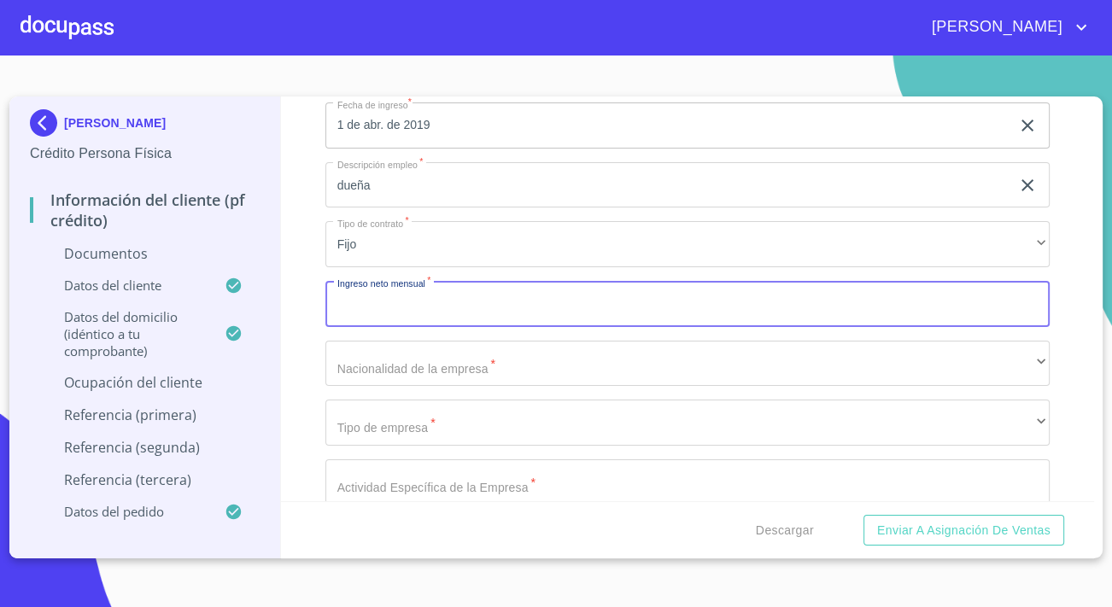
scroll to position [5901, 0]
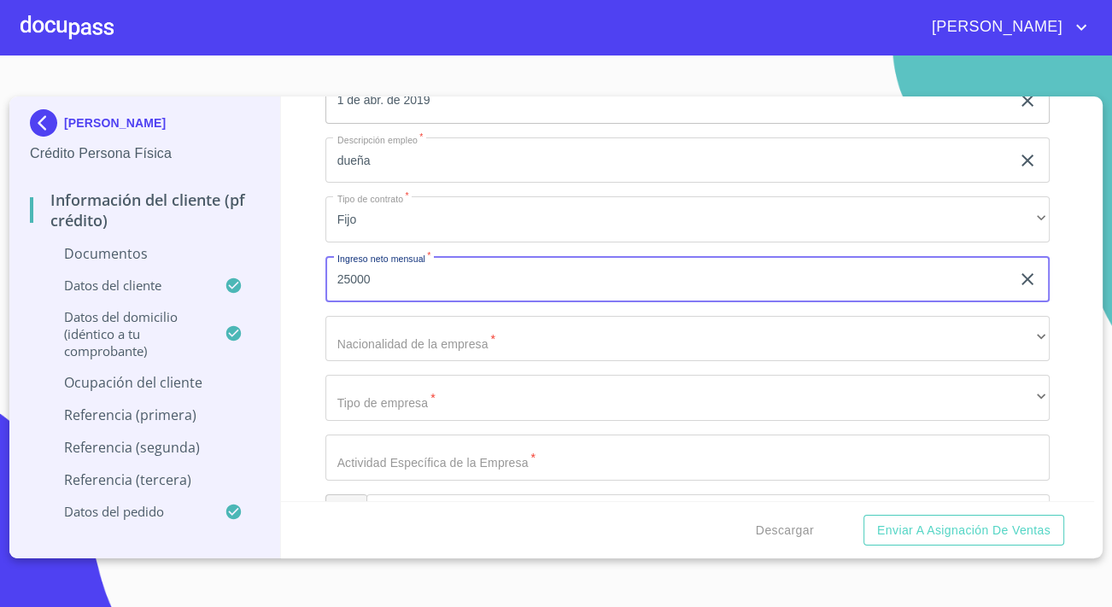
type input "25000"
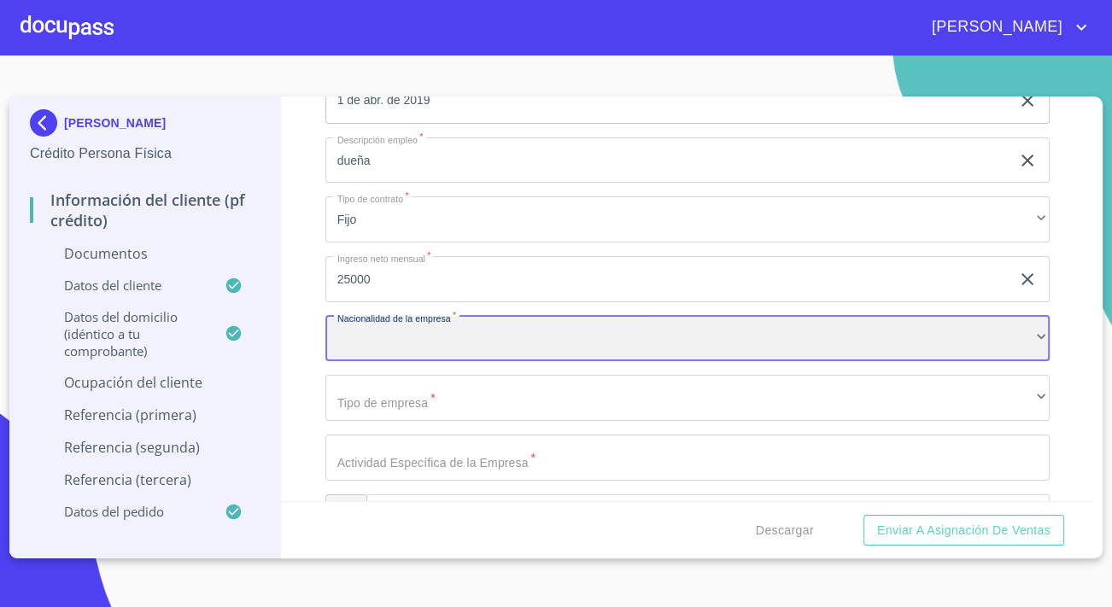
click at [442, 334] on div "​" at bounding box center [687, 339] width 724 height 46
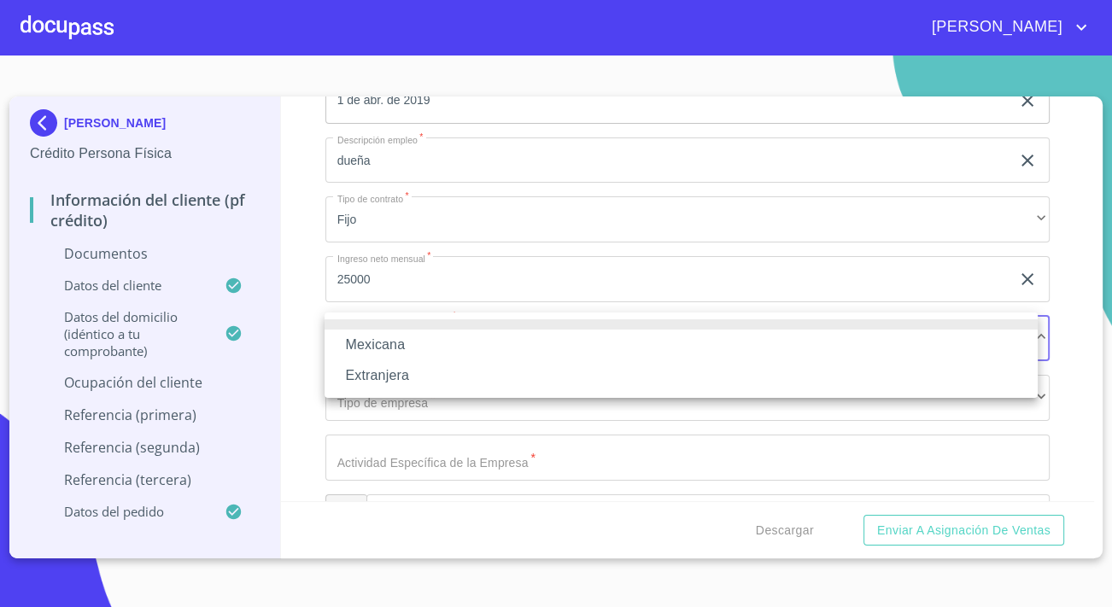
click at [418, 345] on li "Mexicana" at bounding box center [681, 345] width 713 height 31
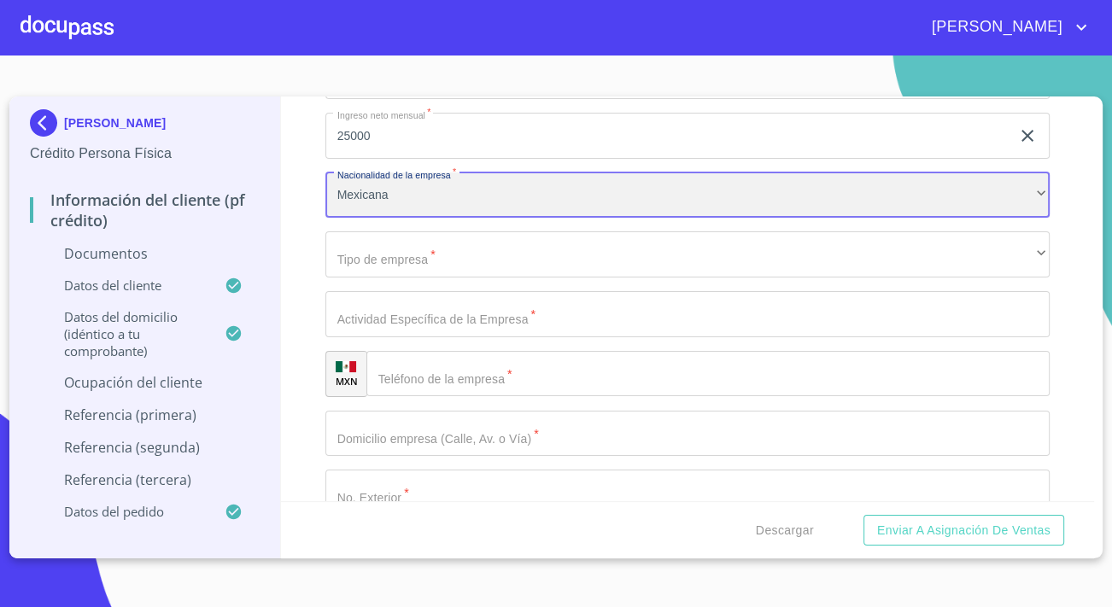
scroll to position [6055, 0]
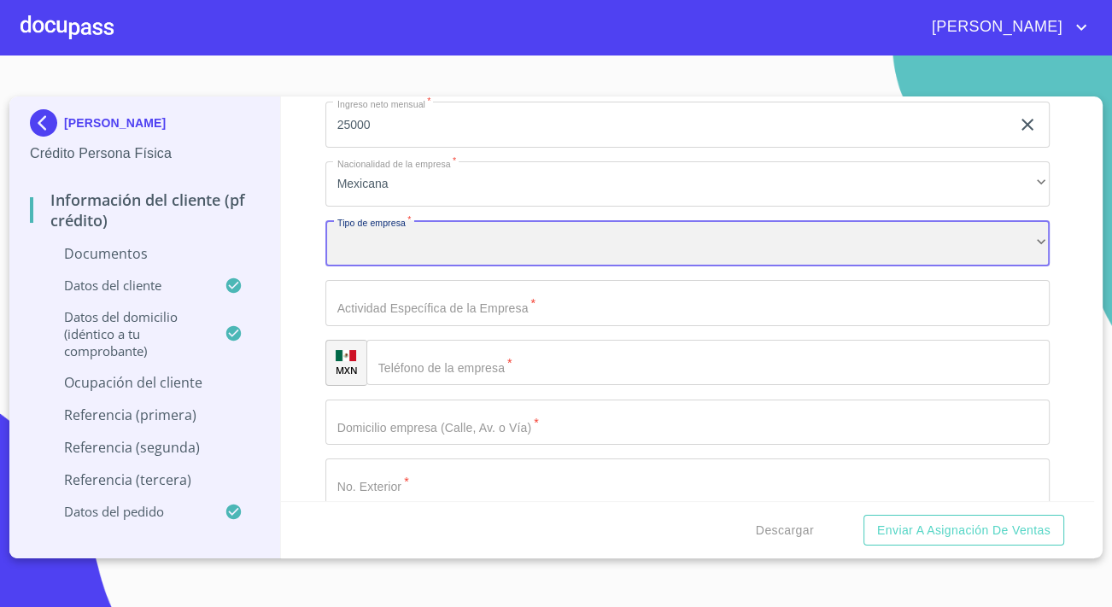
click at [444, 243] on div "​" at bounding box center [687, 243] width 724 height 46
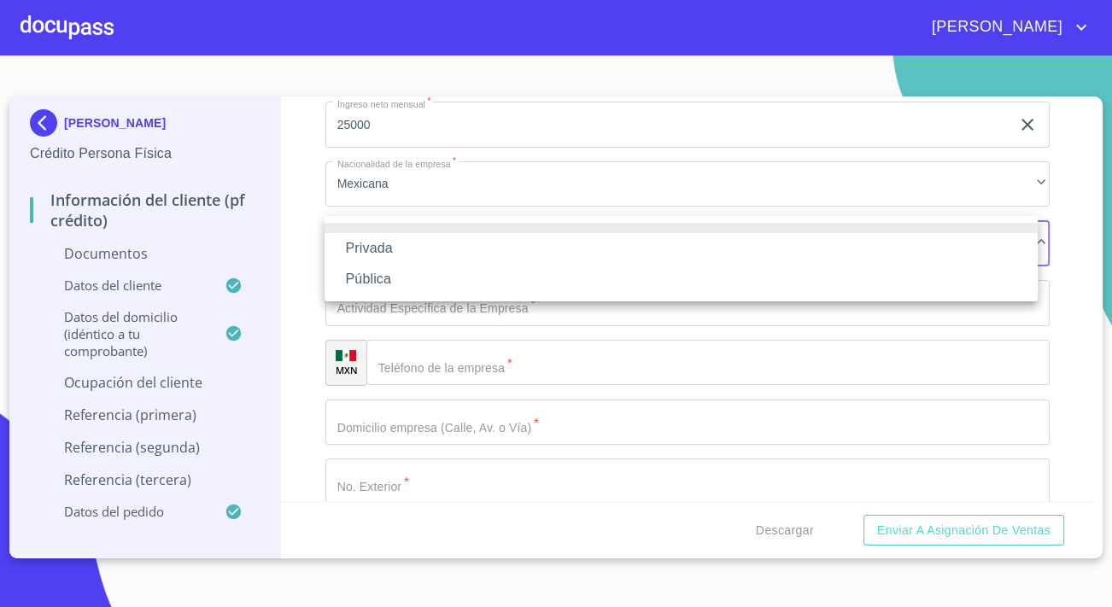
click at [396, 246] on li "Privada" at bounding box center [681, 248] width 713 height 31
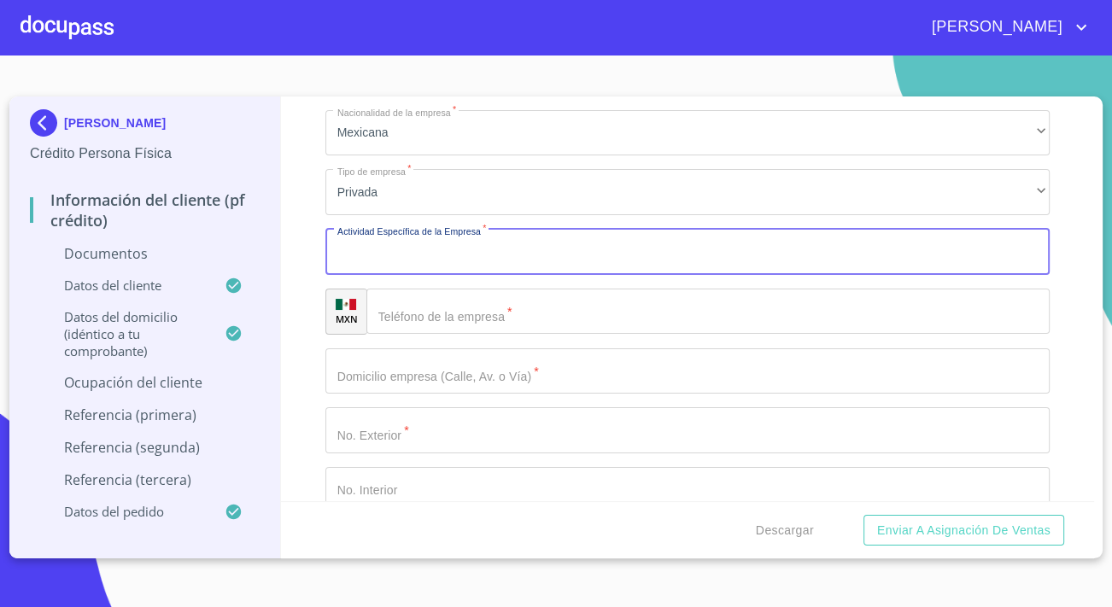
scroll to position [6133, 0]
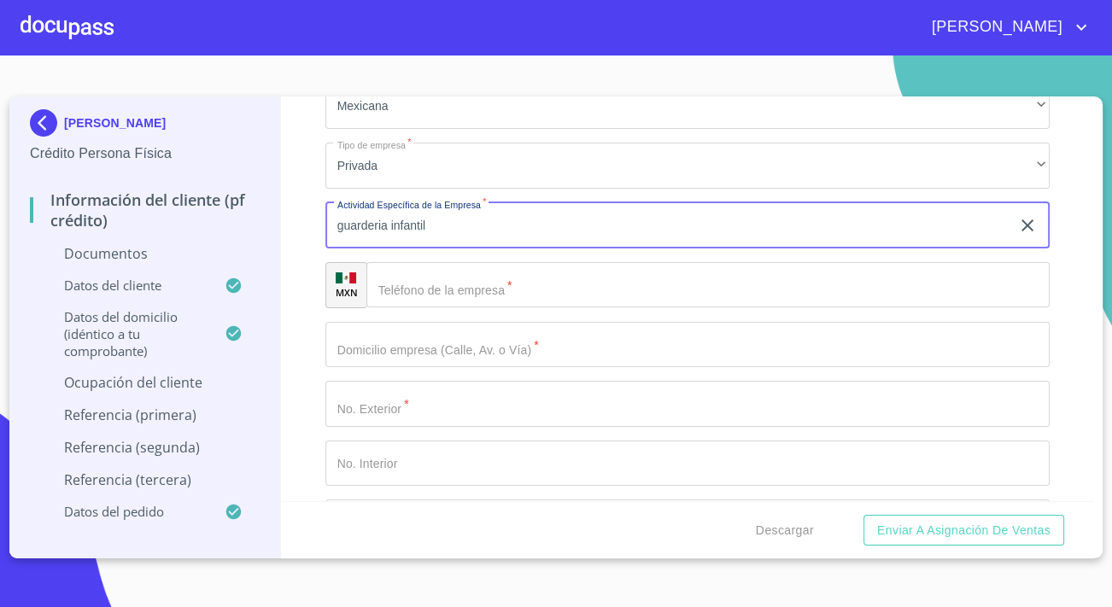
type input "guarderia infantil"
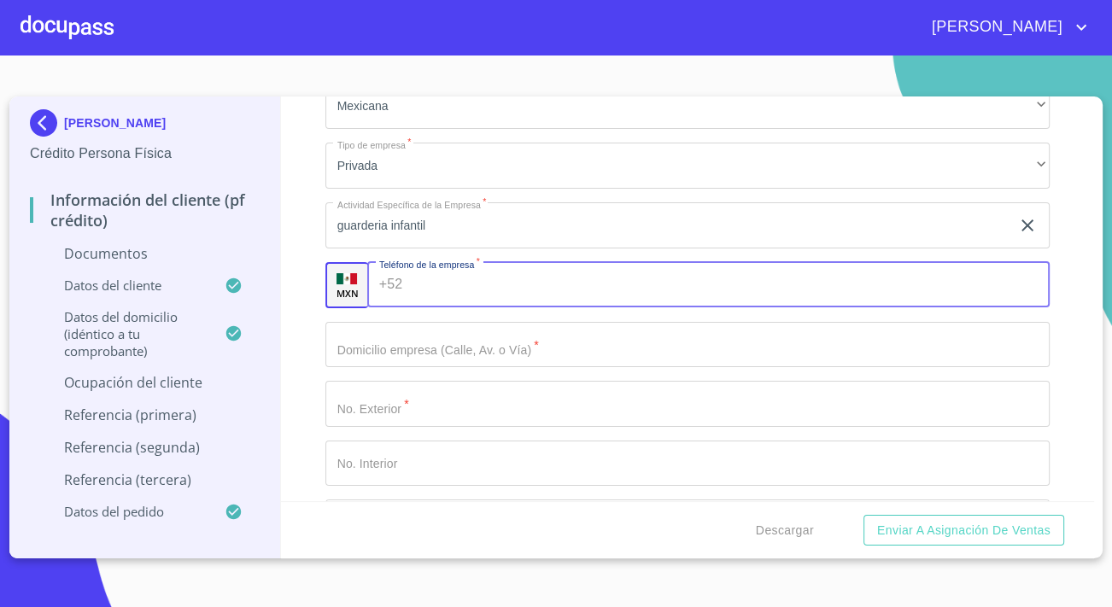
click at [418, 281] on input "Documento de identificación.   *" at bounding box center [729, 285] width 641 height 46
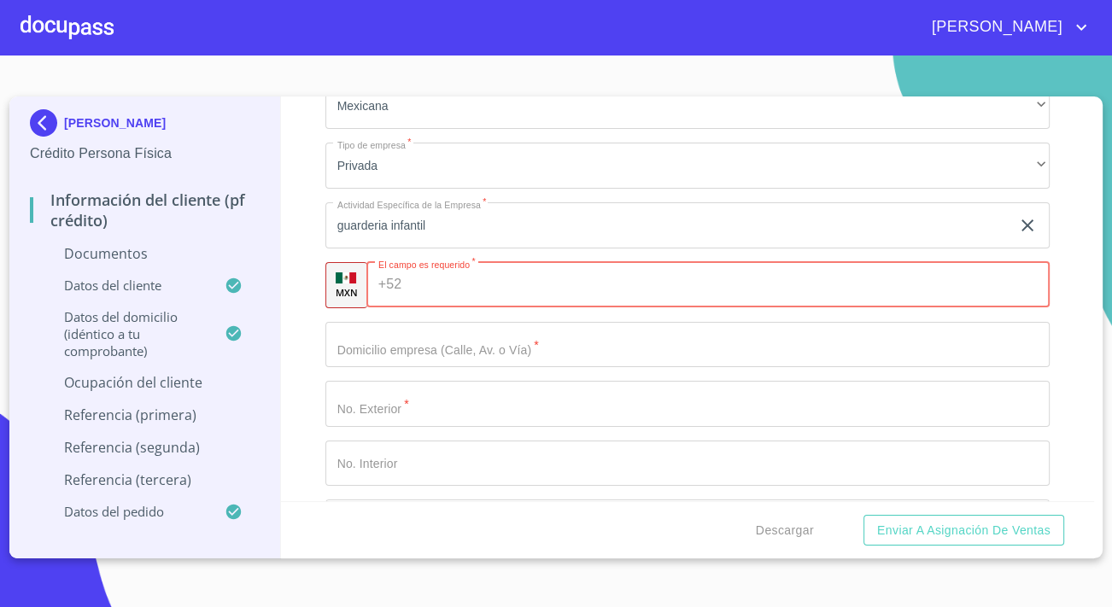
paste input "[PHONE_NUMBER]"
click at [404, 282] on div "[PHONE_NUMBER] ​" at bounding box center [707, 285] width 683 height 46
type input "[PHONE_NUMBER]"
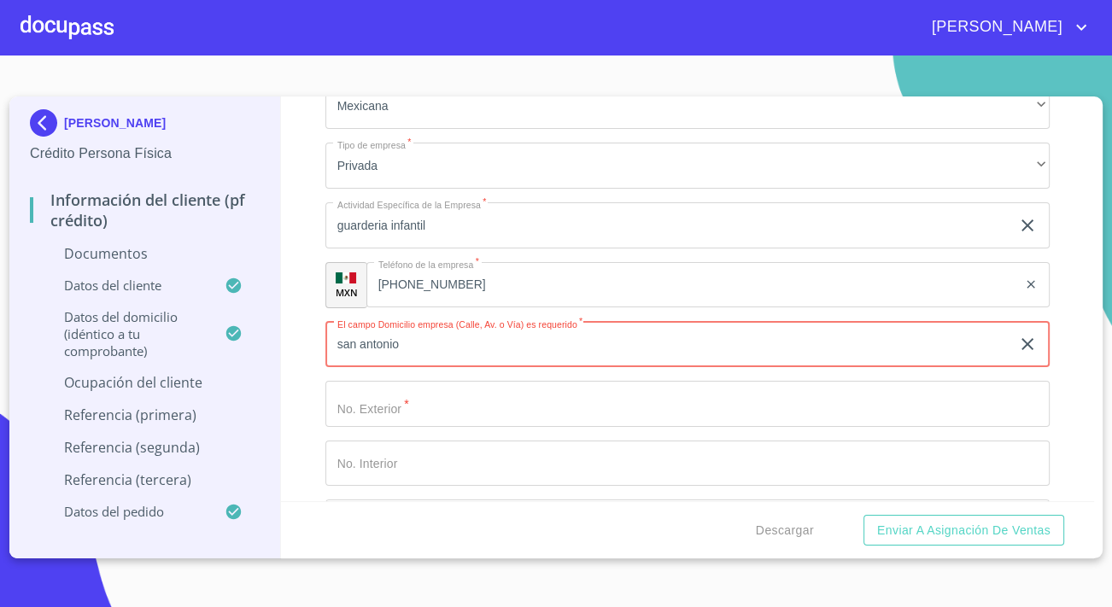
type input "san antonio"
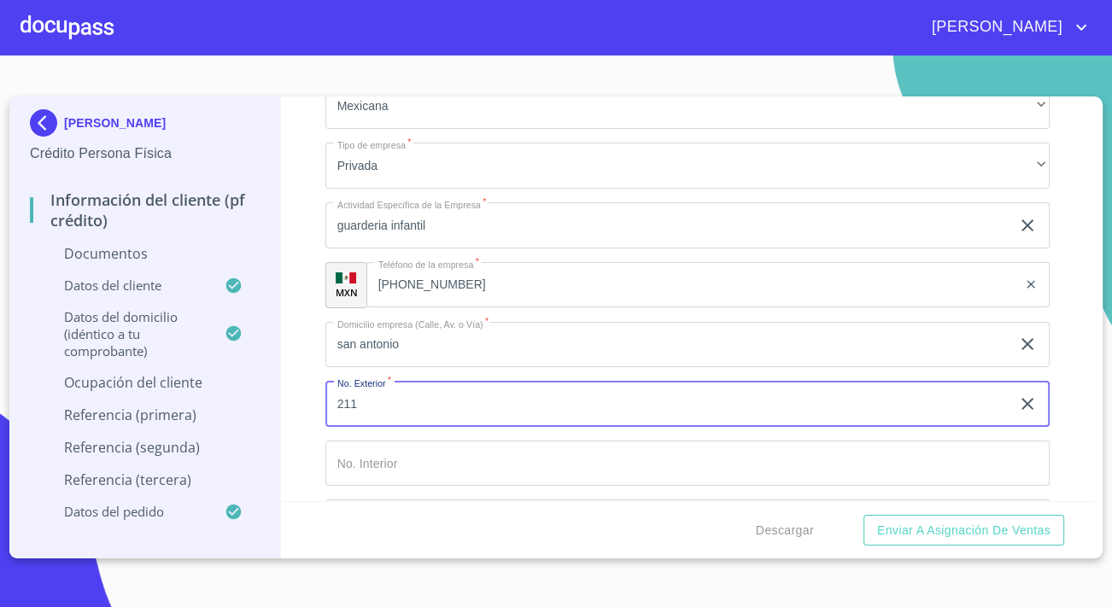
type input "211"
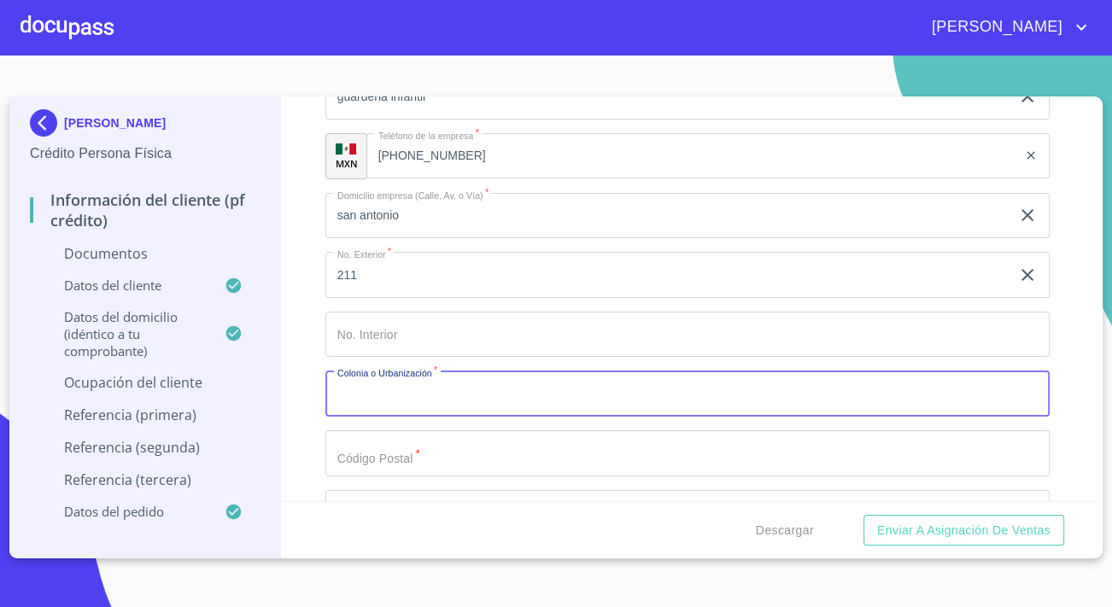
scroll to position [6405, 0]
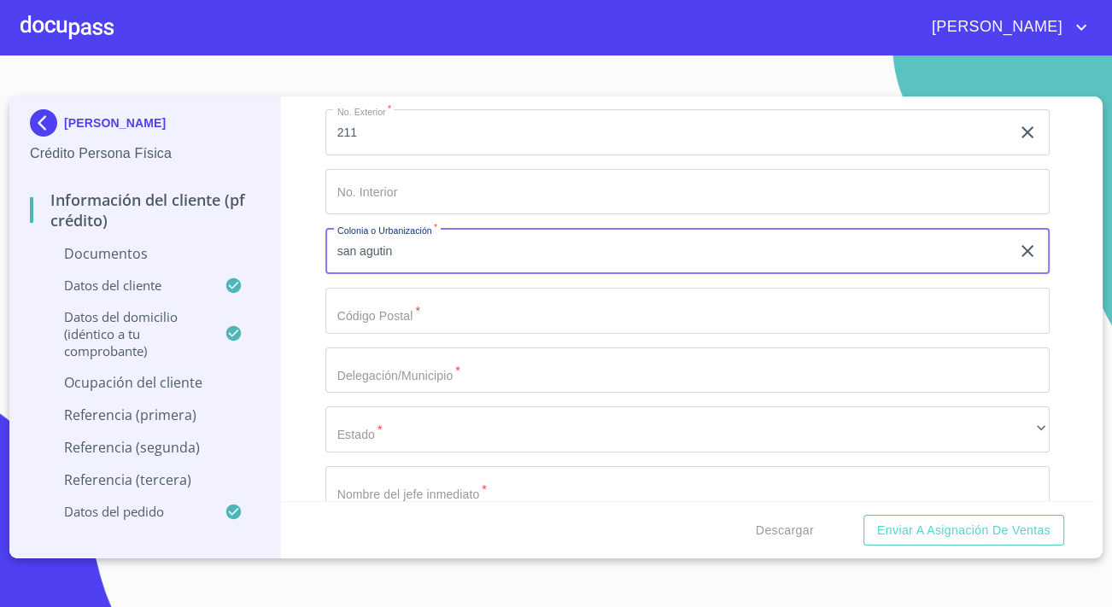
type input "san agutin"
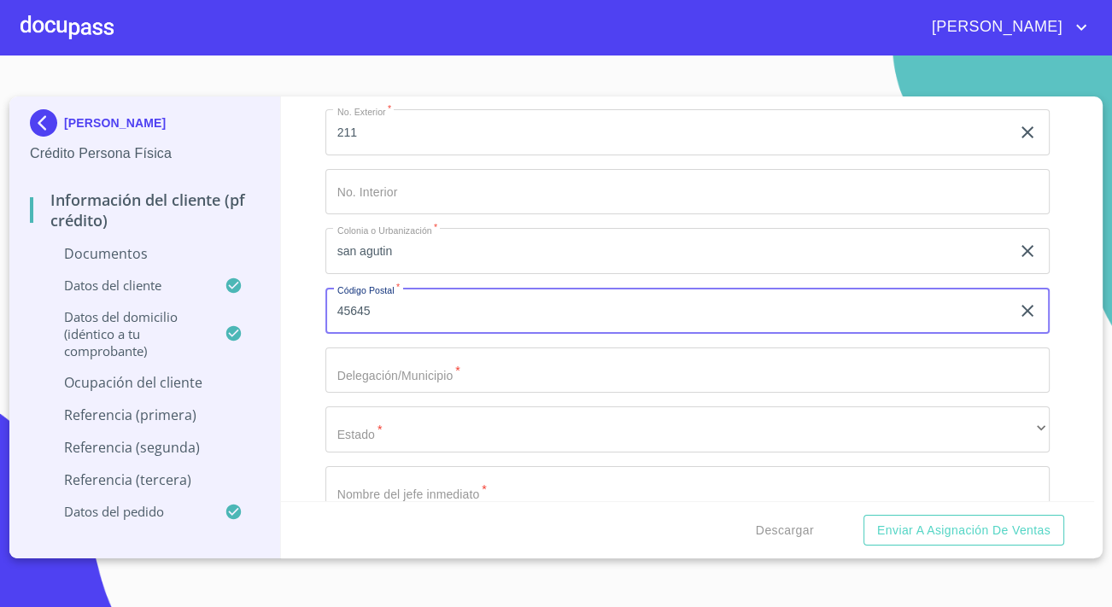
type input "45645"
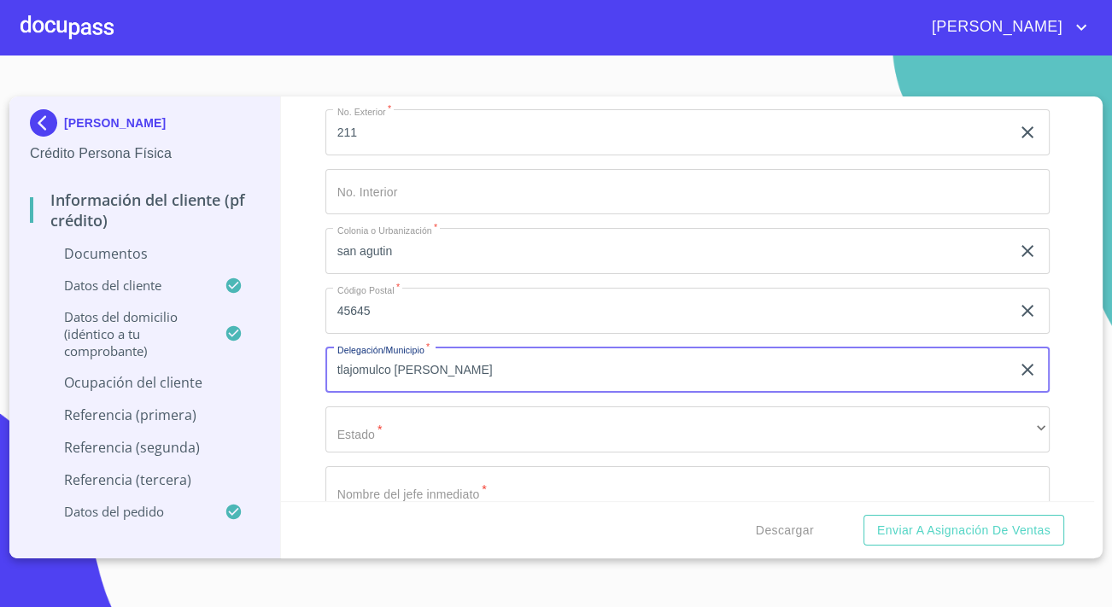
type input "tlajomulco [PERSON_NAME]"
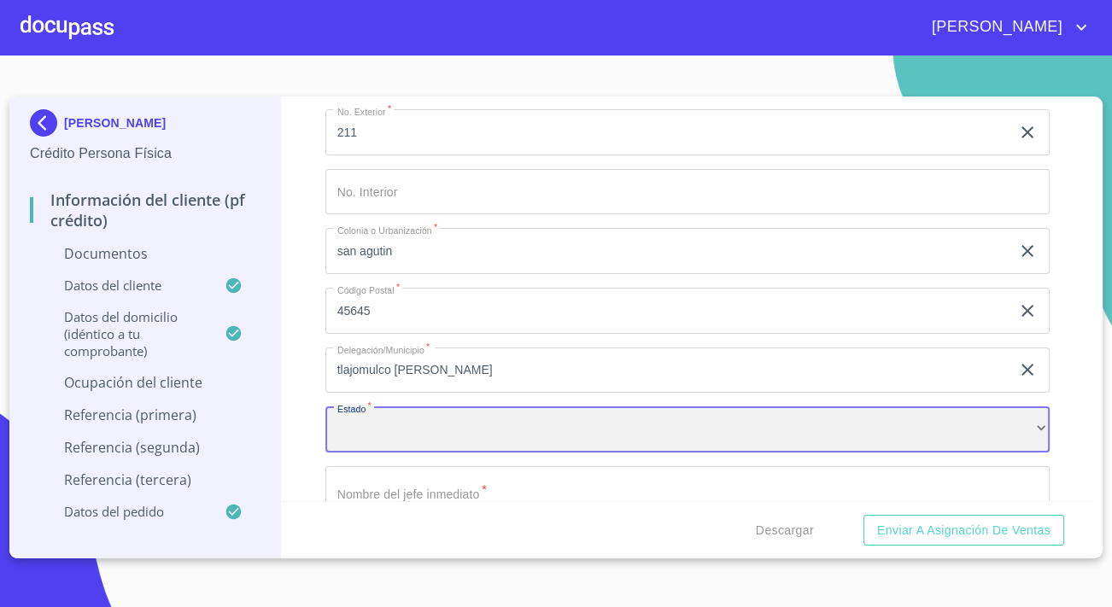
click at [385, 426] on div "​" at bounding box center [687, 430] width 724 height 46
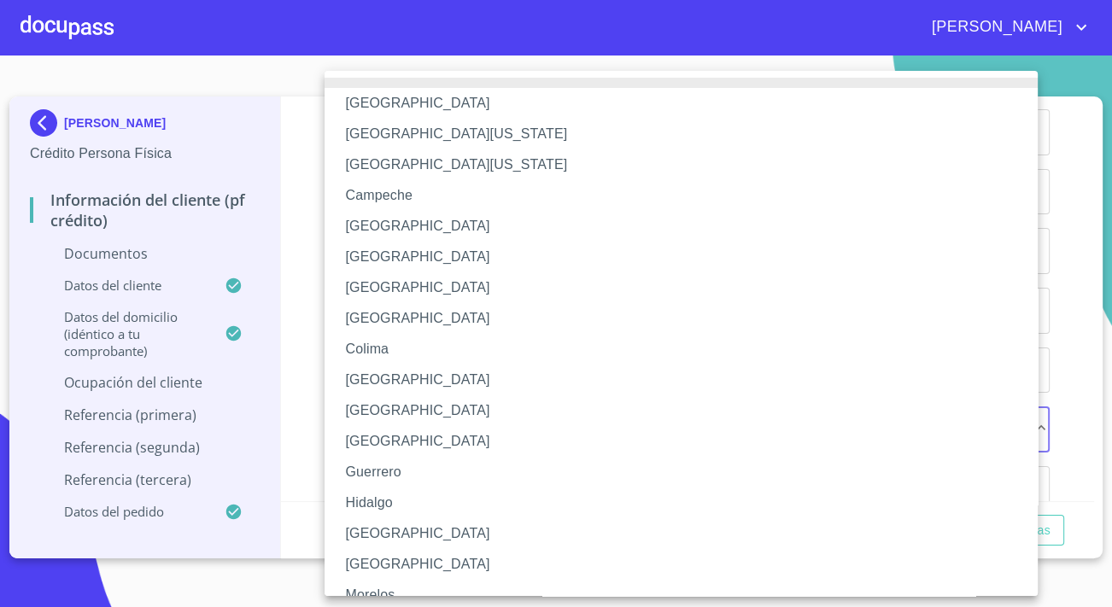
click at [382, 526] on li "[GEOGRAPHIC_DATA]" at bounding box center [687, 533] width 725 height 31
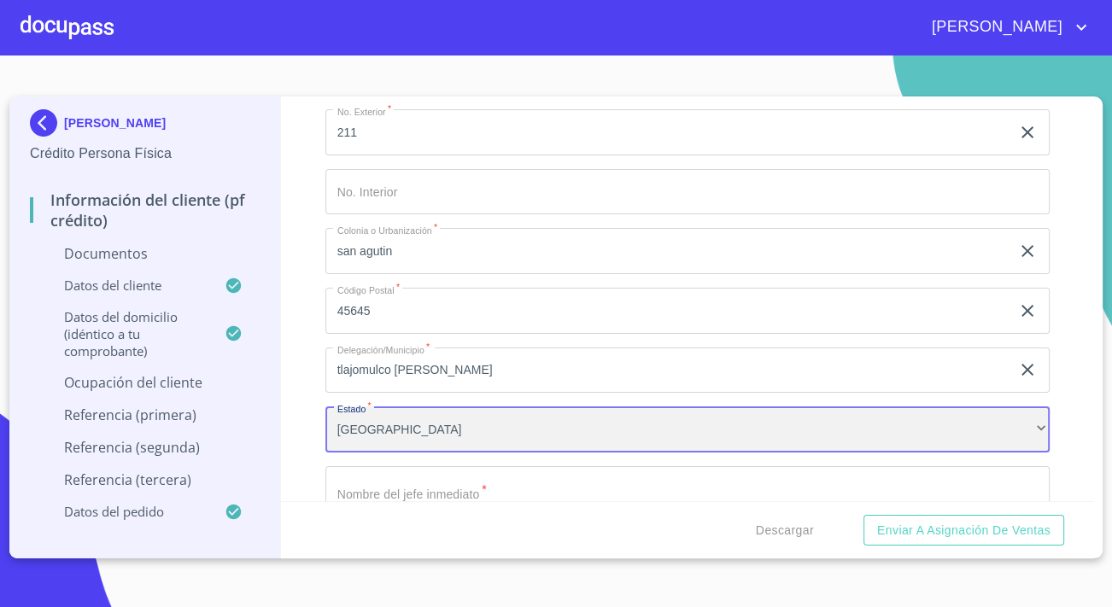
scroll to position [6482, 0]
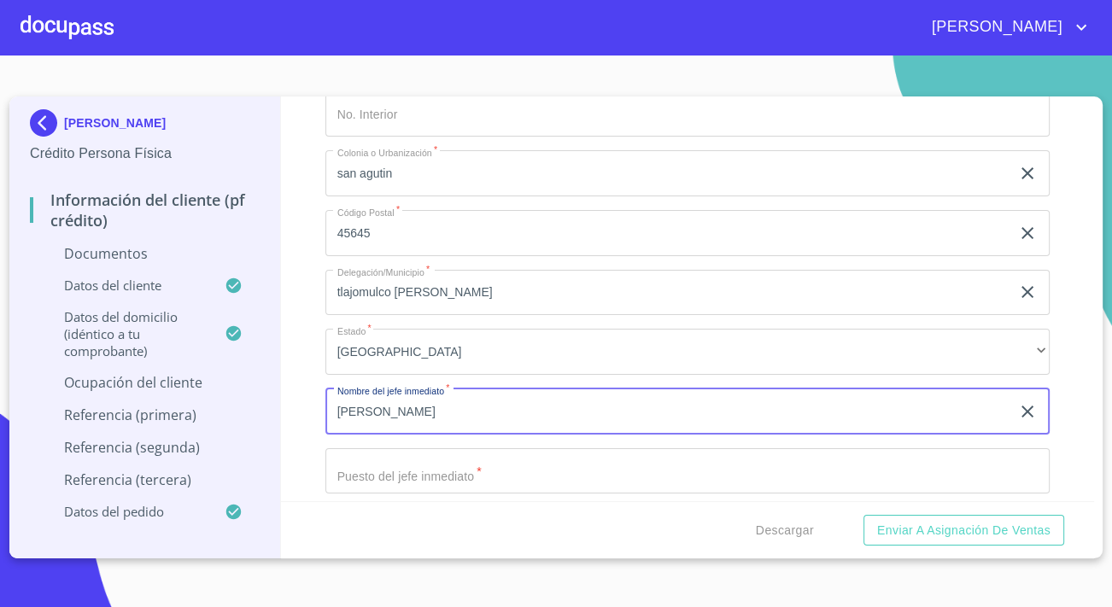
type input "[PERSON_NAME]"
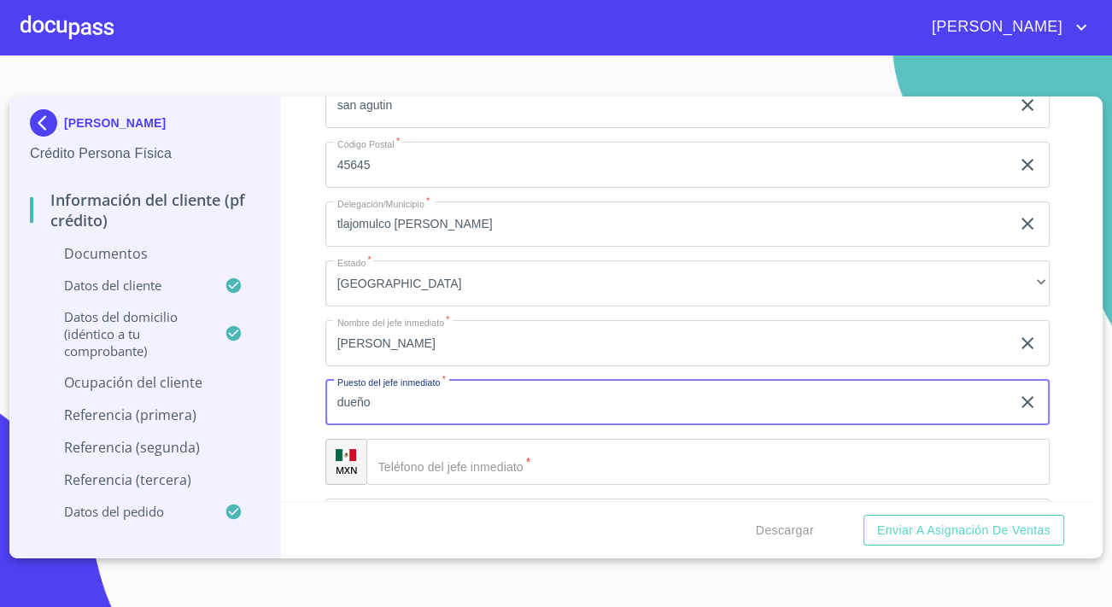
scroll to position [6637, 0]
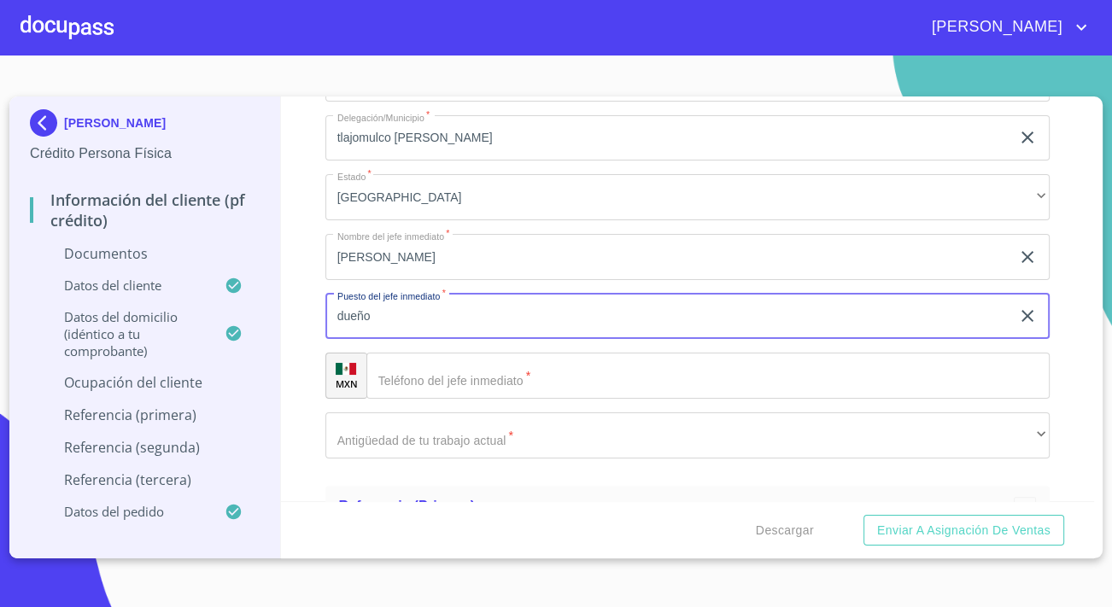
type input "dueño"
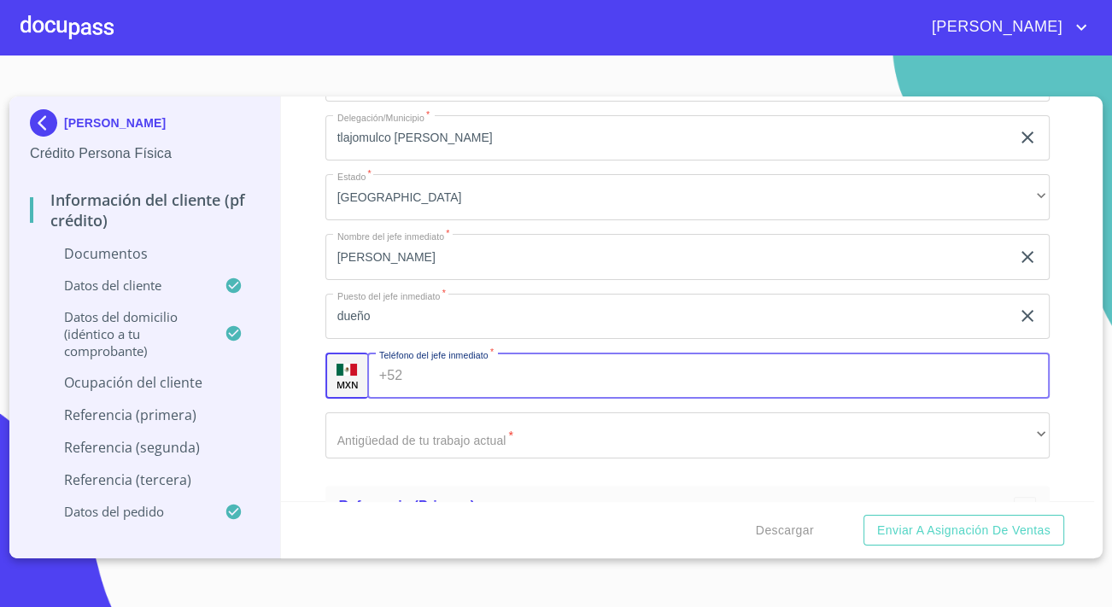
click at [409, 371] on input "Documento de identificación.   *" at bounding box center [729, 376] width 641 height 46
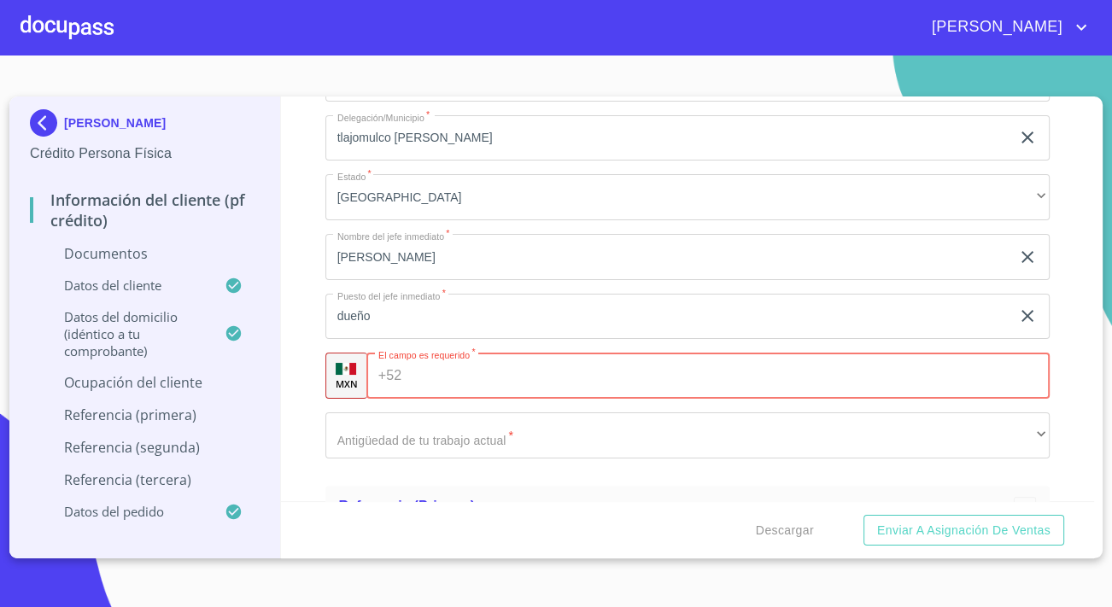
paste input "[PHONE_NUMBER]"
click at [467, 366] on input "[PHONE_NUMBER]" at bounding box center [712, 376] width 609 height 46
type input "[PHONE_NUMBER]"
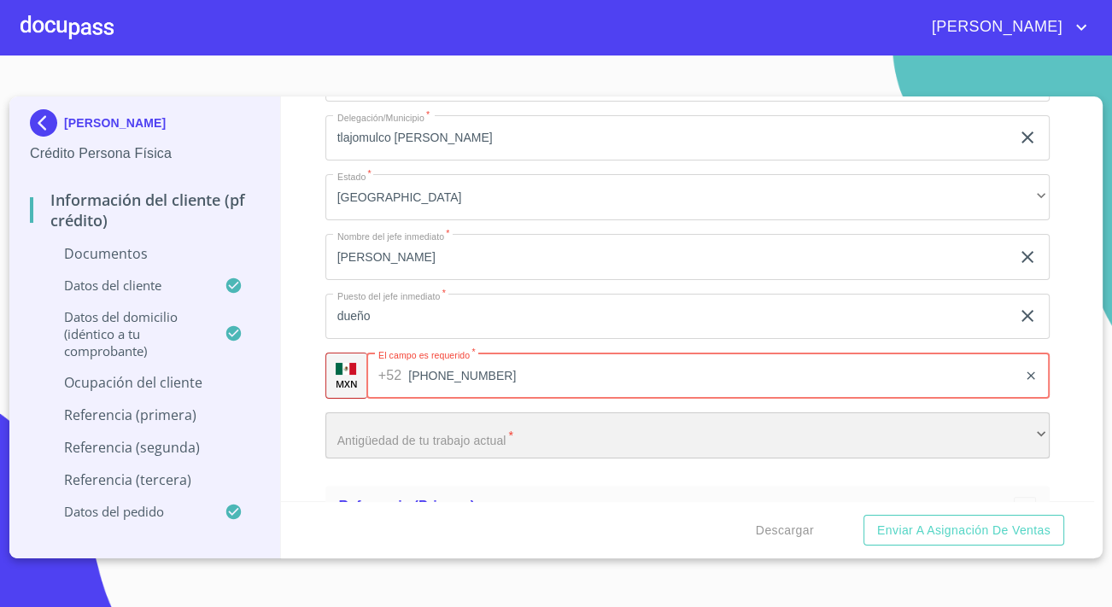
click at [359, 416] on div "​" at bounding box center [687, 436] width 724 height 46
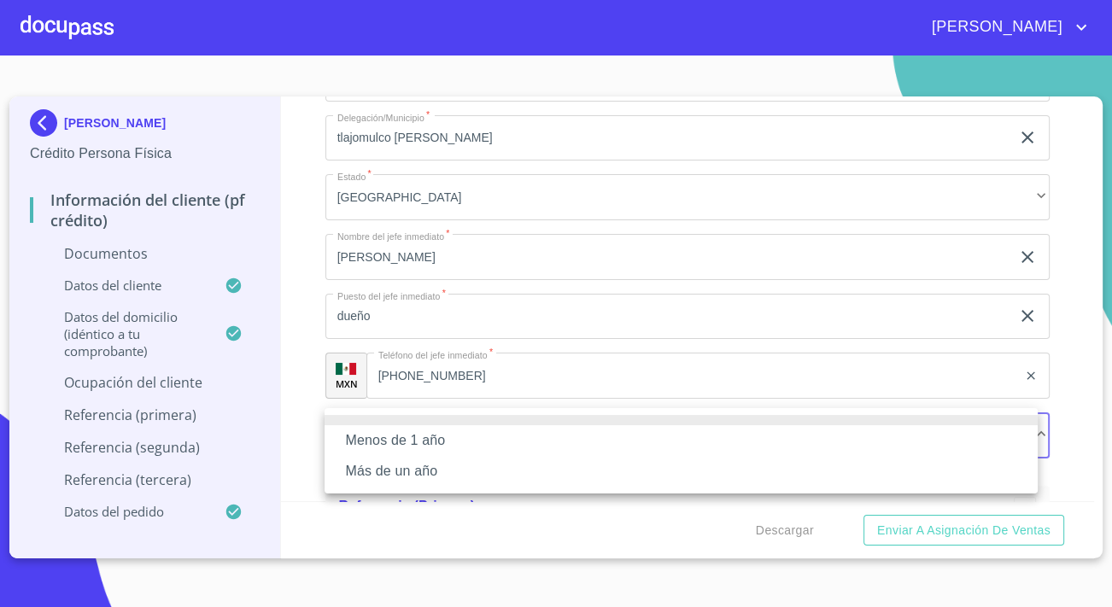
click at [375, 468] on li "Más de un año" at bounding box center [681, 471] width 713 height 31
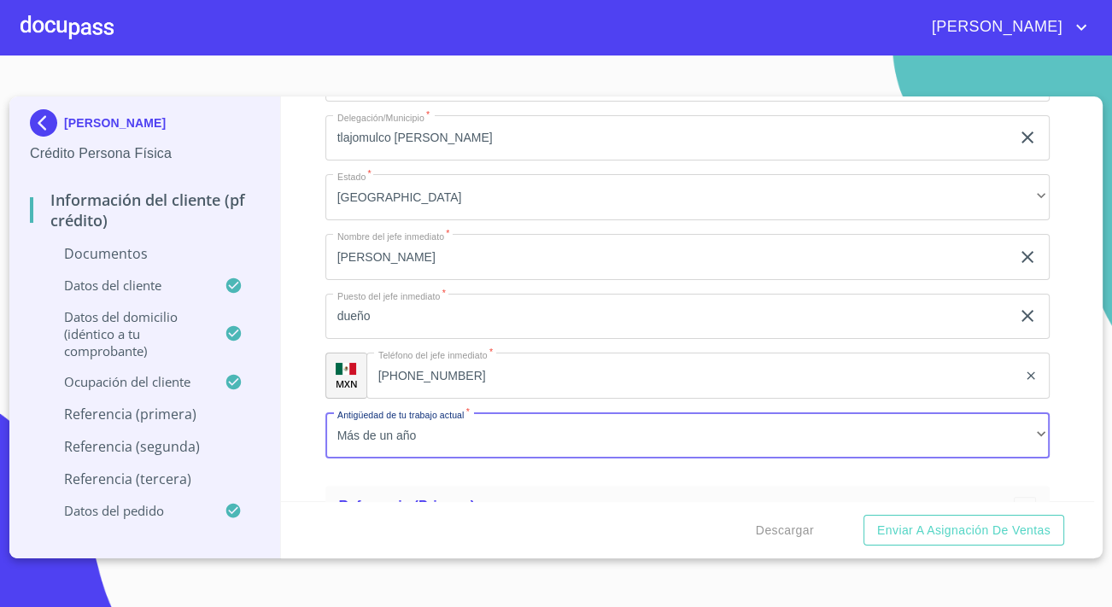
click at [317, 313] on div "Información del cliente (PF crédito) Documentos Documento de identificación.   …" at bounding box center [688, 299] width 814 height 405
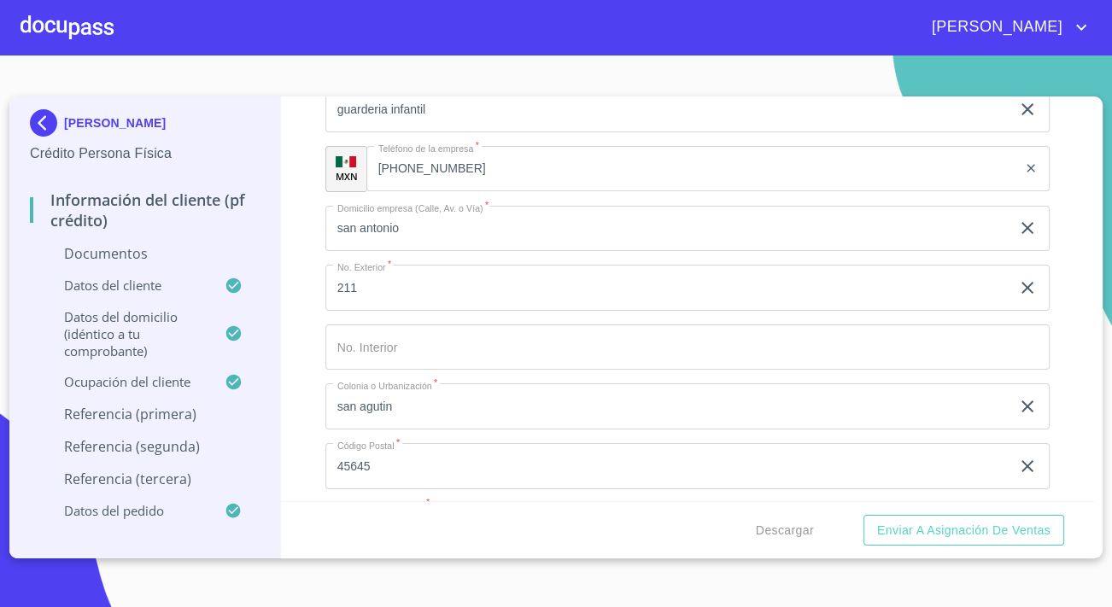
scroll to position [6171, 0]
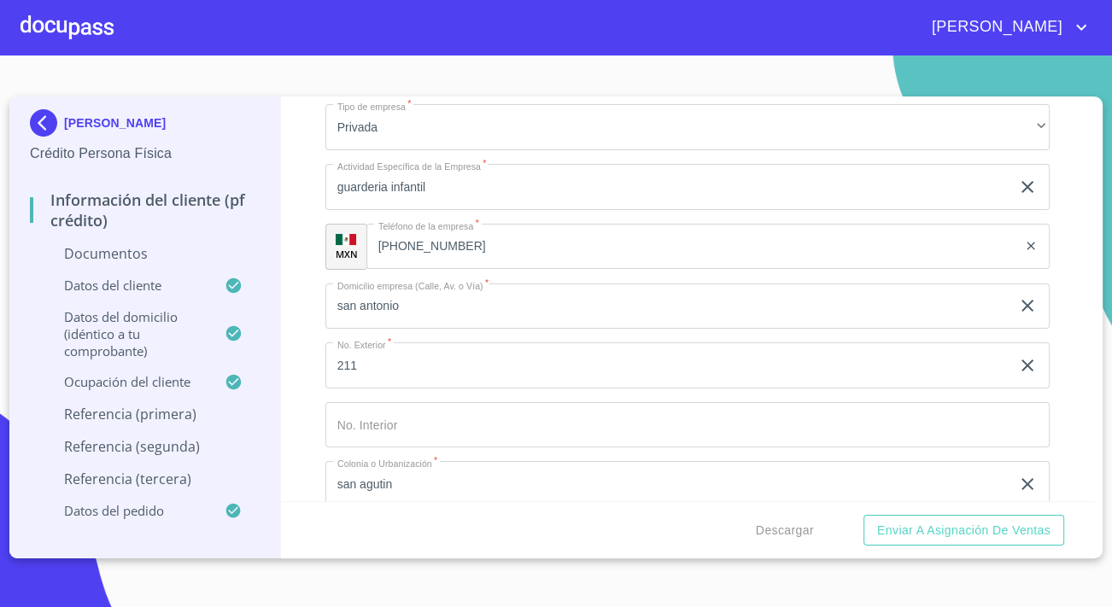
click at [461, 243] on input "[PHONE_NUMBER]" at bounding box center [691, 247] width 651 height 46
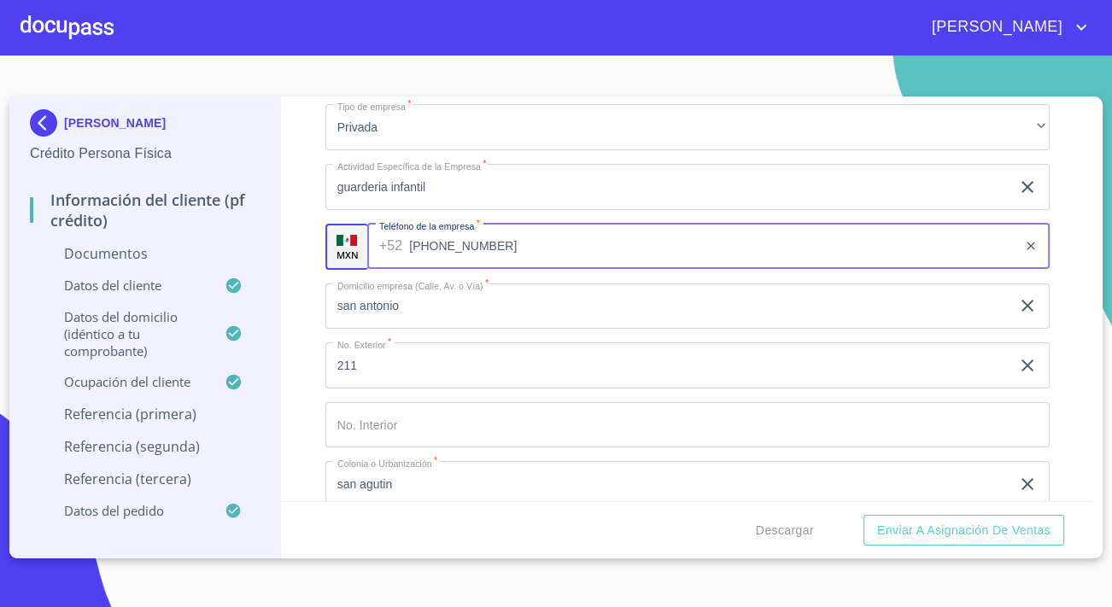
drag, startPoint x: 495, startPoint y: 246, endPoint x: 420, endPoint y: 244, distance: 75.2
click at [420, 244] on input "[PHONE_NUMBER]" at bounding box center [713, 247] width 608 height 46
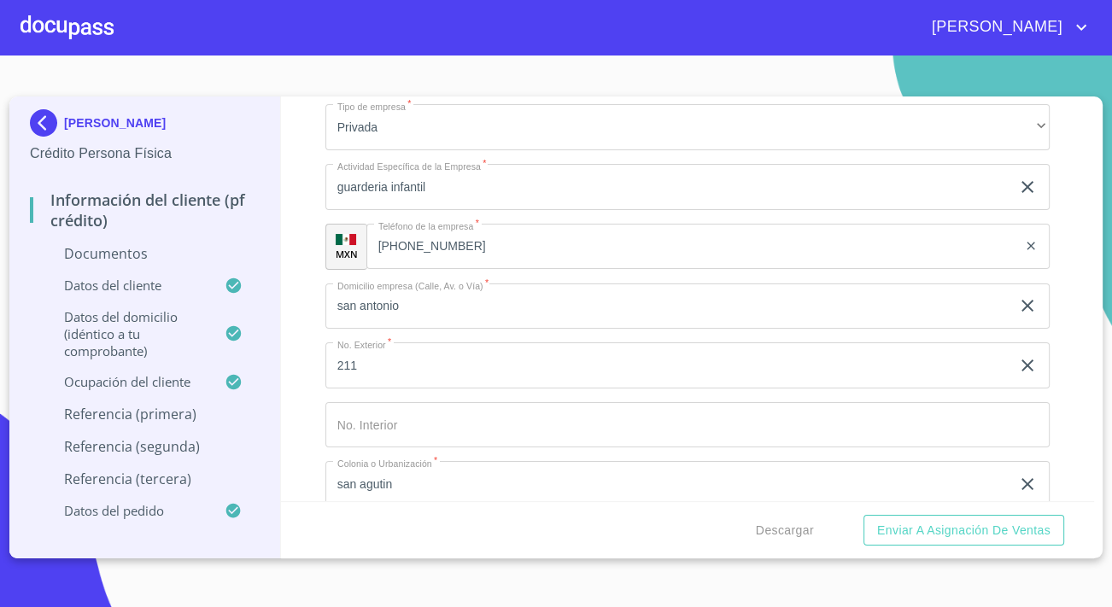
click at [307, 310] on div "Información del cliente (PF crédito) Documentos Documento de identificación.   …" at bounding box center [688, 299] width 814 height 405
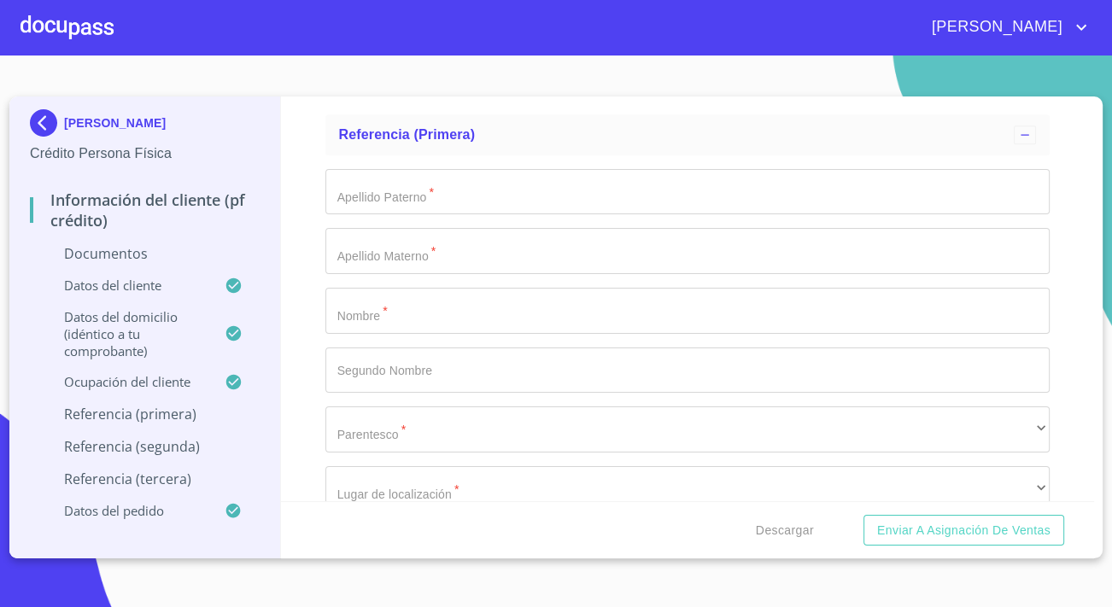
scroll to position [7025, 0]
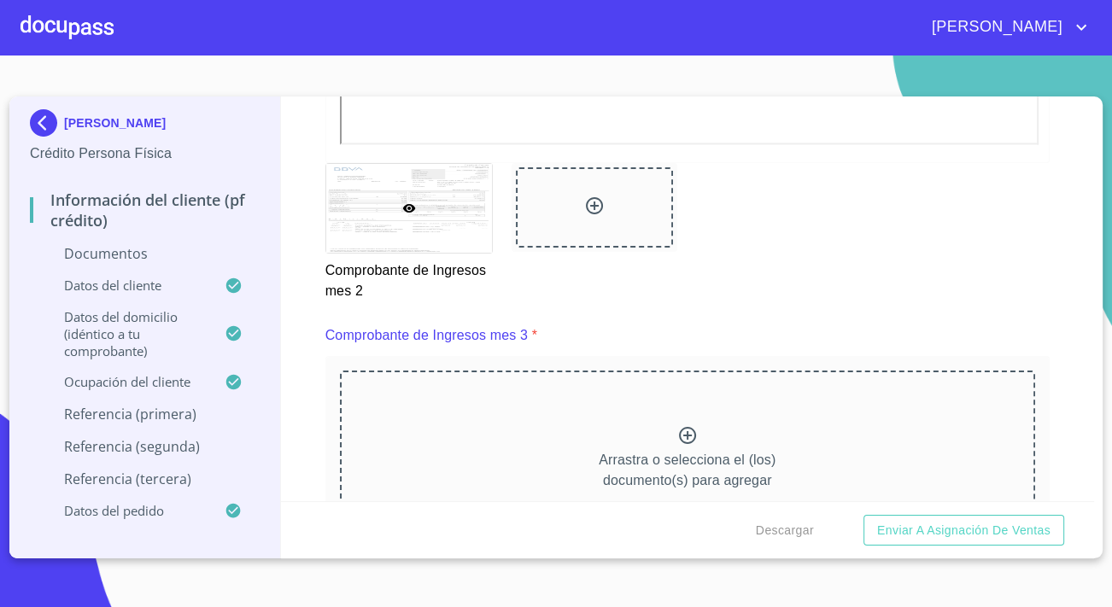
scroll to position [2484, 0]
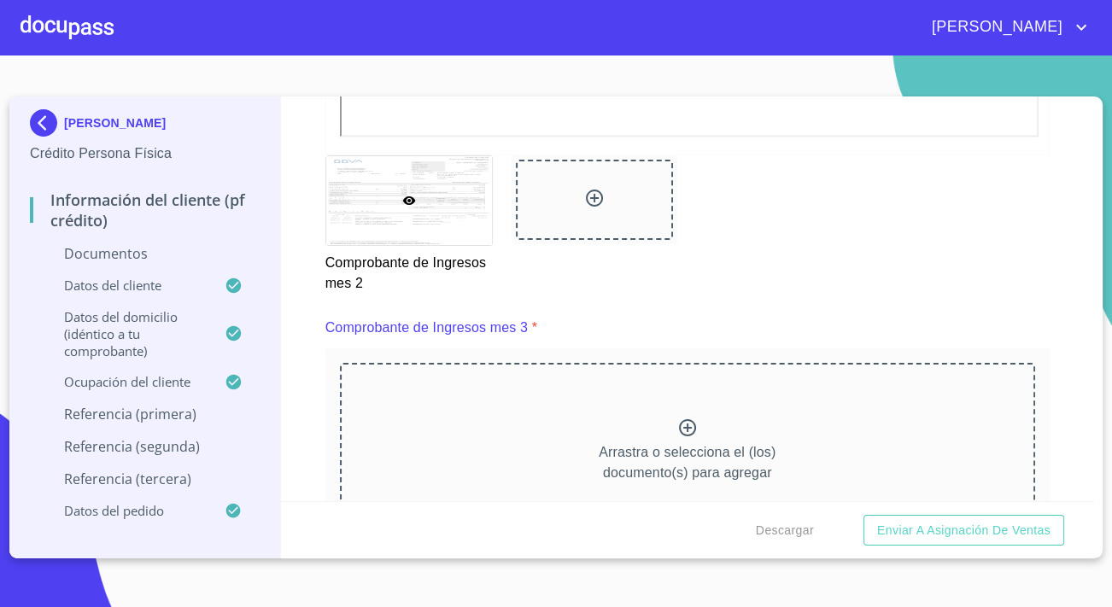
click at [555, 409] on div "Arrastra o selecciona el (los) documento(s) para agregar" at bounding box center [687, 450] width 695 height 174
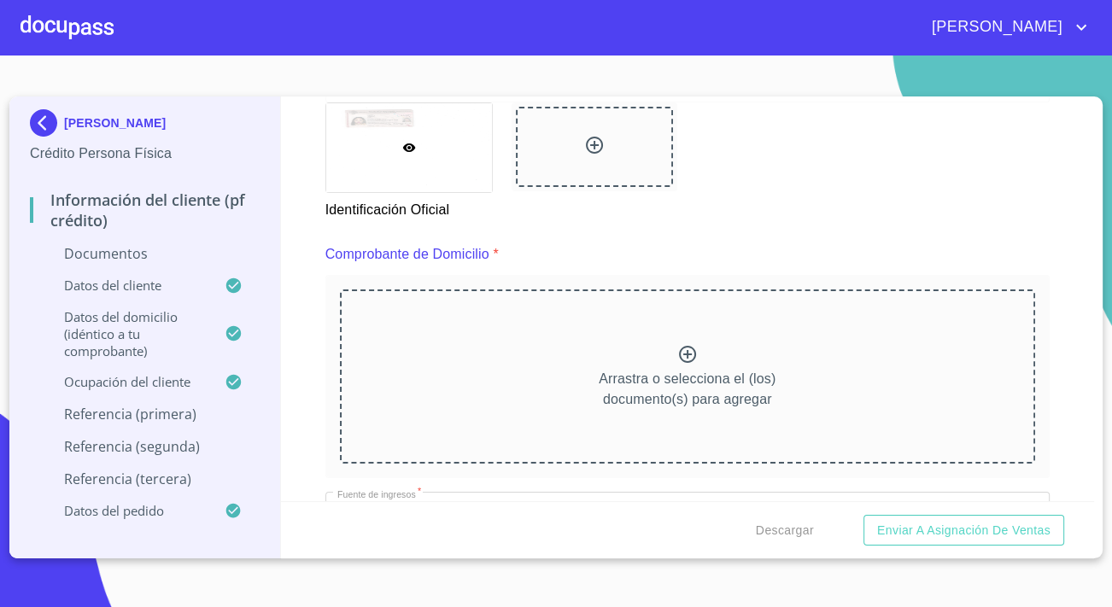
scroll to position [776, 0]
click at [543, 331] on div "Arrastra o selecciona el (los) documento(s) para agregar" at bounding box center [687, 377] width 695 height 174
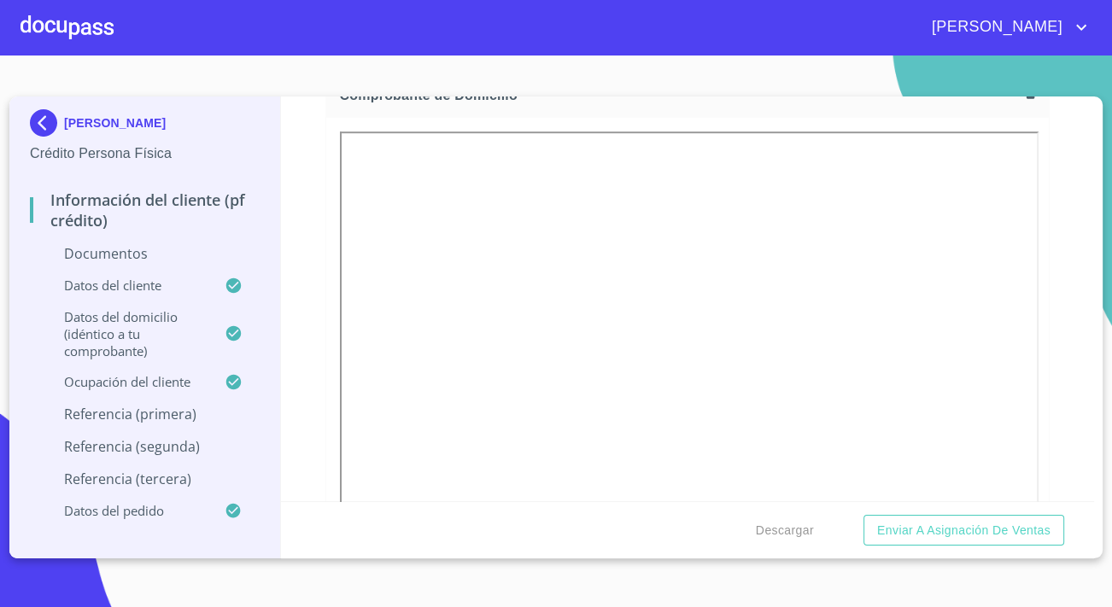
scroll to position [931, 0]
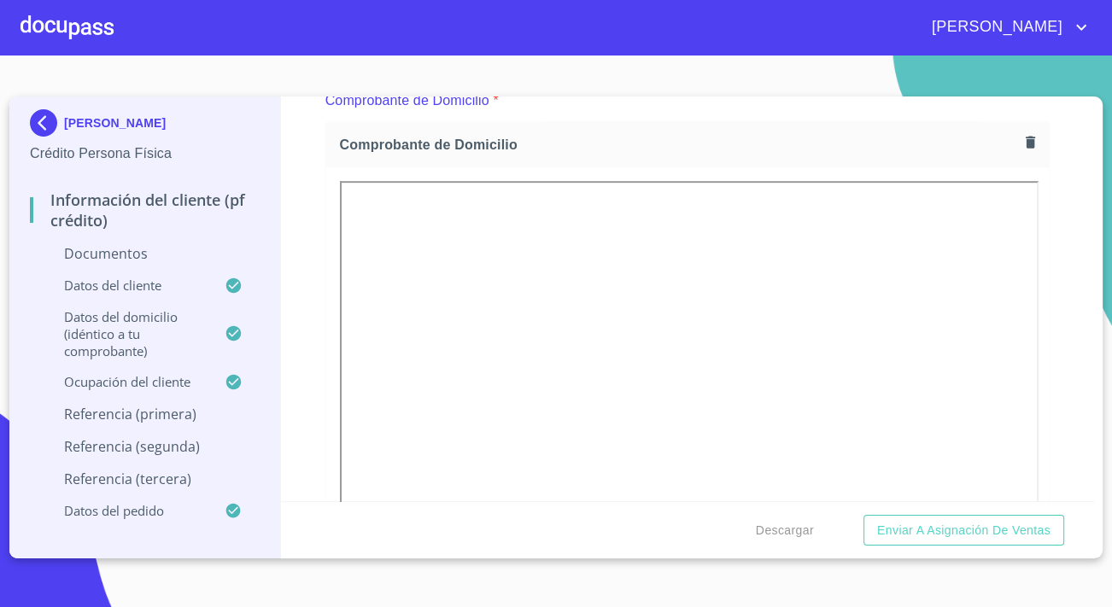
click at [1081, 295] on div "Información del cliente (PF crédito) Documentos Documento de identificación.   …" at bounding box center [688, 299] width 814 height 405
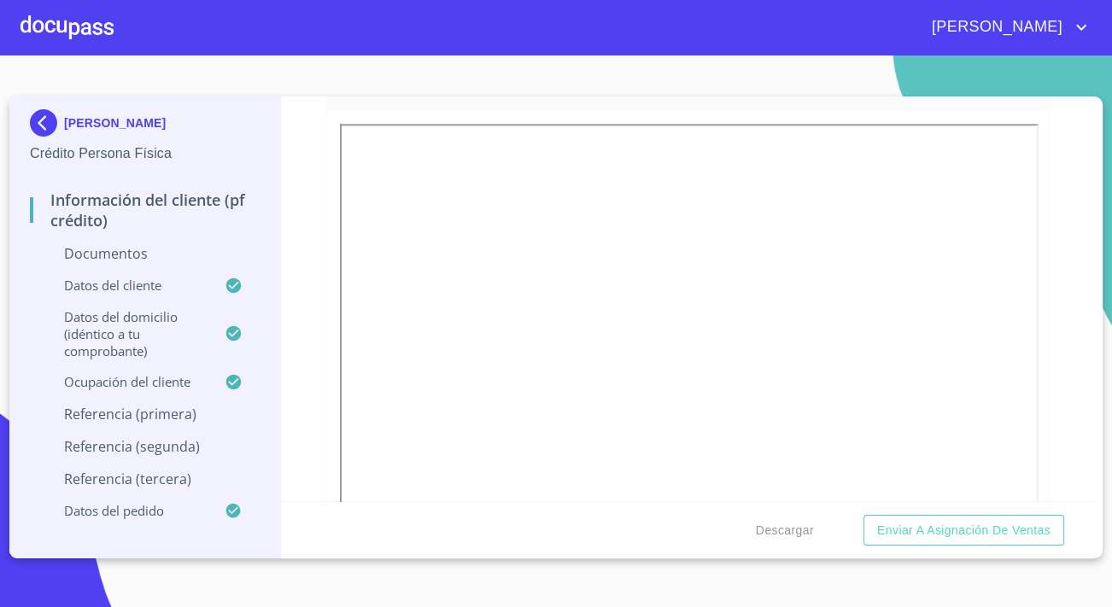
scroll to position [1785, 0]
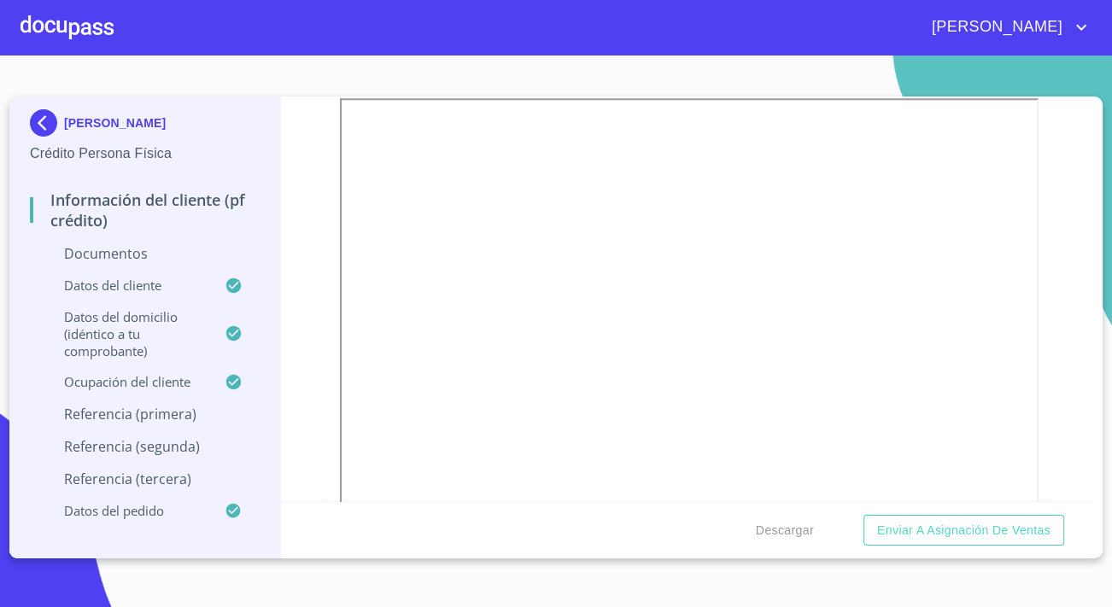
click at [1056, 267] on div "Información del cliente (PF crédito) Documentos Documento de identificación.   …" at bounding box center [688, 299] width 814 height 405
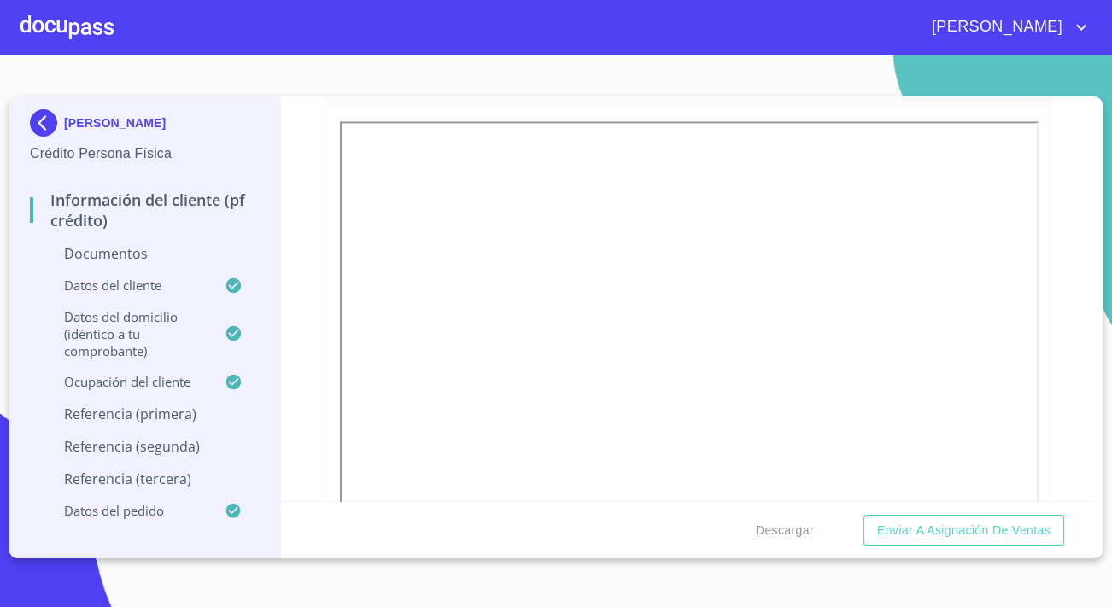
scroll to position [2562, 0]
click at [320, 139] on div "Información del cliente (PF crédito) Documentos Documento de identificación.   …" at bounding box center [688, 299] width 814 height 405
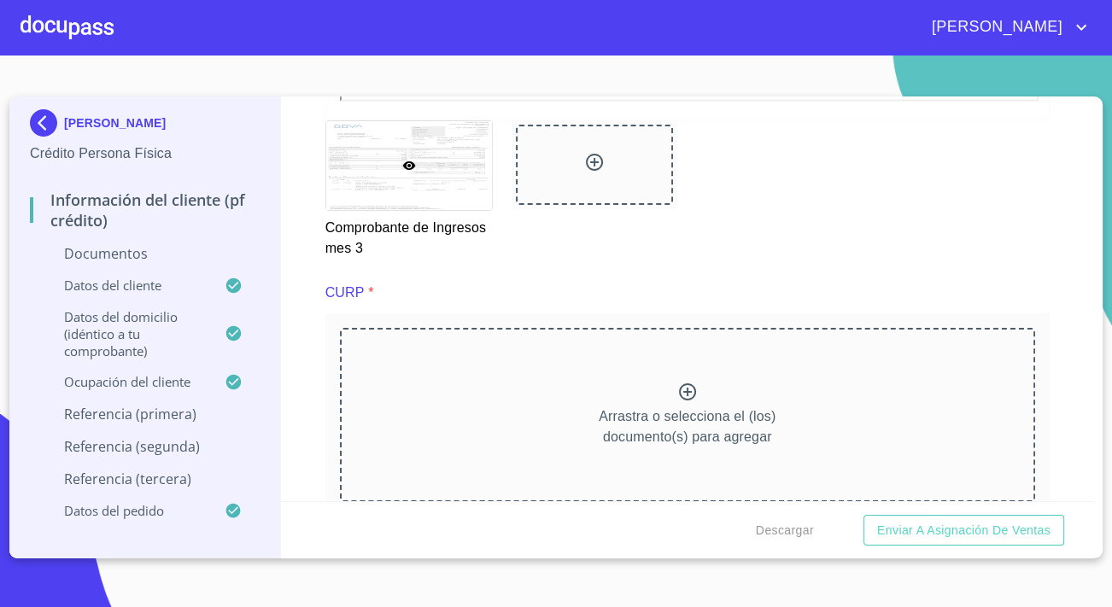
scroll to position [3726, 0]
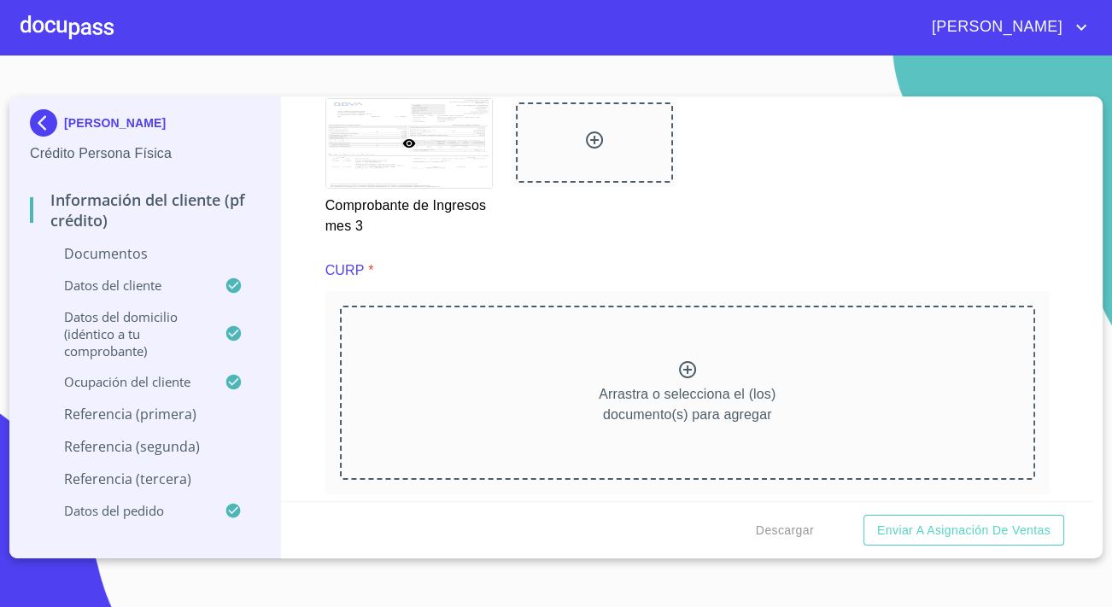
click at [630, 370] on div "Arrastra o selecciona el (los) documento(s) para agregar" at bounding box center [687, 393] width 695 height 174
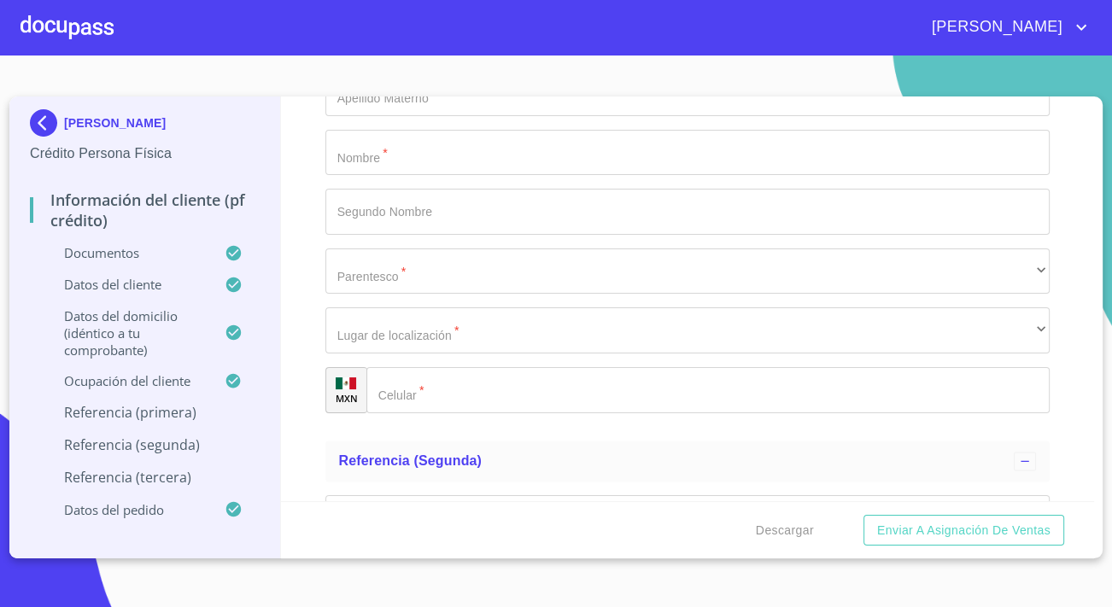
scroll to position [8385, 0]
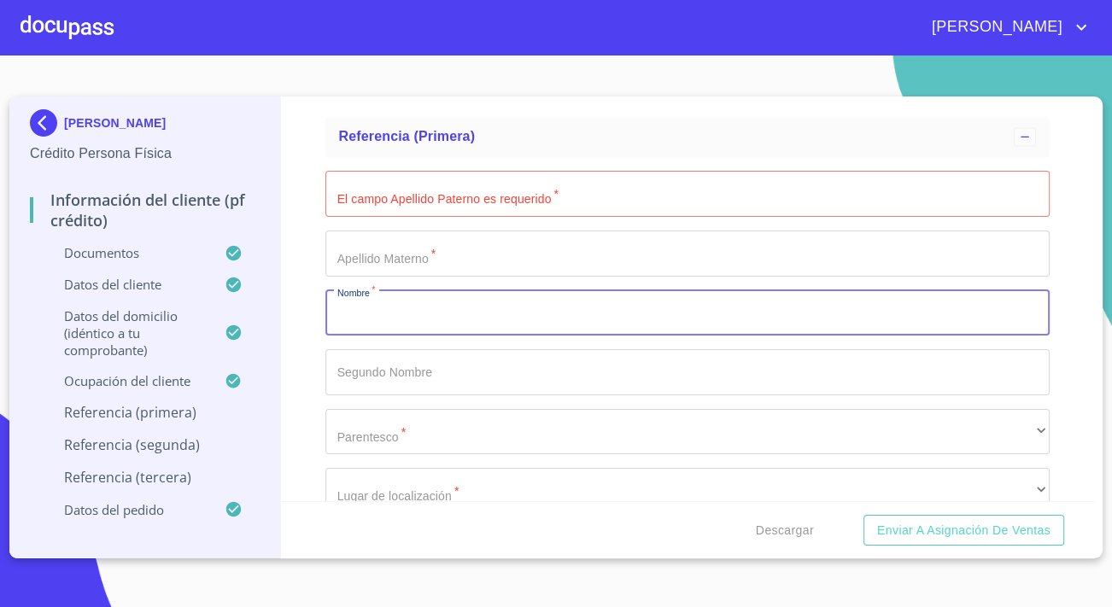
click at [423, 329] on input "Documento de identificación.   *" at bounding box center [687, 313] width 724 height 46
type input "[PERSON_NAME]"
drag, startPoint x: 371, startPoint y: 317, endPoint x: 250, endPoint y: 318, distance: 120.4
click at [286, 342] on div "Información del cliente (PF crédito) Documentos Documento de identificación.   …" at bounding box center [688, 299] width 814 height 405
type input "maria"
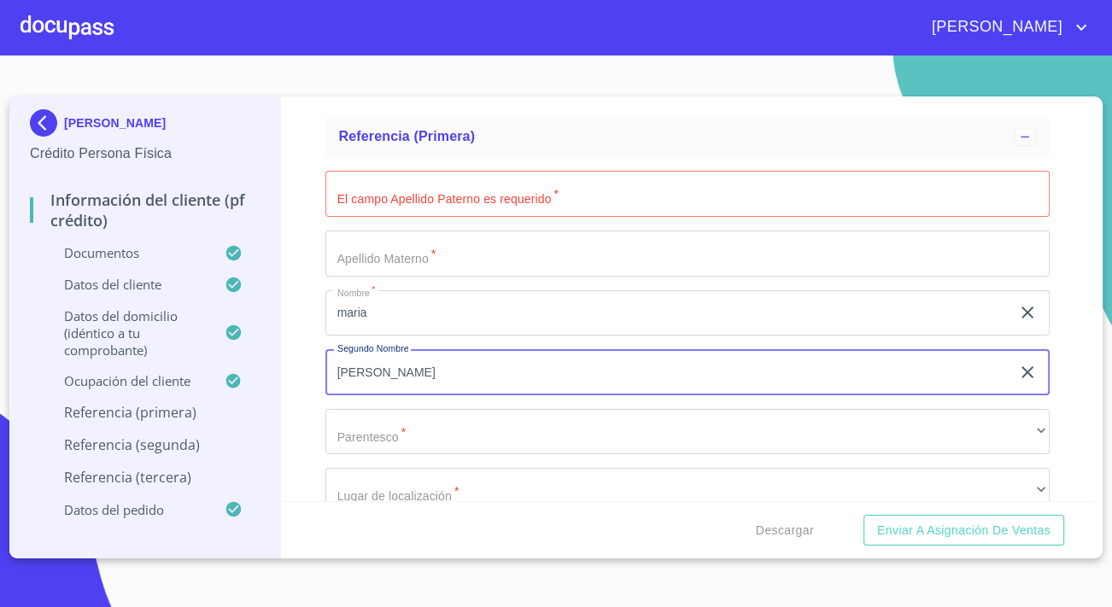
type input "[PERSON_NAME]"
click at [478, 204] on input "Documento de identificación.   *" at bounding box center [687, 194] width 724 height 46
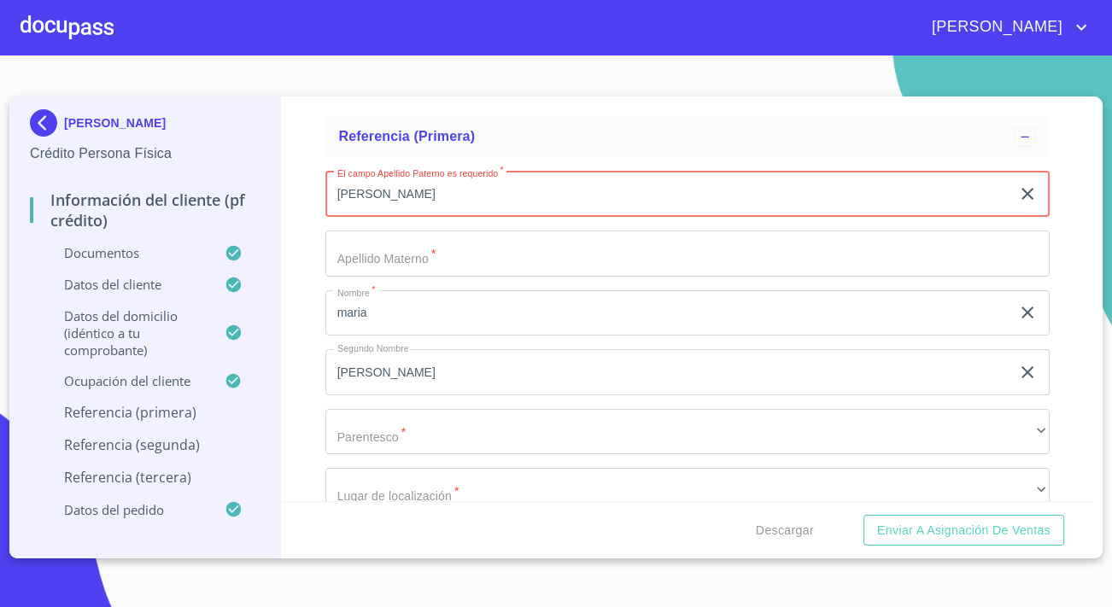
type input "[PERSON_NAME]"
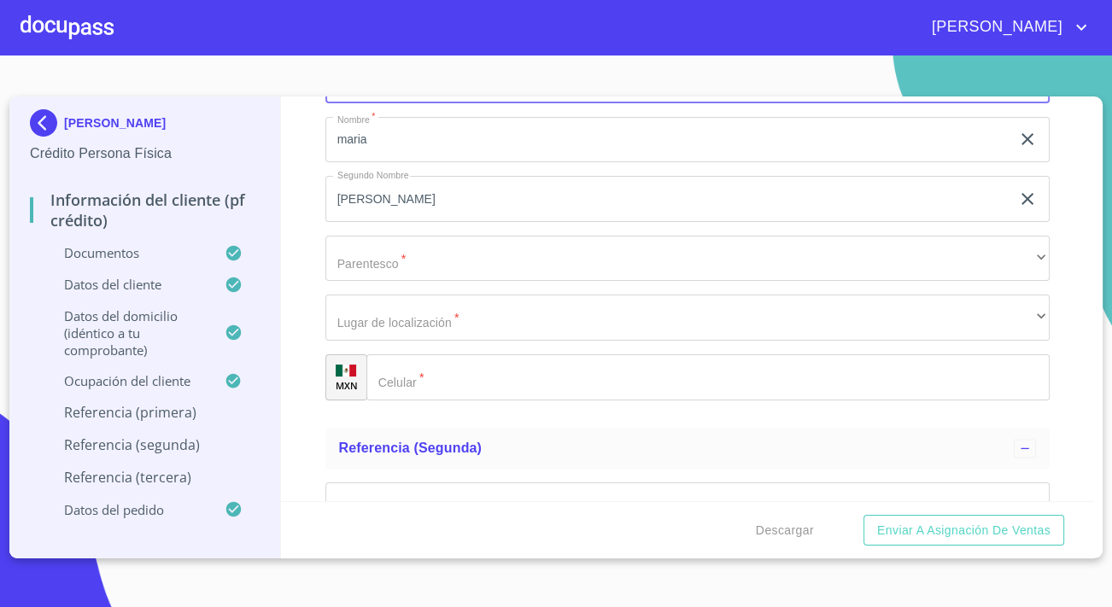
scroll to position [8617, 0]
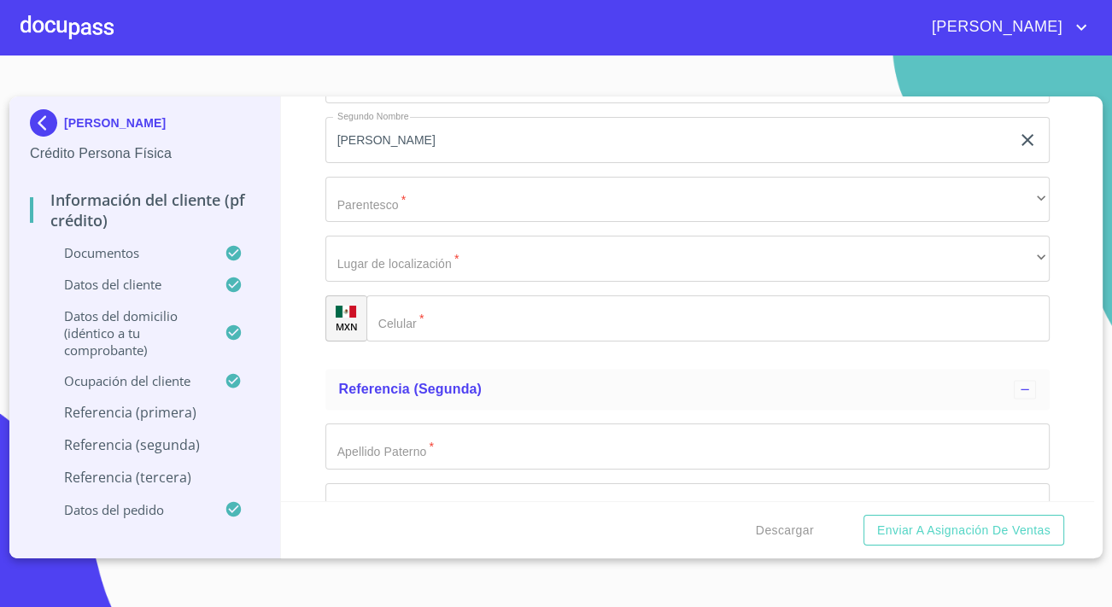
type input "[PERSON_NAME]"
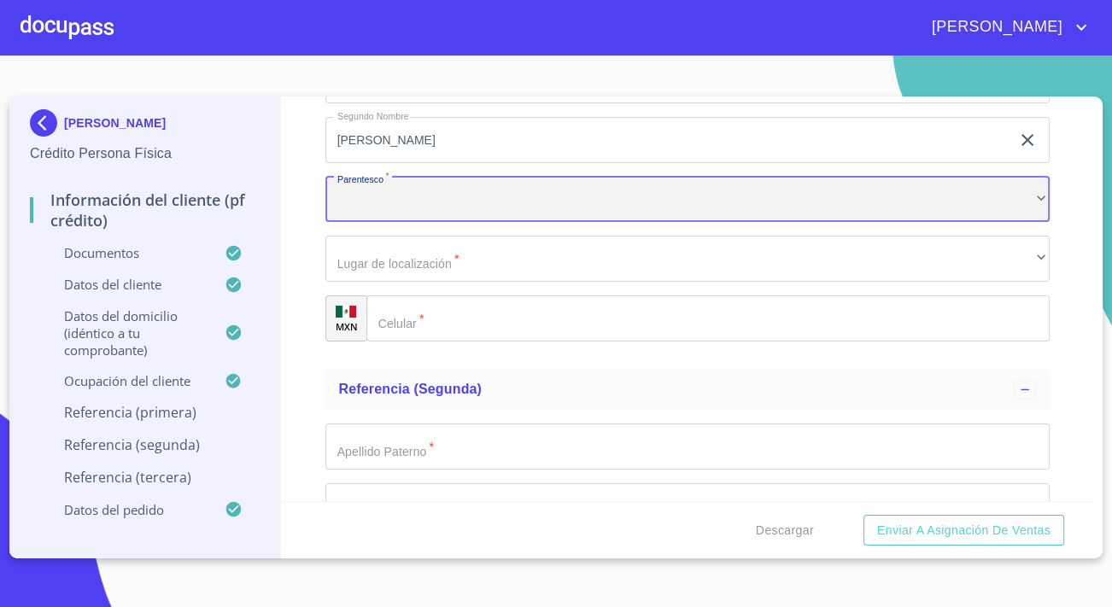
click at [448, 211] on div "​" at bounding box center [687, 200] width 724 height 46
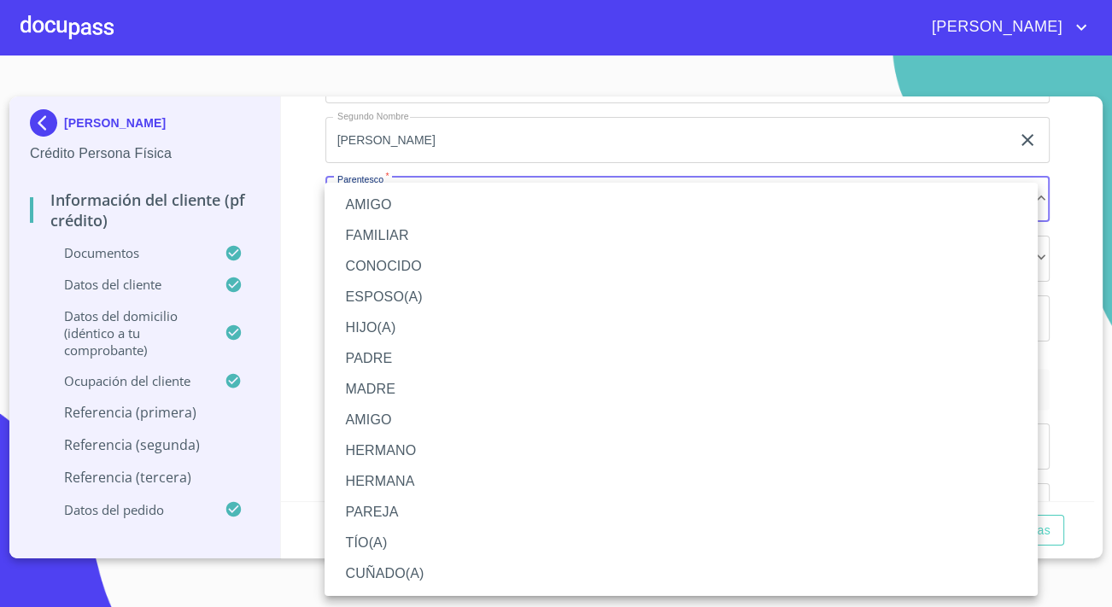
click at [389, 231] on li "FAMILIAR" at bounding box center [681, 235] width 713 height 31
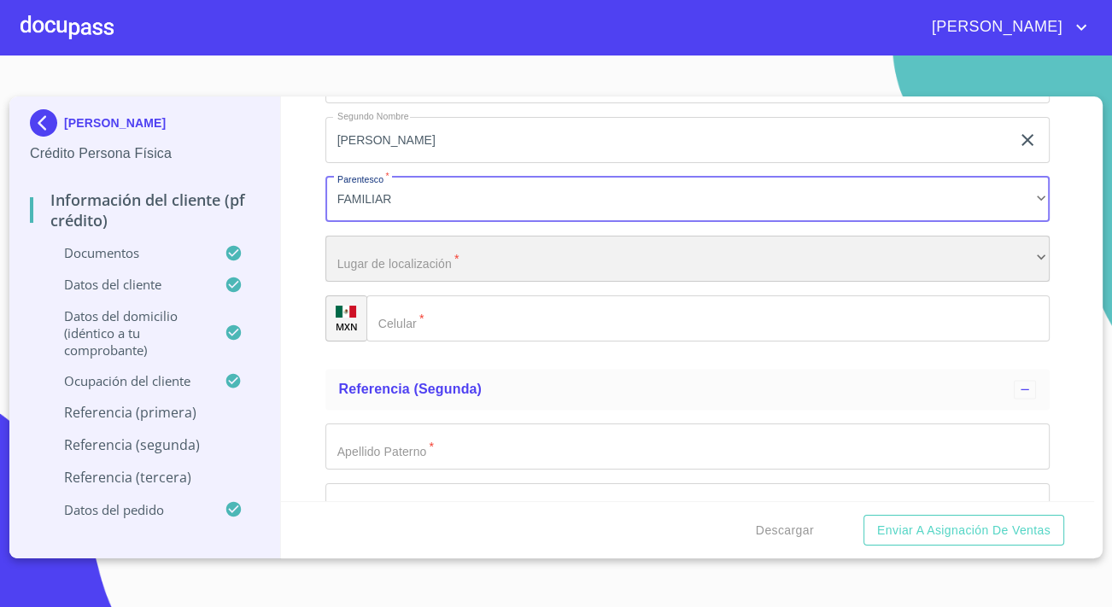
click at [406, 278] on div "​" at bounding box center [687, 259] width 724 height 46
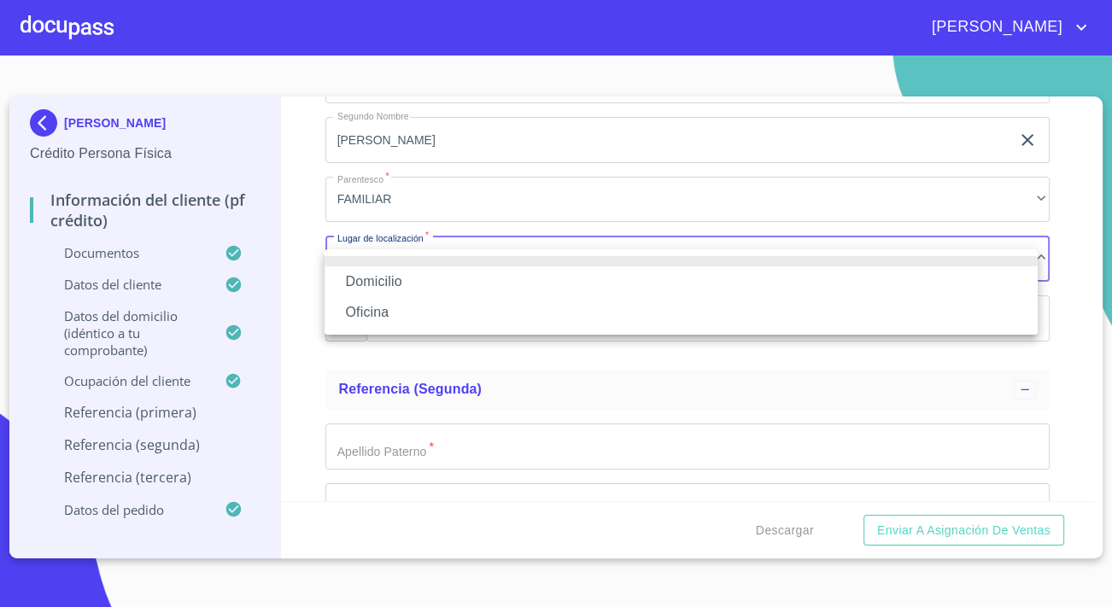
click at [407, 309] on li "Oficina" at bounding box center [681, 312] width 713 height 31
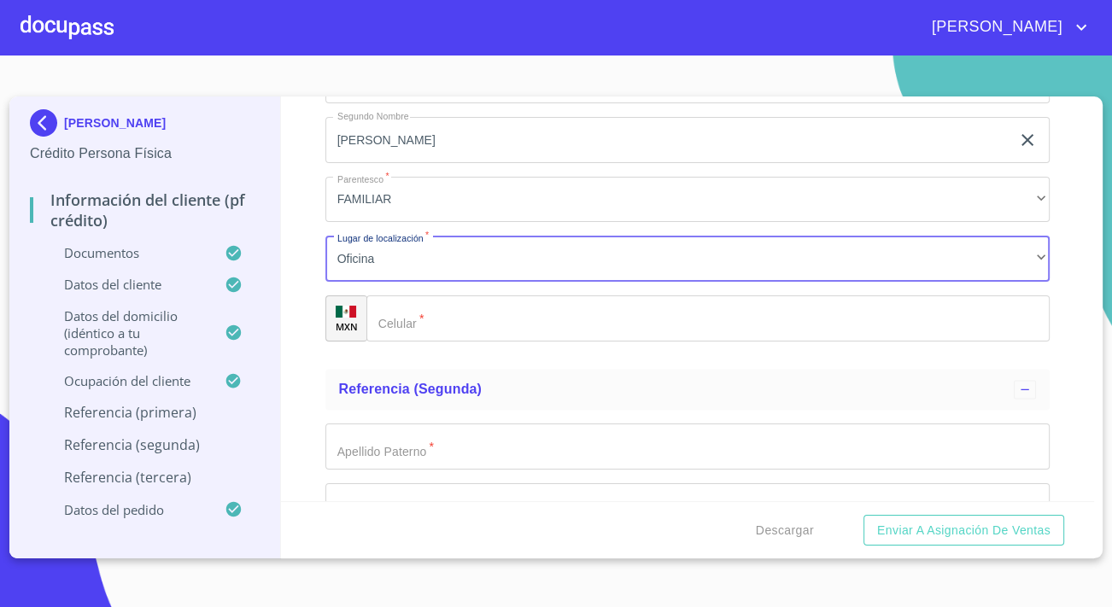
click at [479, 325] on input "Documento de identificación.   *" at bounding box center [707, 319] width 683 height 46
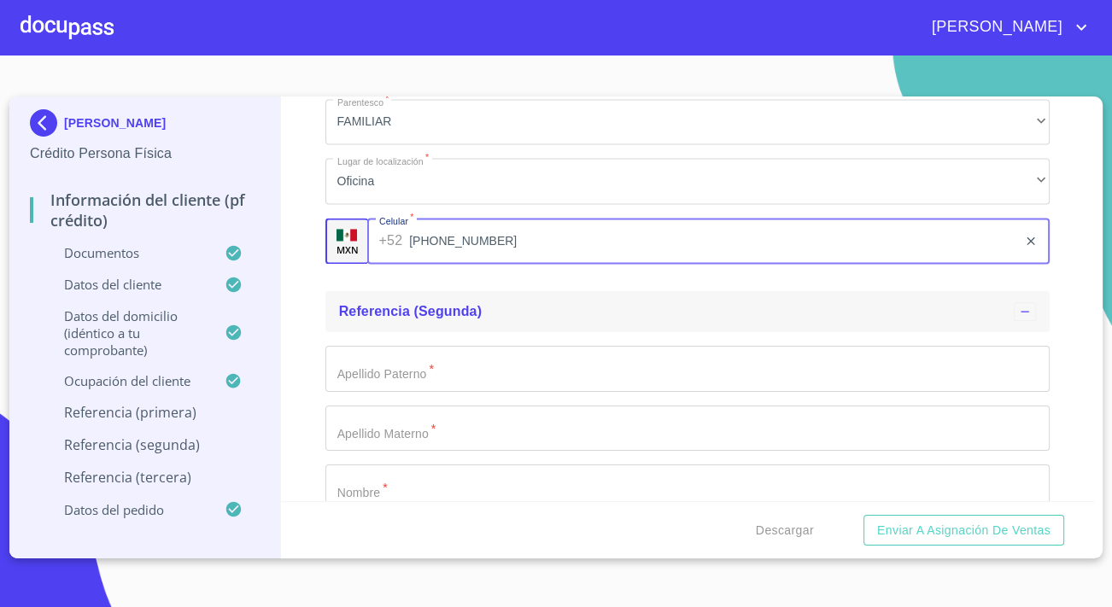
type input "[PHONE_NUMBER]"
click at [547, 317] on div "Referencia (segunda)" at bounding box center [676, 311] width 675 height 20
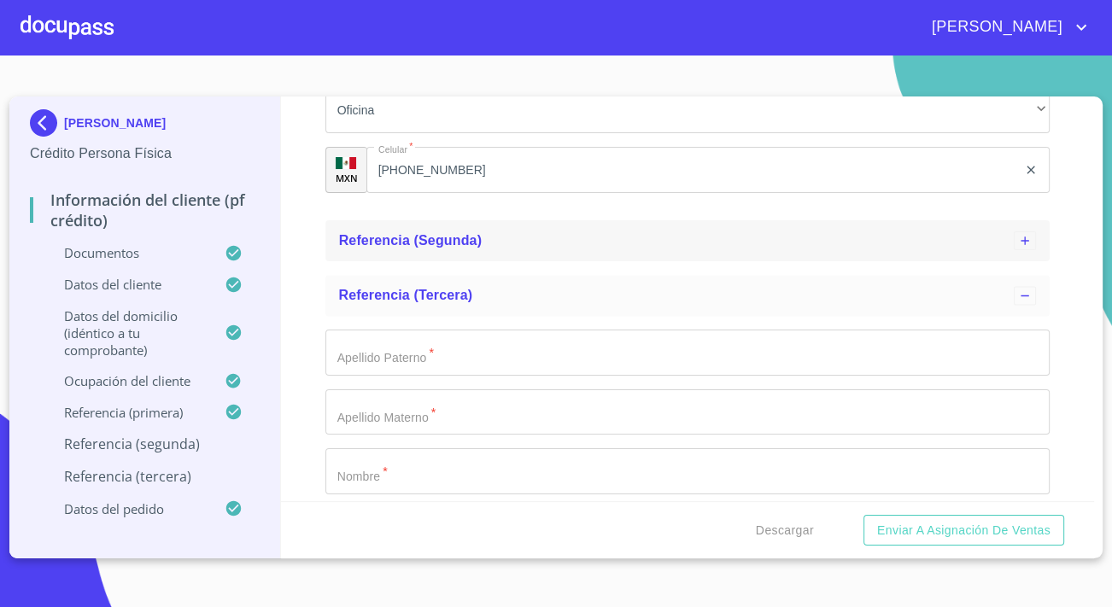
scroll to position [8773, 0]
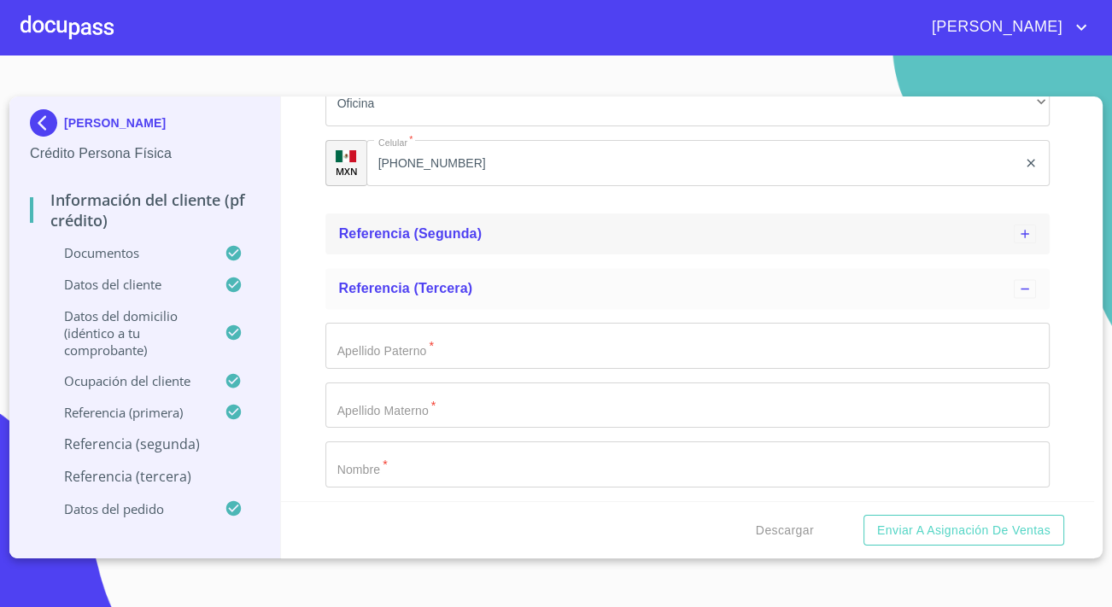
click at [474, 244] on div "Referencia (segunda)" at bounding box center [676, 234] width 675 height 20
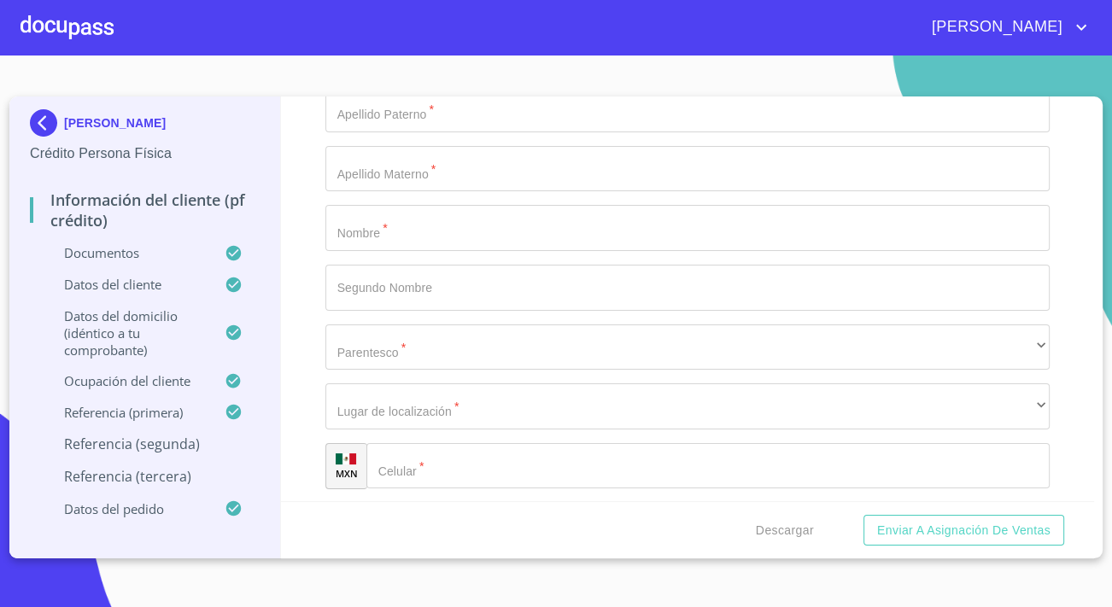
scroll to position [8928, 0]
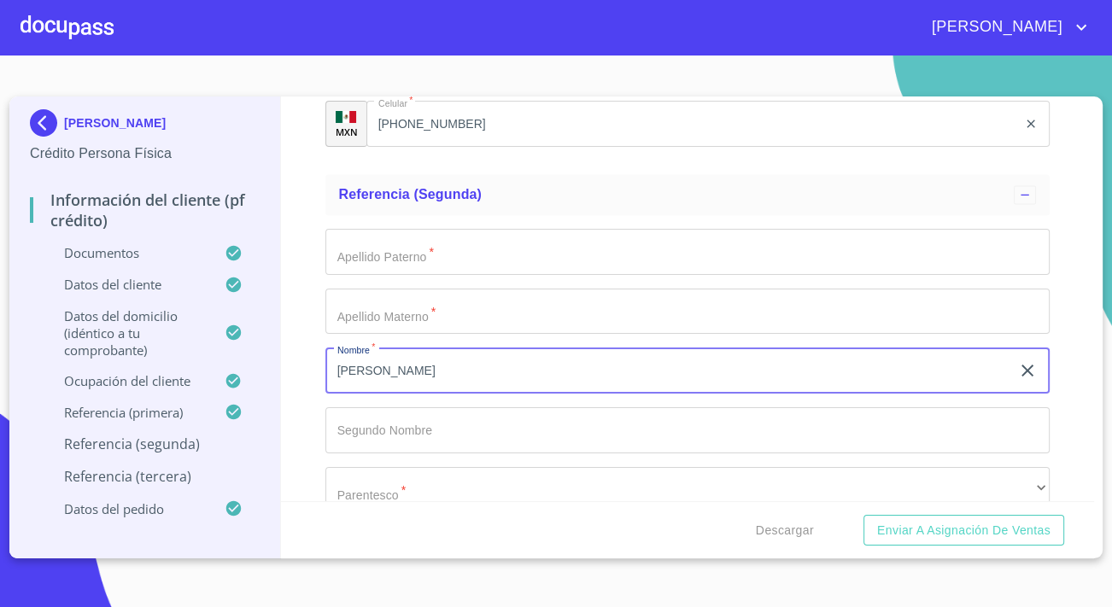
scroll to position [8773, 0]
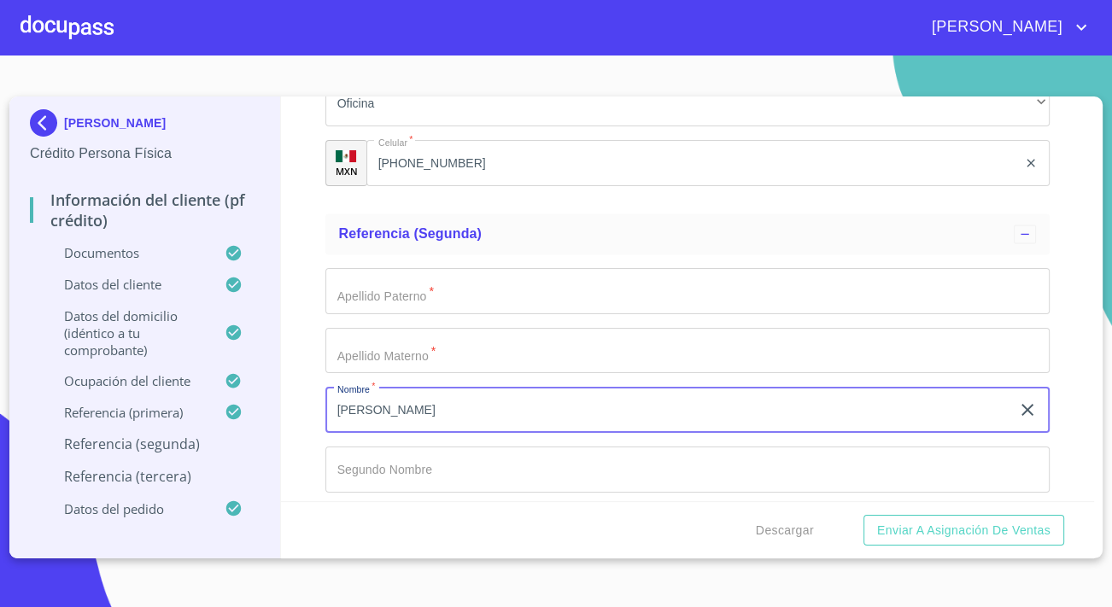
type input "[PERSON_NAME]"
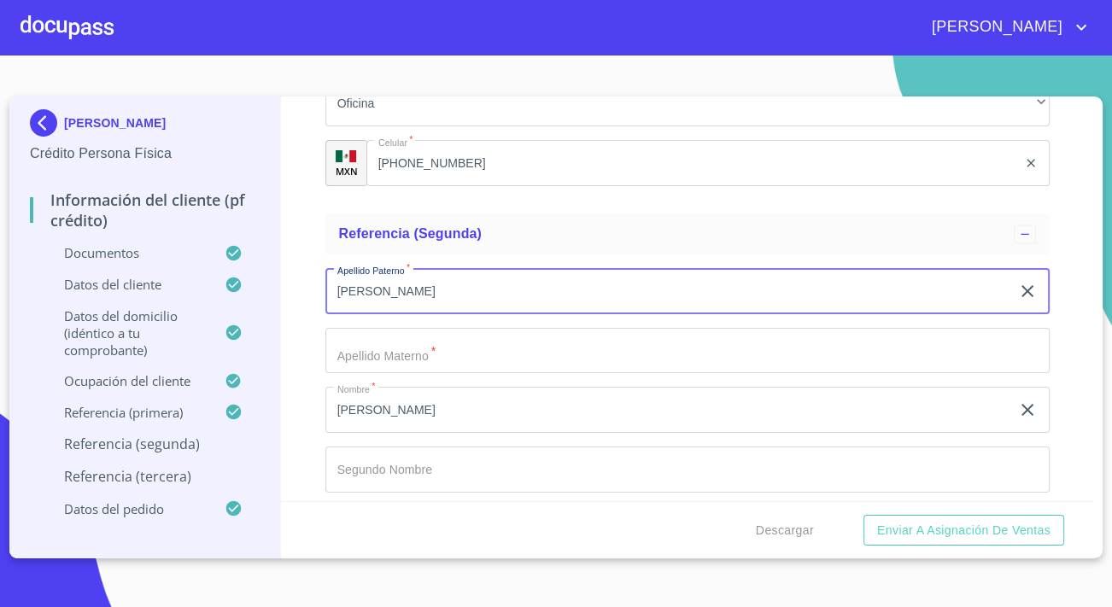
type input "[PERSON_NAME]"
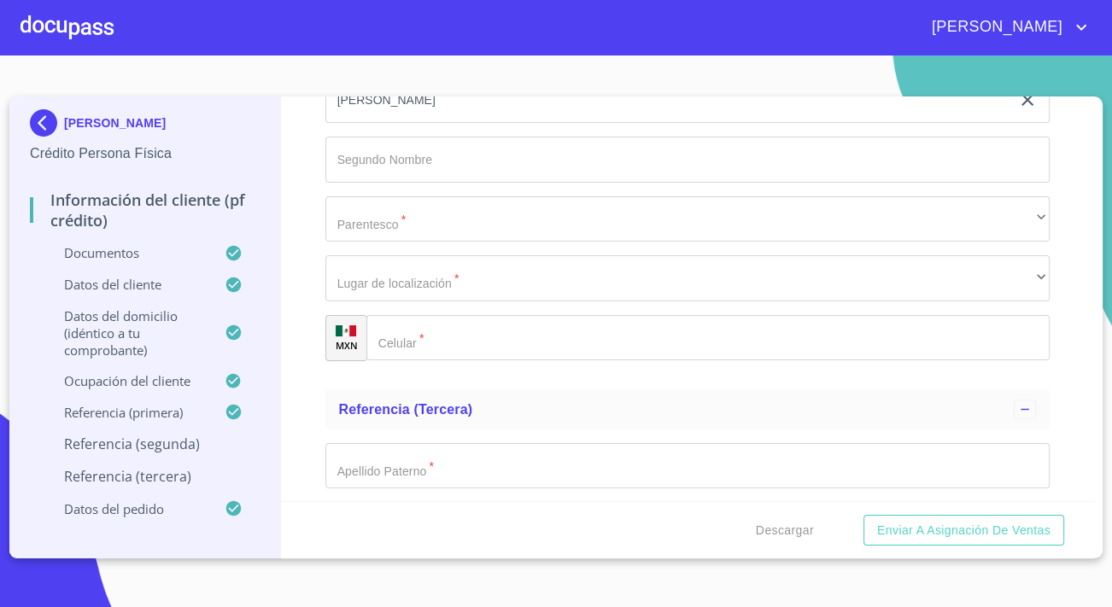
scroll to position [9084, 0]
type input "[PERSON_NAME]"
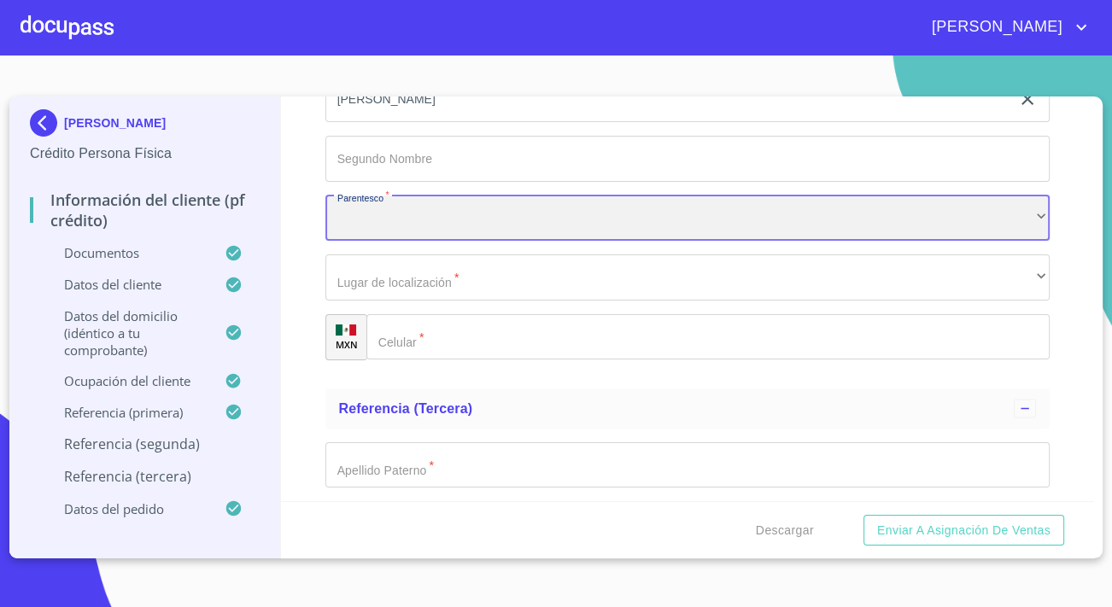
click at [426, 233] on div "​" at bounding box center [687, 219] width 724 height 46
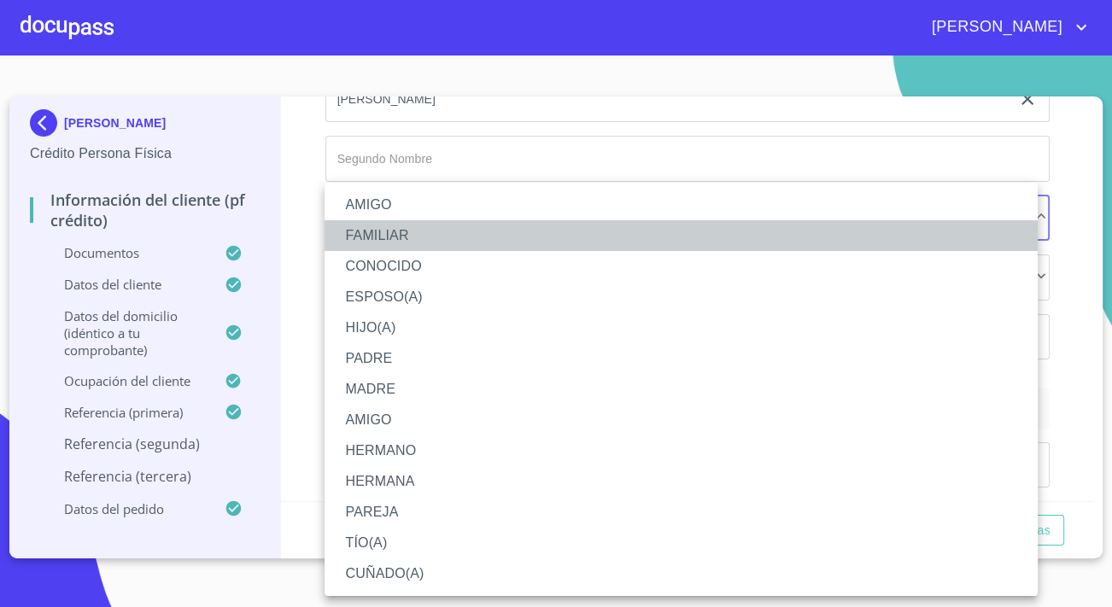
click at [396, 236] on li "FAMILIAR" at bounding box center [681, 235] width 713 height 31
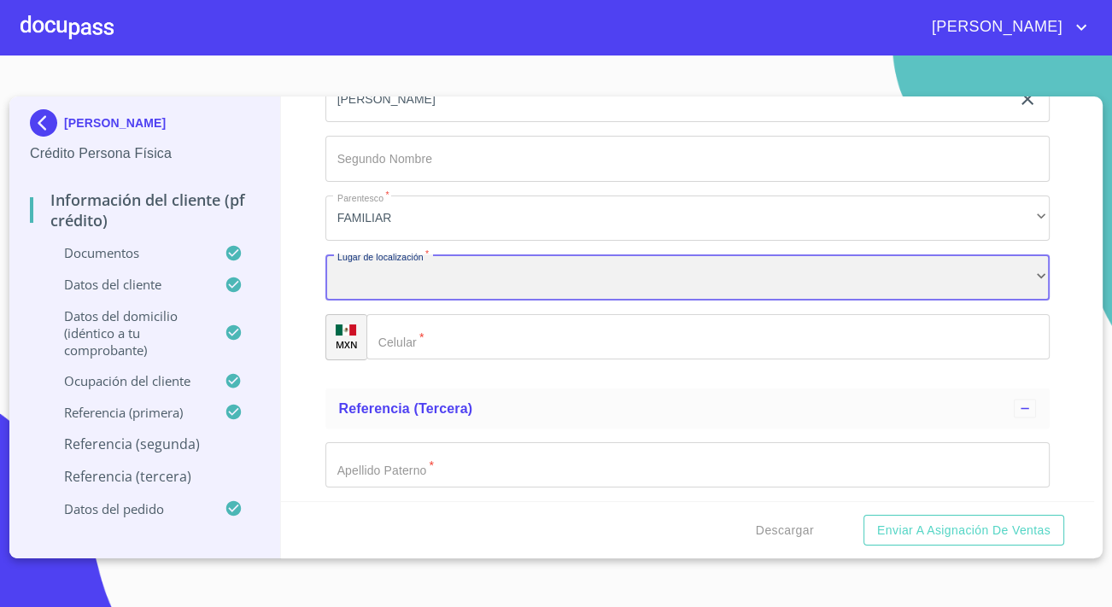
click at [431, 284] on div "​" at bounding box center [687, 278] width 724 height 46
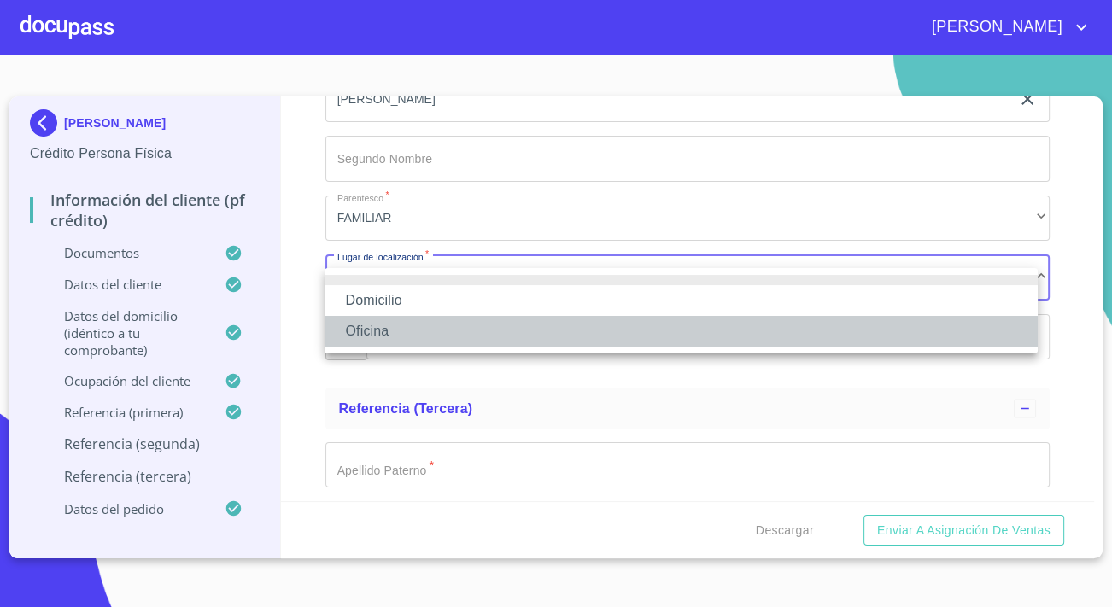
click at [418, 331] on li "Oficina" at bounding box center [681, 331] width 713 height 31
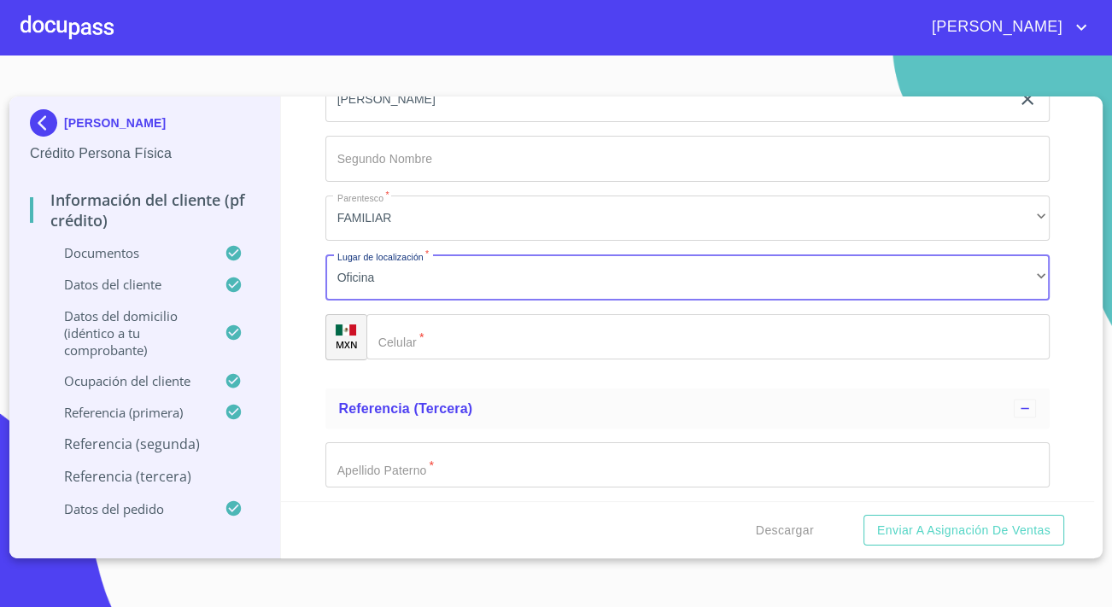
click at [476, 358] on input "Documento de identificación.   *" at bounding box center [707, 337] width 683 height 46
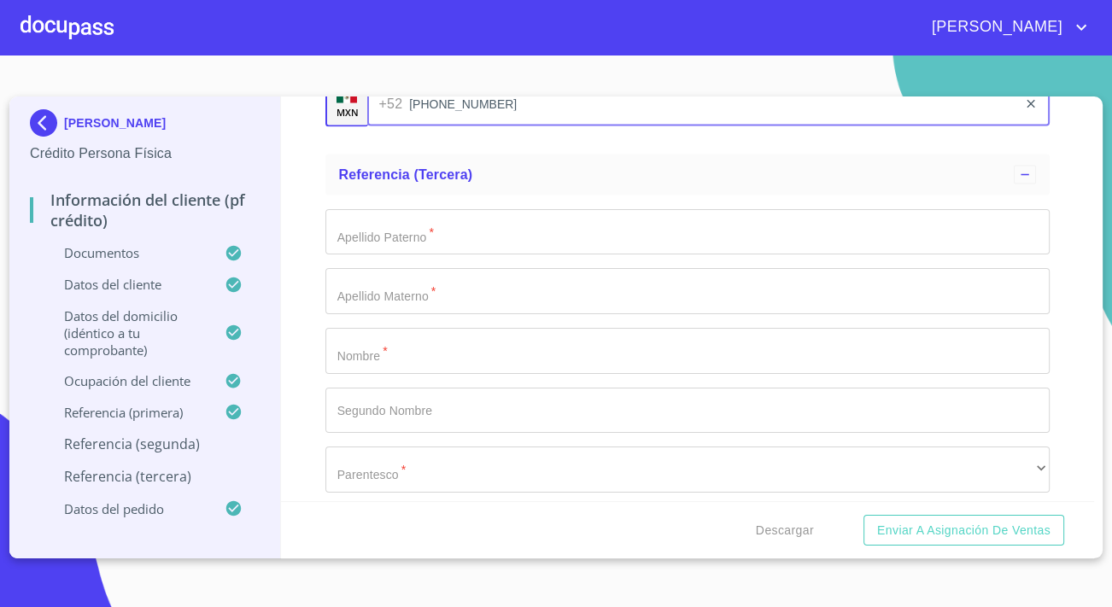
scroll to position [9395, 0]
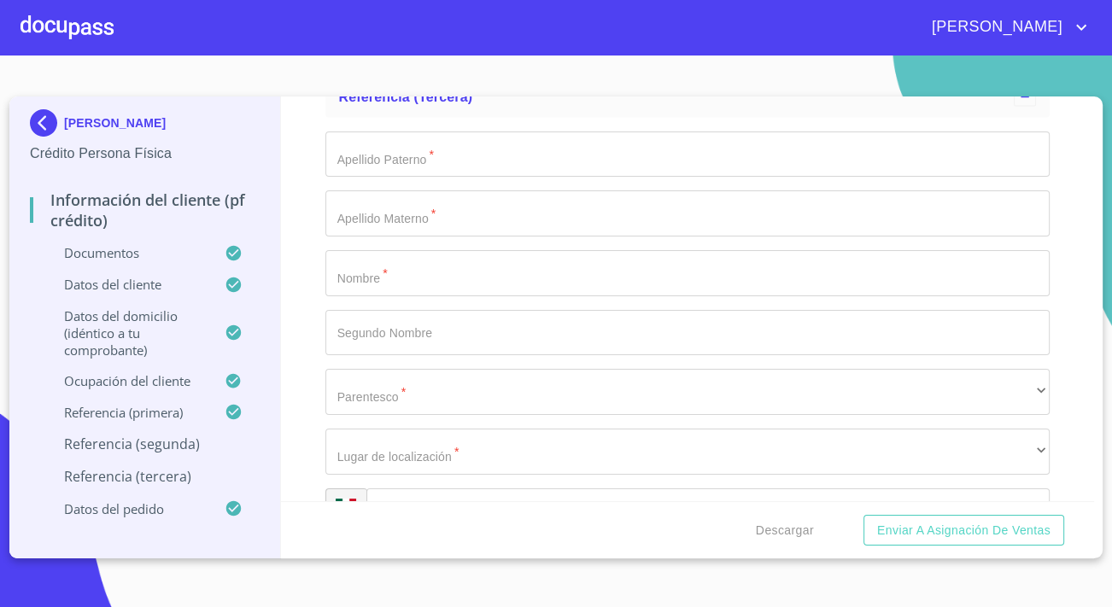
type input "[PHONE_NUMBER]"
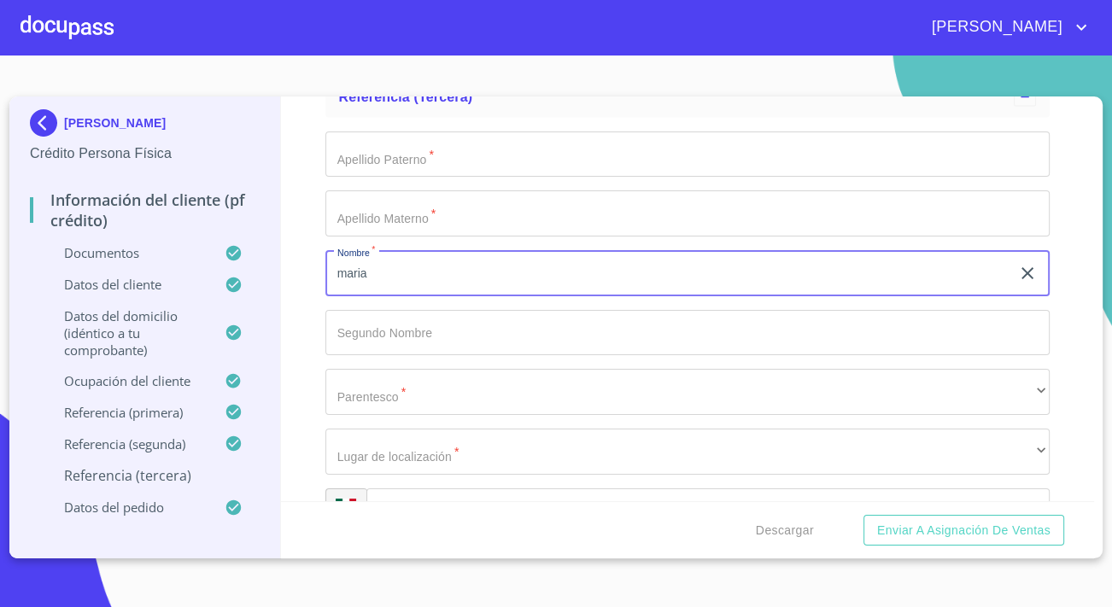
type input "maria"
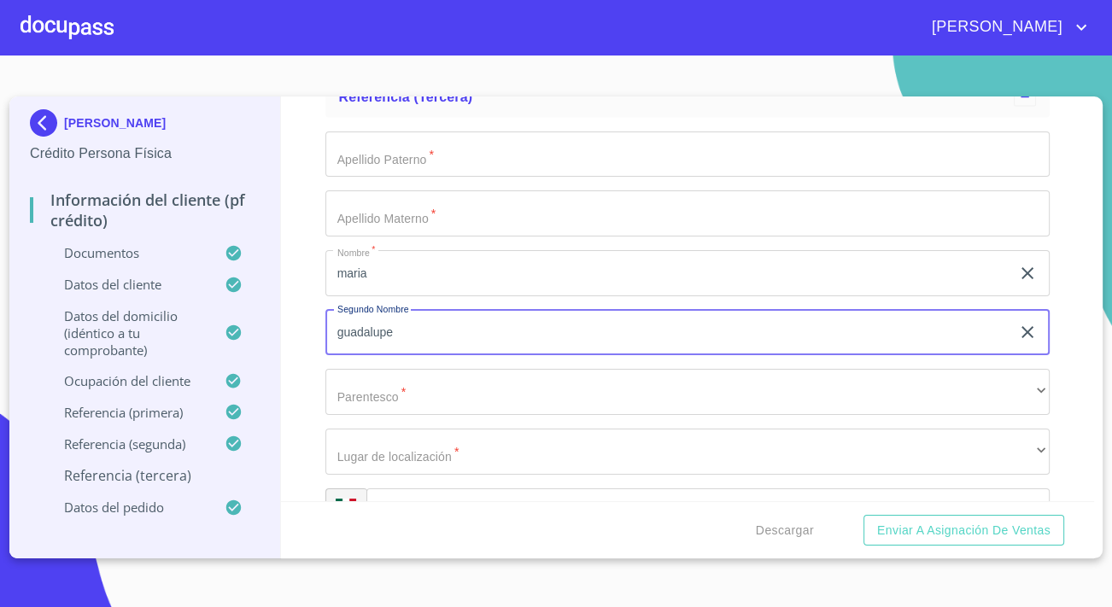
type input "guadalupe"
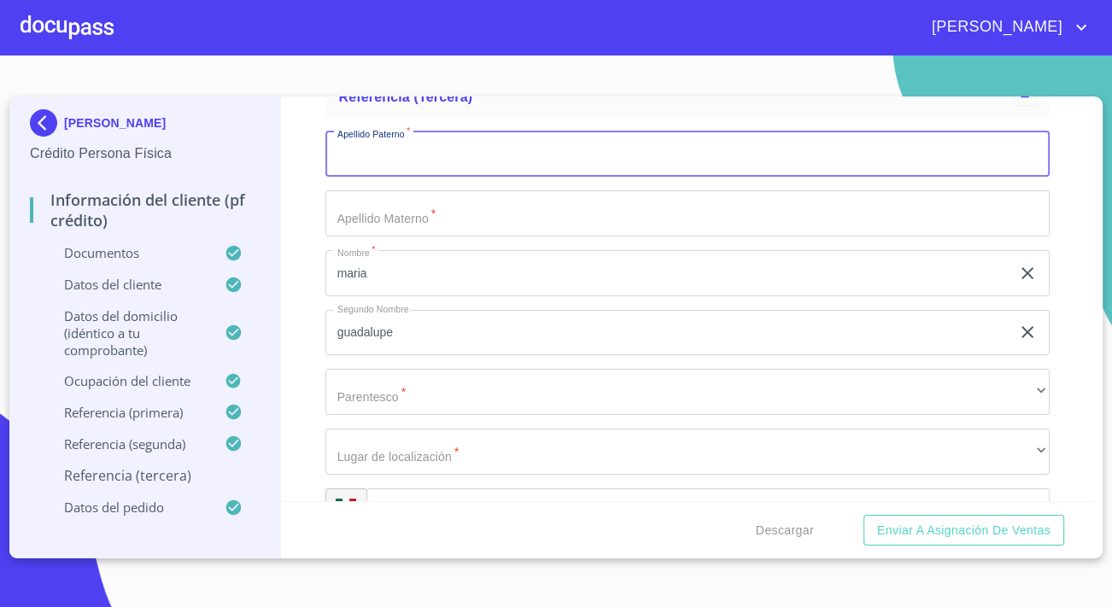
click at [449, 151] on input "Documento de identificación.   *" at bounding box center [687, 155] width 724 height 46
type input "[PERSON_NAME]"
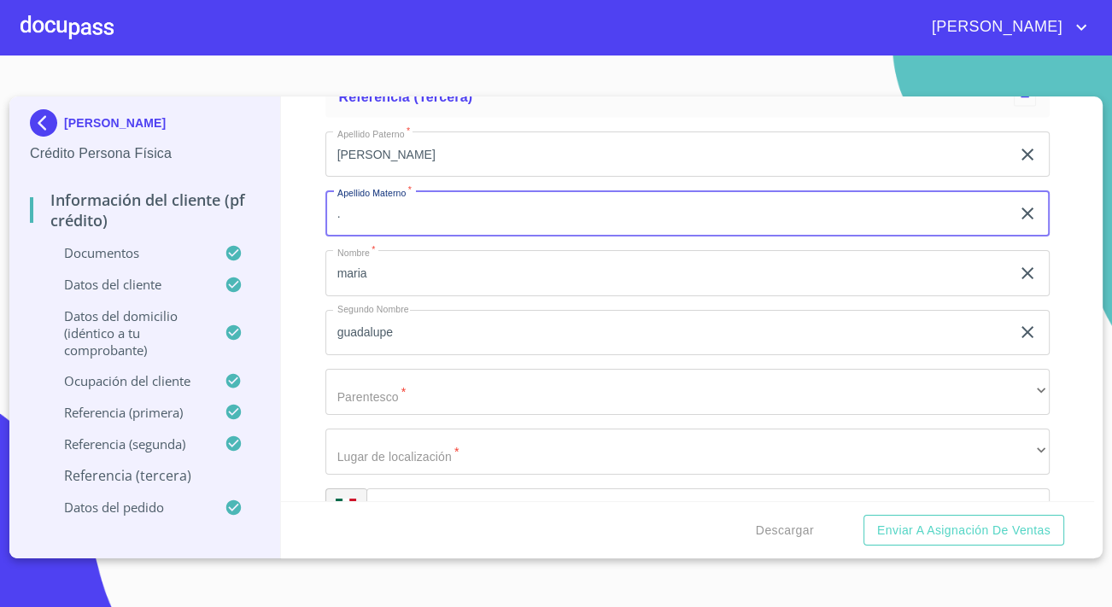
type input "."
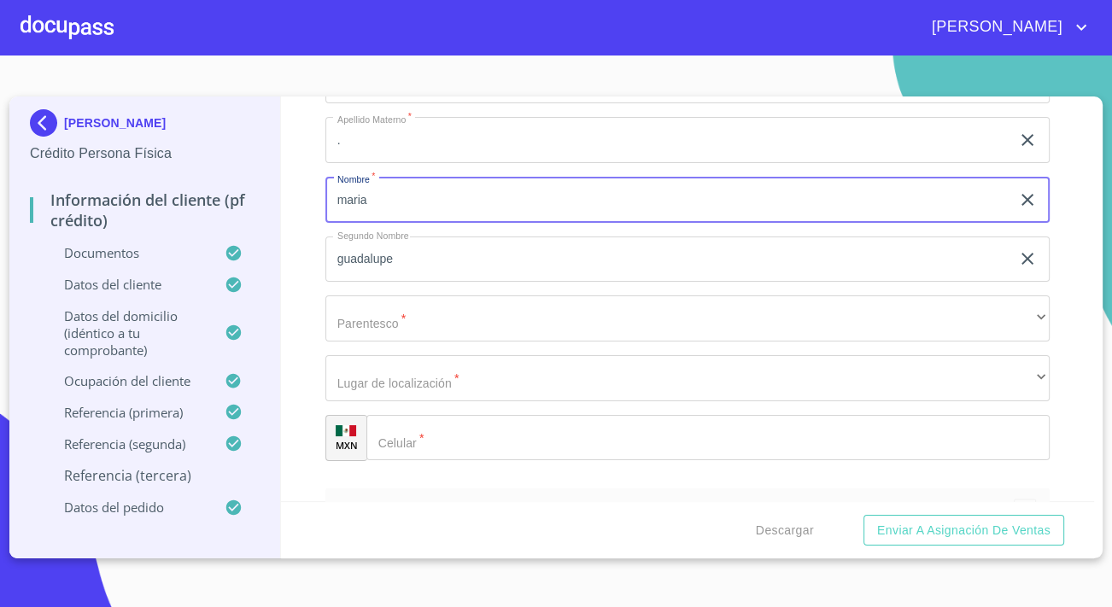
scroll to position [9627, 0]
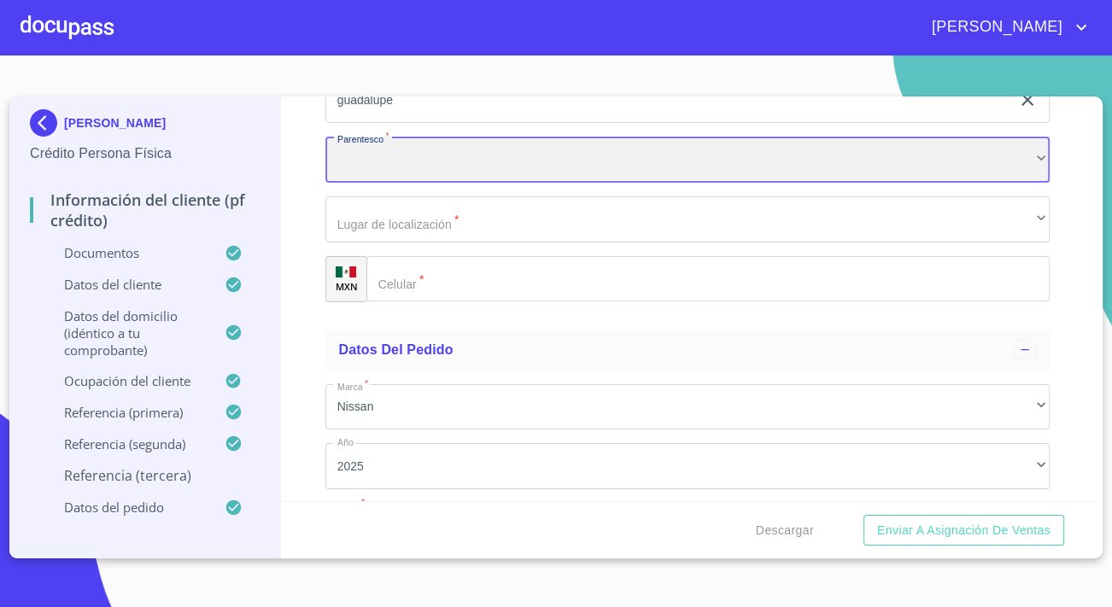
click at [423, 177] on div "​" at bounding box center [687, 160] width 724 height 46
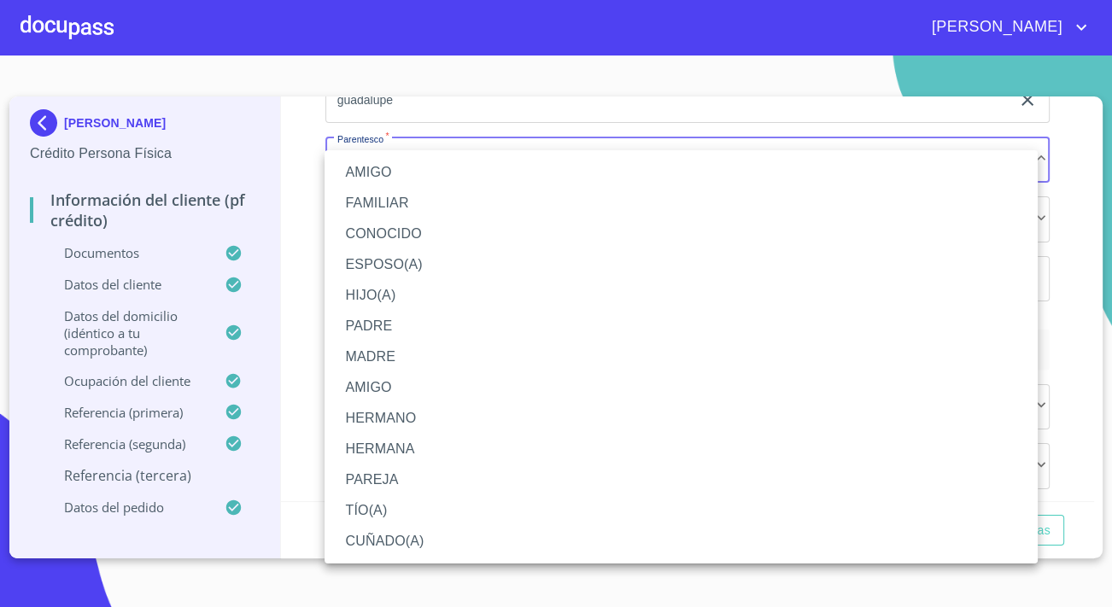
click at [401, 182] on li "AMIGO" at bounding box center [681, 172] width 713 height 31
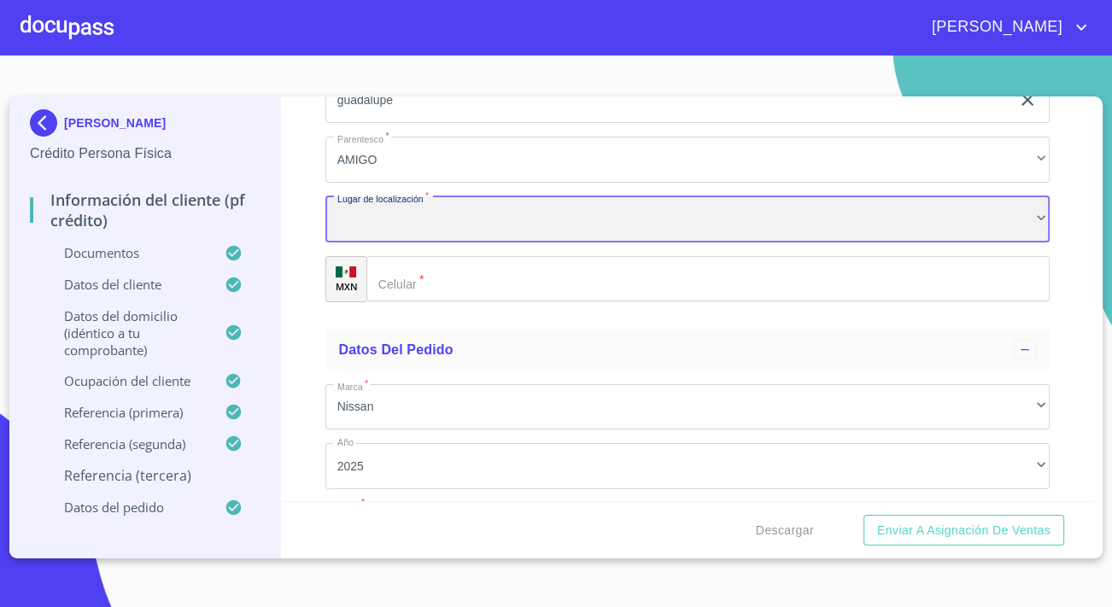
click at [426, 223] on div "​" at bounding box center [687, 219] width 724 height 46
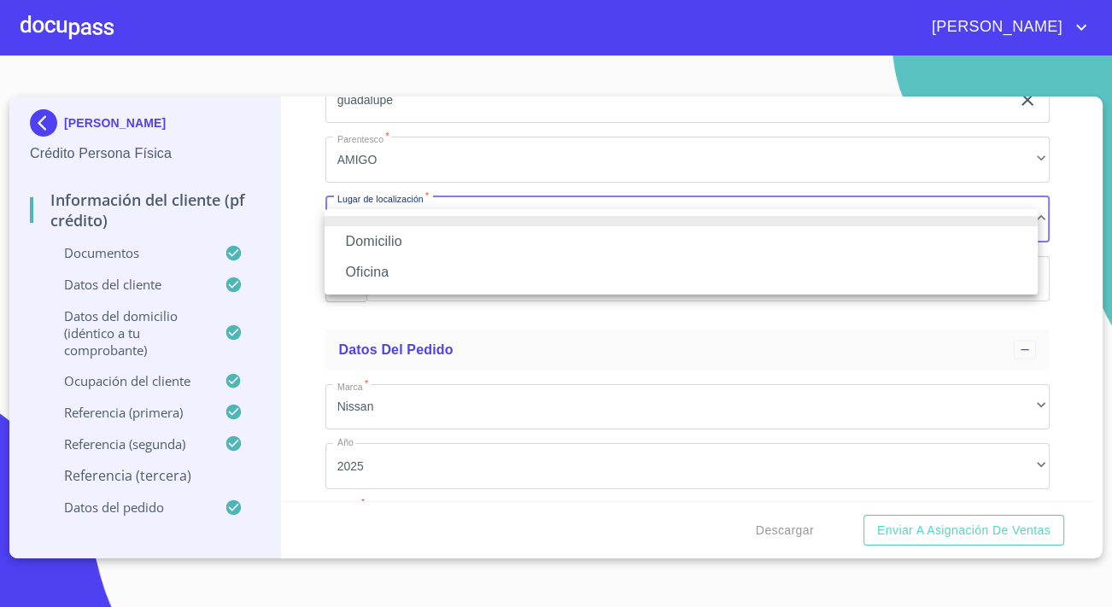
click at [383, 278] on li "Oficina" at bounding box center [681, 272] width 713 height 31
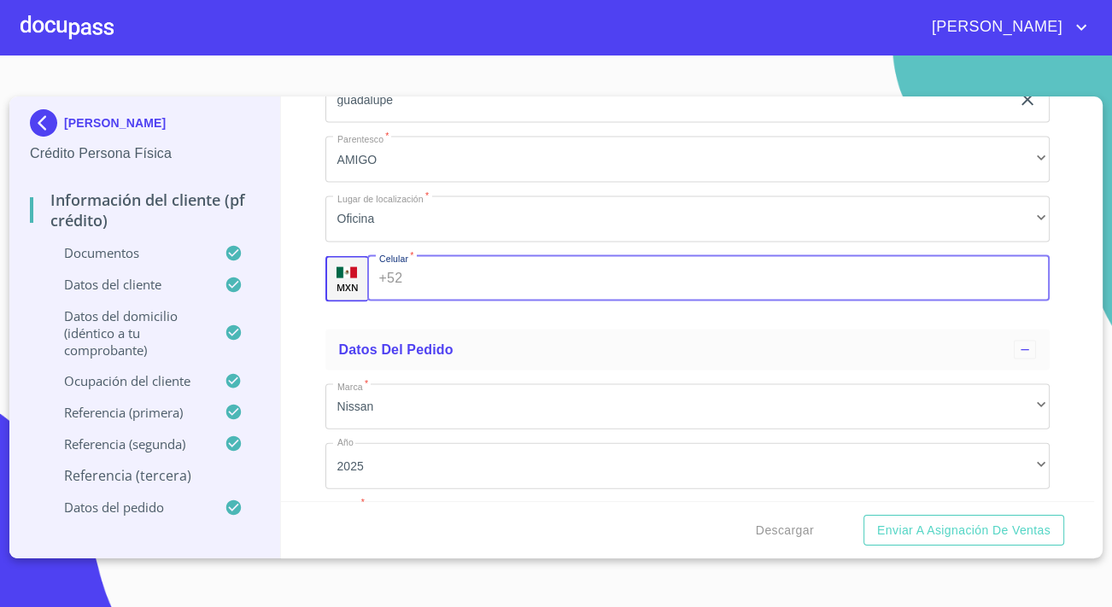
click at [458, 282] on input "Documento de identificación.   *" at bounding box center [729, 279] width 641 height 46
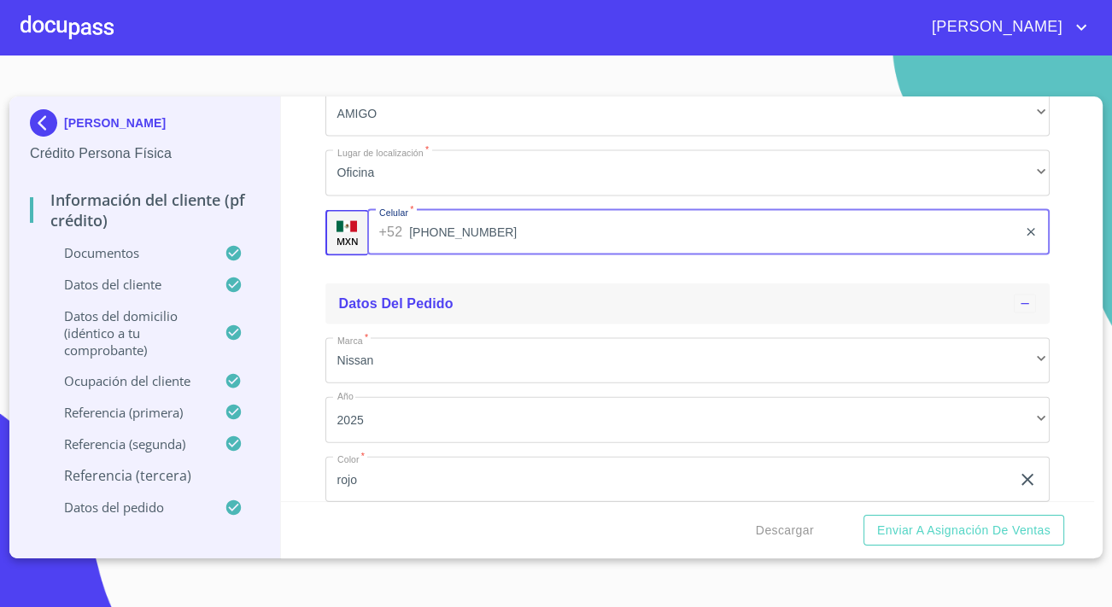
scroll to position [9782, 0]
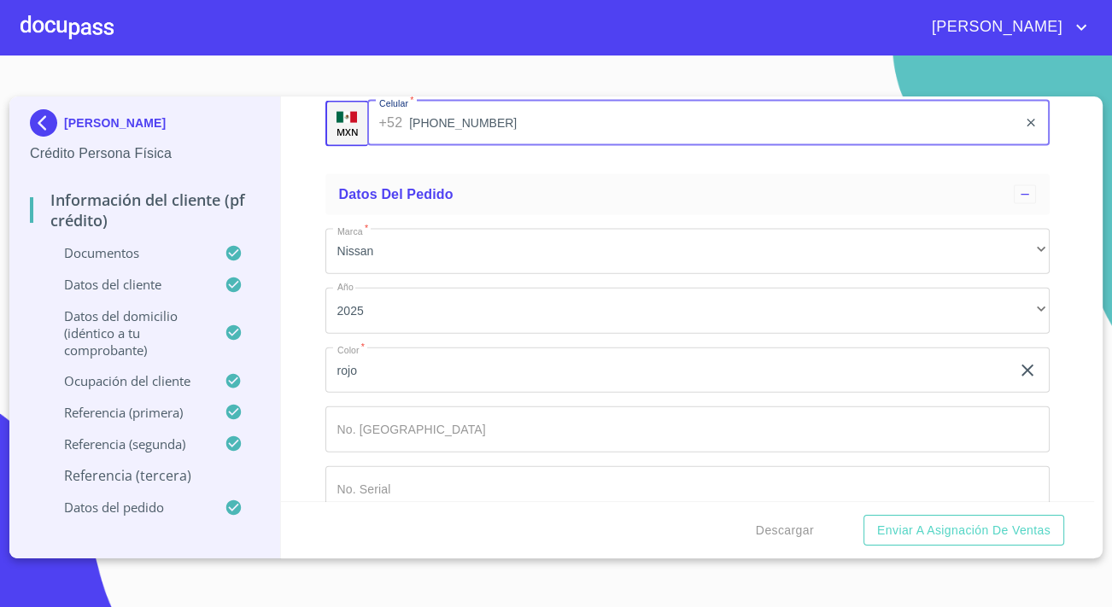
type input "[PHONE_NUMBER]"
click at [307, 221] on div "Información del cliente (PF crédito) Documentos Documento de identificación.   …" at bounding box center [688, 299] width 814 height 405
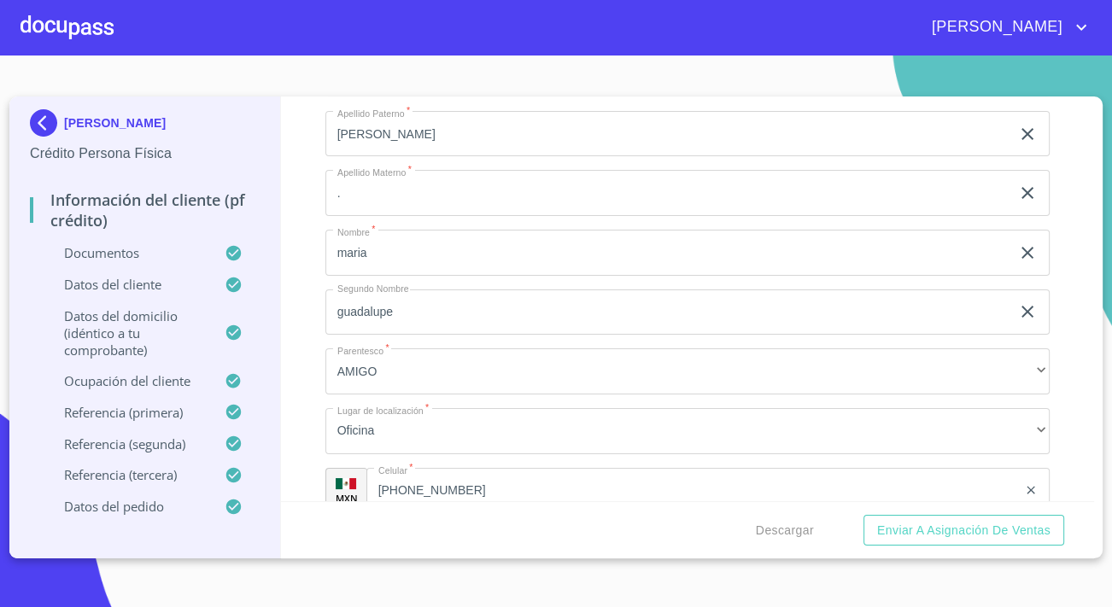
scroll to position [9359, 0]
